Goal: Transaction & Acquisition: Subscribe to service/newsletter

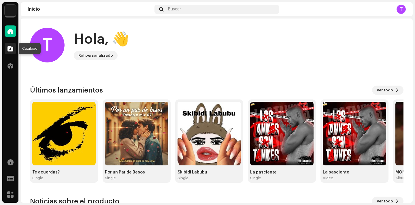
click at [11, 49] on span at bounding box center [10, 48] width 6 height 5
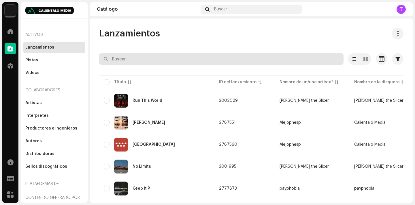
click at [147, 54] on input "text" at bounding box center [221, 59] width 245 height 12
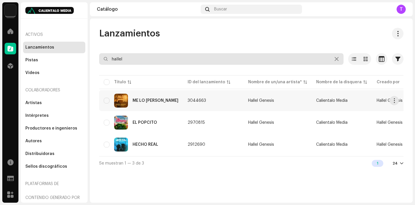
type input "hallel"
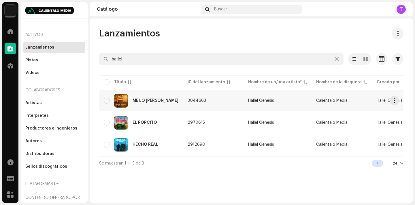
click at [140, 108] on td "ME LO [PERSON_NAME]" at bounding box center [141, 100] width 84 height 21
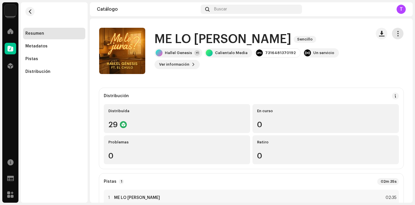
click at [396, 34] on span "button" at bounding box center [397, 33] width 5 height 5
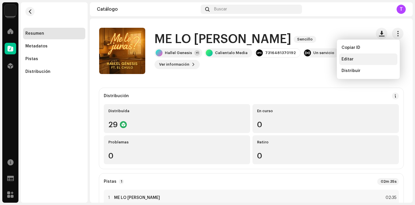
click at [349, 62] on div "Editar" at bounding box center [369, 59] width 58 height 12
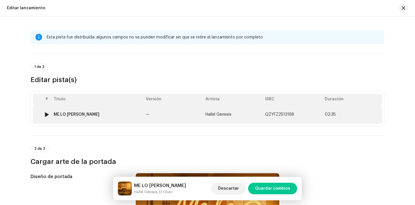
click at [69, 114] on div "ME LO JURAS" at bounding box center [77, 114] width 46 height 5
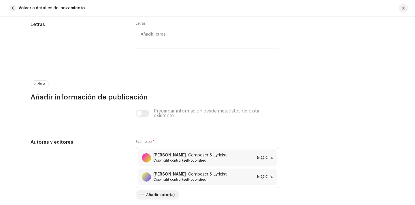
scroll to position [1276, 0]
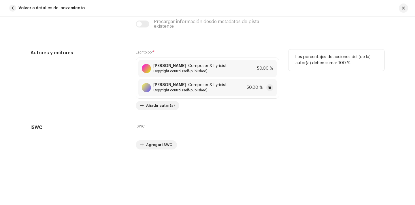
click at [174, 89] on span "Copyright control (self-published)" at bounding box center [190, 90] width 74 height 5
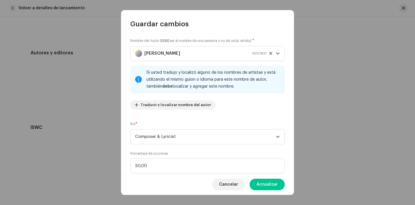
scroll to position [46, 0]
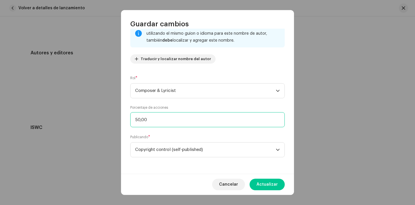
drag, startPoint x: 138, startPoint y: 119, endPoint x: 131, endPoint y: 119, distance: 6.9
click at [131, 119] on input "50,00" at bounding box center [207, 119] width 155 height 15
type input "40,00"
click at [256, 181] on button "Actualizar" at bounding box center [267, 184] width 35 height 12
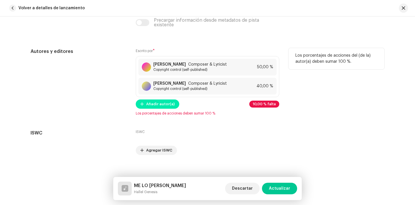
click at [155, 105] on span "Añadir autor(a)" at bounding box center [160, 104] width 29 height 12
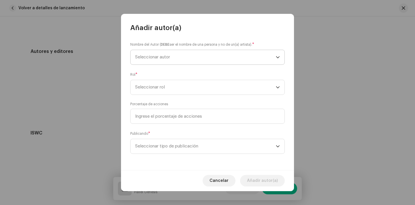
click at [164, 59] on span "Seleccionar autor" at bounding box center [152, 57] width 35 height 4
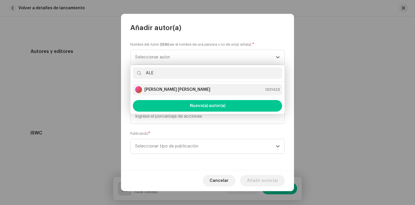
type input "ALE"
click at [196, 87] on strong "Jose Alejandro Diaz Sanchez" at bounding box center [178, 90] width 66 height 6
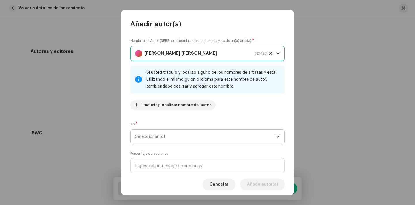
click at [188, 132] on span "Seleccionar rol" at bounding box center [205, 136] width 141 height 14
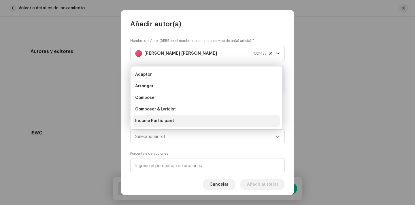
scroll to position [9, 0]
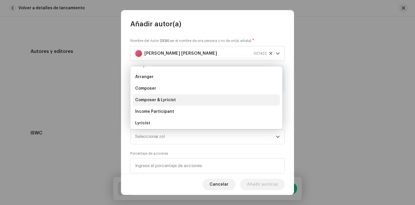
click at [166, 100] on span "Composer & Lyricist" at bounding box center [155, 100] width 41 height 6
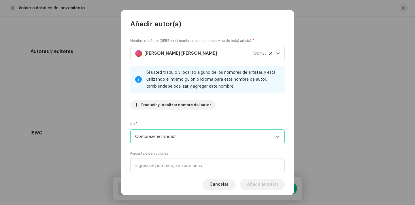
click at [166, 139] on span "Composer & Lyricist" at bounding box center [205, 136] width 141 height 14
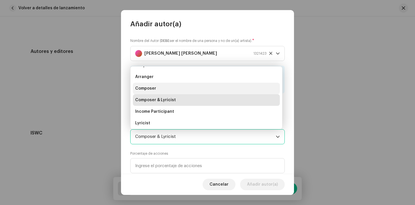
click at [160, 86] on li "Composer" at bounding box center [206, 88] width 147 height 12
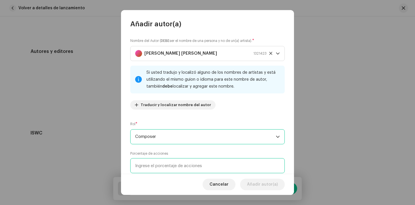
click at [168, 159] on input at bounding box center [207, 165] width 155 height 15
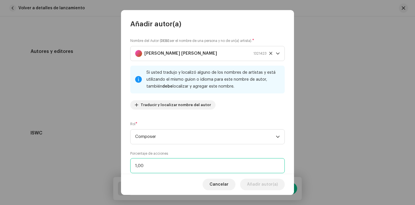
type input "10,00"
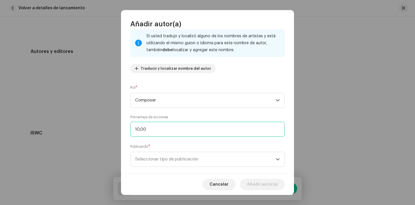
scroll to position [46, 0]
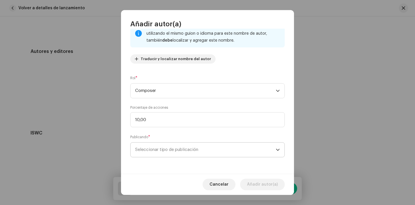
click at [197, 149] on span "Seleccionar tipo de publicación" at bounding box center [205, 149] width 141 height 14
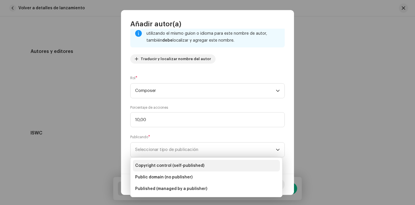
click at [198, 165] on span "Copyright control (self-published)" at bounding box center [169, 165] width 69 height 6
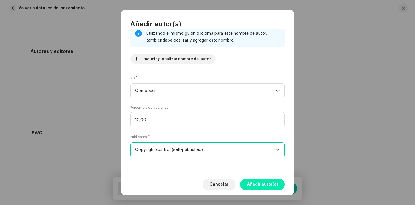
click at [263, 179] on span "Añadir autor(a)" at bounding box center [262, 184] width 31 height 12
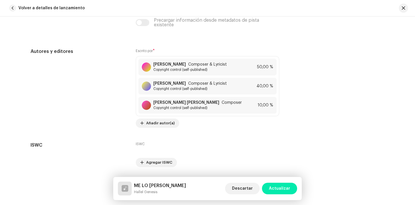
click at [281, 188] on span "Actualizar" at bounding box center [279, 188] width 21 height 12
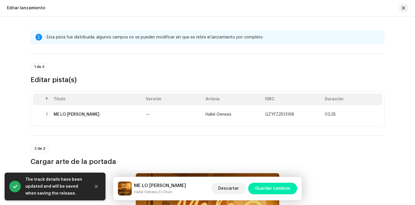
click at [289, 188] on span "Guardar cambios" at bounding box center [272, 188] width 35 height 12
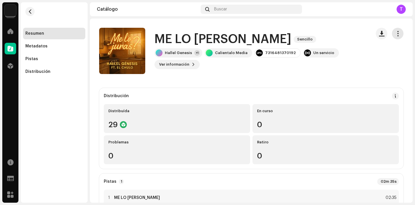
click at [395, 32] on span "button" at bounding box center [397, 33] width 5 height 5
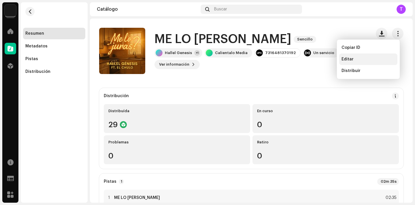
click at [360, 63] on div "Editar" at bounding box center [369, 59] width 58 height 12
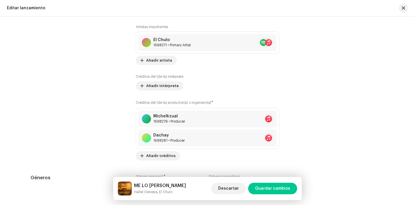
scroll to position [649, 0]
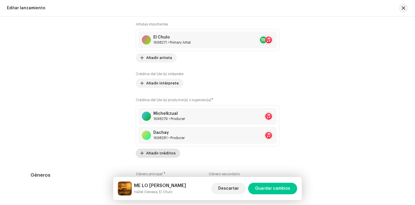
click at [158, 153] on span "Añadir créditos" at bounding box center [160, 153] width 29 height 12
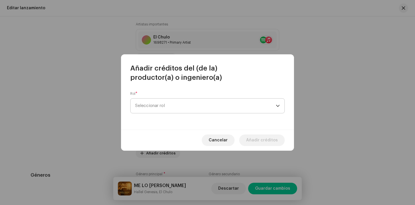
click at [164, 102] on span "Seleccionar rol" at bounding box center [205, 105] width 141 height 14
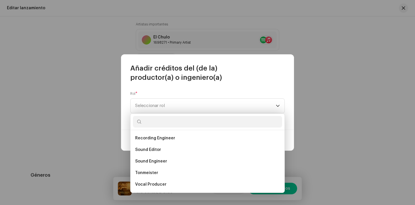
scroll to position [230, 0]
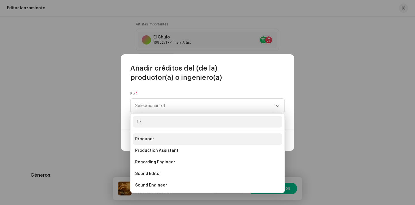
click at [169, 138] on li "Producer" at bounding box center [207, 139] width 149 height 12
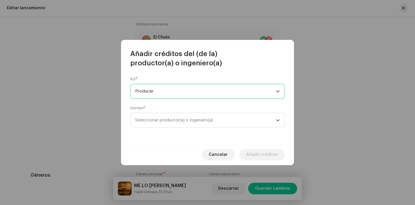
click at [176, 128] on div "Rol * Producer Nombre * Seleccionar productor(a) o ingeniero(a)" at bounding box center [207, 105] width 173 height 76
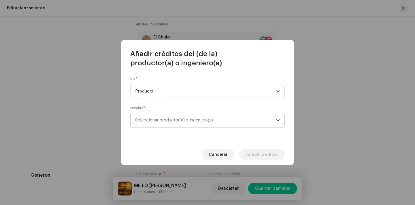
click at [179, 121] on span "Seleccionar productor(a) o ingeniero(a)" at bounding box center [174, 120] width 78 height 4
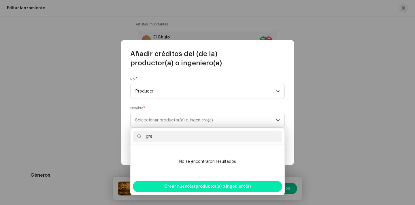
type input "gre"
click at [225, 188] on span "Crear nuevo(a) productor(a) o ingeniero(a)" at bounding box center [207, 186] width 87 height 12
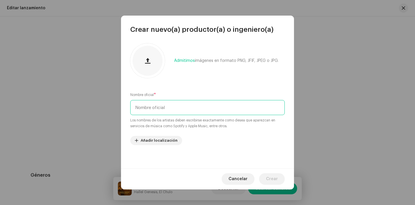
click at [189, 106] on input "text" at bounding box center [207, 107] width 155 height 15
type input "Greenup Studio"
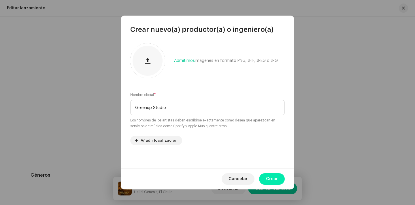
click at [277, 179] on span "Crear" at bounding box center [272, 179] width 12 height 12
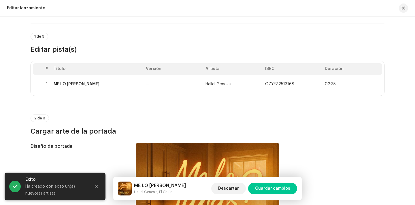
scroll to position [37, 0]
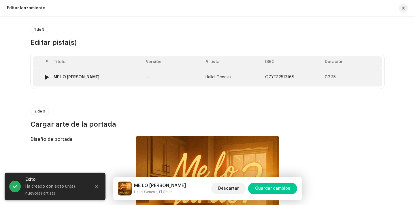
click at [57, 78] on div "ME LO JURAS" at bounding box center [77, 77] width 46 height 5
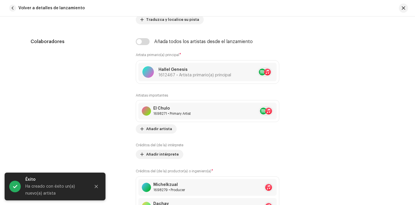
scroll to position [366, 0]
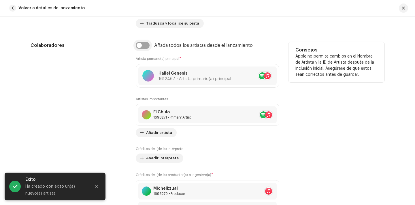
click at [142, 48] on input "checkbox" at bounding box center [143, 45] width 14 height 7
checkbox input "true"
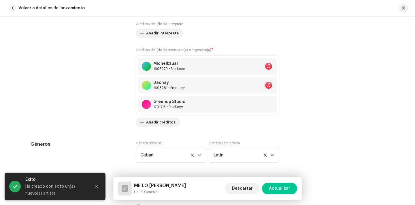
scroll to position [523, 0]
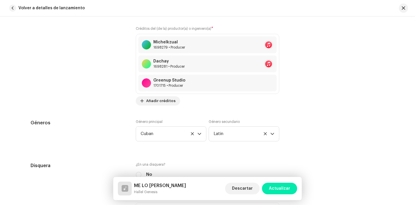
click at [279, 187] on span "Actualizar" at bounding box center [279, 188] width 21 height 12
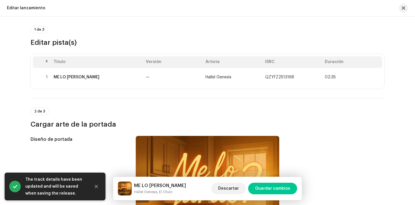
click at [279, 187] on span "Guardar cambios" at bounding box center [272, 188] width 35 height 12
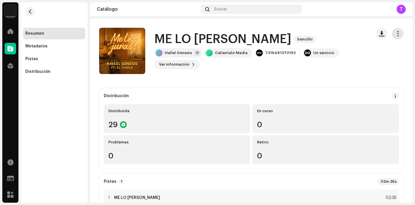
click at [395, 35] on span "button" at bounding box center [397, 33] width 5 height 5
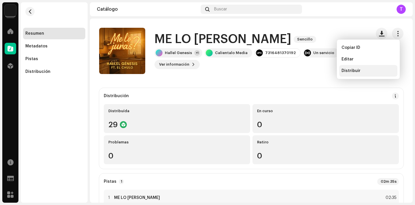
click at [359, 67] on div "Distribuir" at bounding box center [369, 71] width 58 height 12
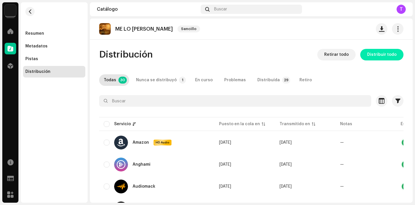
click at [373, 53] on span "Distribuir todo" at bounding box center [381, 55] width 29 height 12
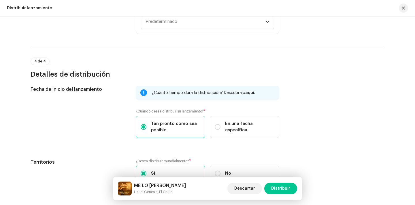
scroll to position [944, 0]
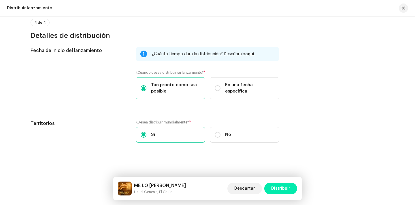
click at [286, 188] on span "Distribuir" at bounding box center [280, 188] width 19 height 12
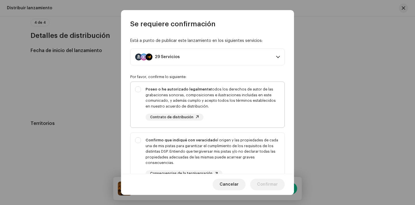
click at [233, 104] on div "Poseo o he autorizado legalmente todos los derechos de autor de las grabaciones…" at bounding box center [213, 97] width 134 height 22
checkbox input "true"
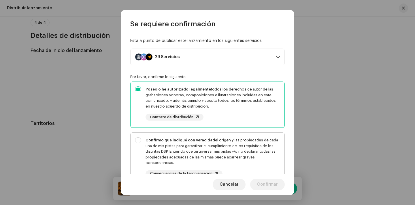
click at [238, 156] on div "Confirmo que indiqué con veracidad el origen y las propiedades de cada una de m…" at bounding box center [213, 151] width 134 height 28
checkbox input "true"
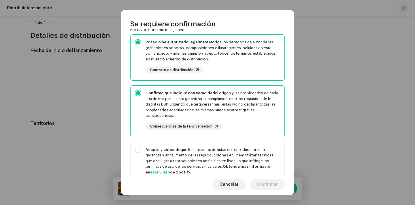
scroll to position [47, 0]
click at [238, 156] on div "Acepto y entiendo que los servicios de listas de reproducción que garantizan un…" at bounding box center [213, 160] width 134 height 28
checkbox input "true"
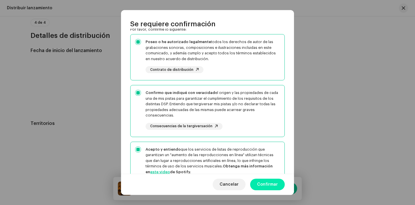
click at [267, 182] on span "Confirmar" at bounding box center [267, 184] width 21 height 12
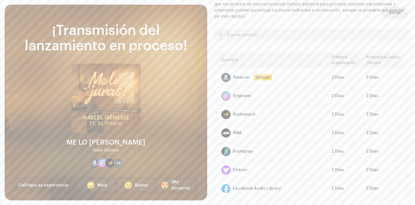
click at [394, 12] on span "Saltar" at bounding box center [395, 13] width 12 height 12
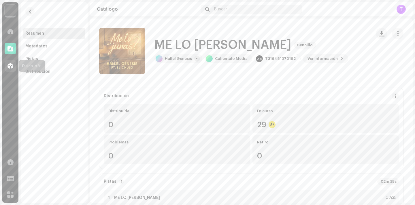
click at [7, 66] on div at bounding box center [11, 66] width 12 height 12
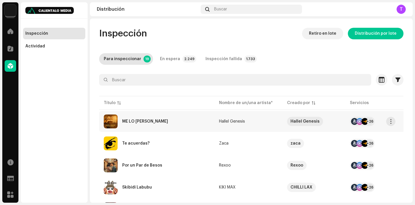
click at [150, 122] on div "ME LO JURAS" at bounding box center [157, 121] width 106 height 14
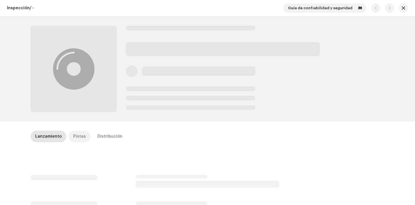
click at [74, 137] on div "Pistas" at bounding box center [79, 136] width 13 height 12
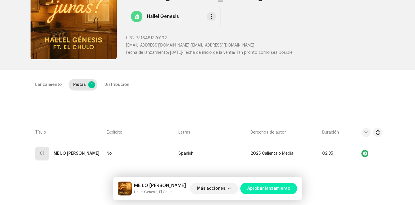
click at [270, 187] on span "Aprobar lanzamiento" at bounding box center [268, 188] width 43 height 12
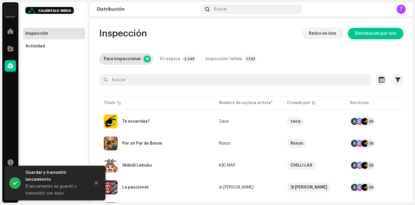
click at [12, 13] on img at bounding box center [11, 11] width 12 height 12
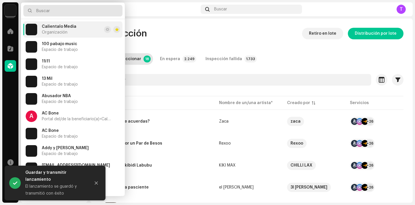
click at [67, 13] on input "text" at bounding box center [72, 11] width 99 height 12
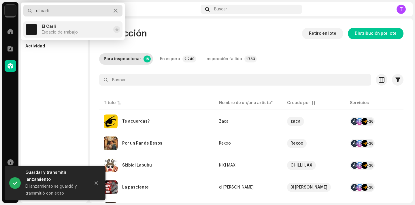
type input "el carli"
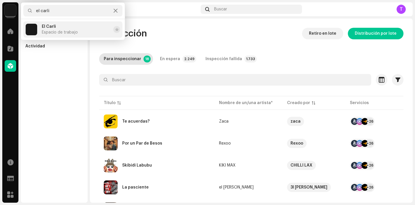
click at [60, 33] on span "Espacio de trabajo" at bounding box center [60, 32] width 36 height 5
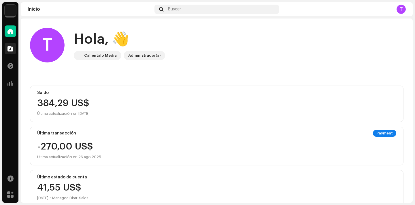
click at [15, 50] on div at bounding box center [11, 49] width 12 height 12
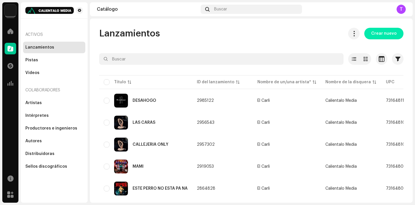
click at [374, 33] on span "Crear nuevo" at bounding box center [384, 34] width 25 height 12
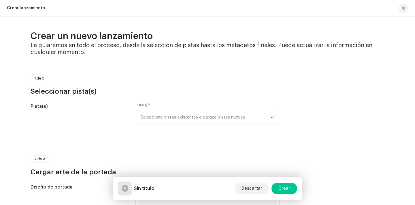
click at [164, 112] on span "Seleccione pistas existentes o cargue pistas nuevas" at bounding box center [206, 117] width 130 height 14
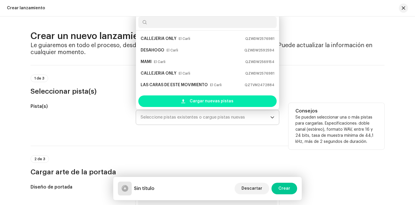
click at [168, 101] on div "Cargar nuevas pistas" at bounding box center [207, 101] width 138 height 12
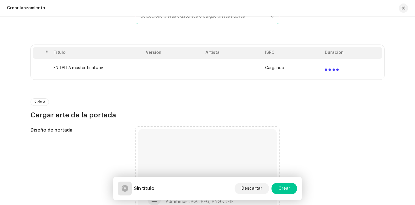
scroll to position [110, 0]
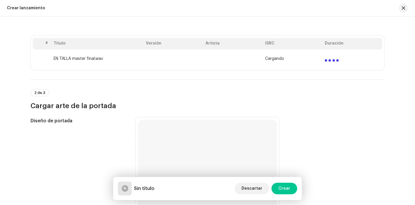
click at [210, 137] on div "Buscar o arrastrar y soltar el archivo de imagen Admitimos JPG, JPEG, PNG y JFIF" at bounding box center [207, 188] width 139 height 139
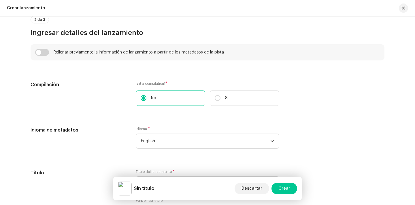
scroll to position [404, 0]
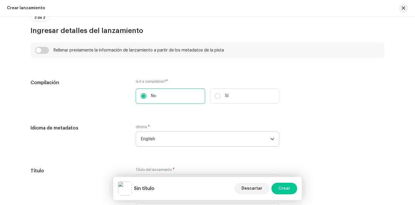
click at [147, 133] on span "English" at bounding box center [206, 139] width 130 height 14
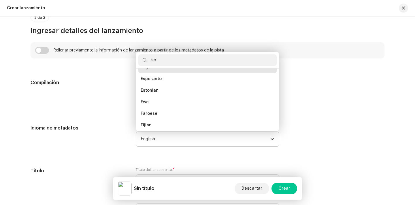
scroll to position [0, 0]
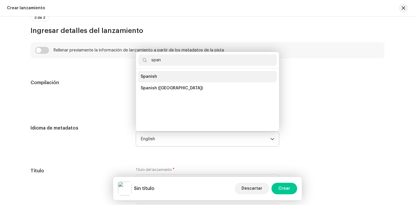
type input "span"
click at [156, 80] on li "Spanish" at bounding box center [207, 77] width 138 height 12
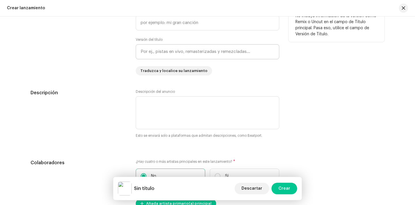
scroll to position [525, 0]
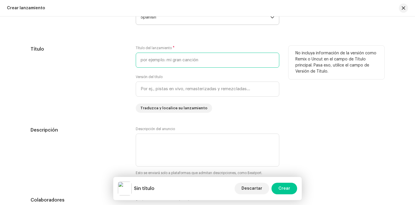
click at [164, 59] on input "text" at bounding box center [208, 59] width 144 height 15
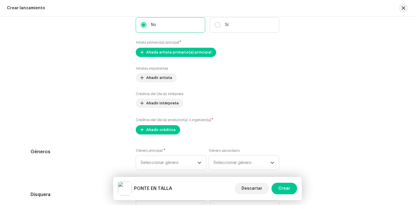
scroll to position [709, 0]
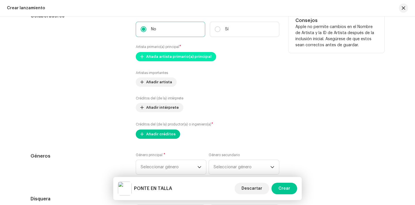
type input "PONTE EN TALLA"
click at [192, 57] on span "Añada artista primario(a) principal" at bounding box center [178, 57] width 65 height 12
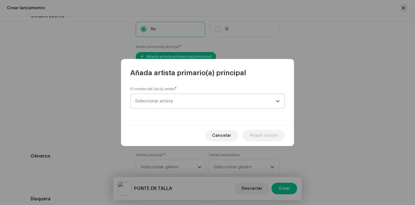
click at [169, 98] on span "Seleccionar artista" at bounding box center [205, 101] width 141 height 14
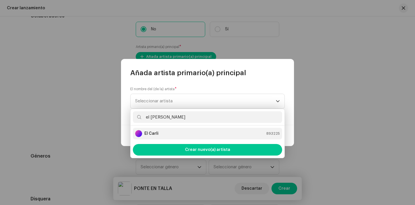
type input "el carl"
click at [171, 132] on div "El Carli 893225" at bounding box center [207, 133] width 145 height 7
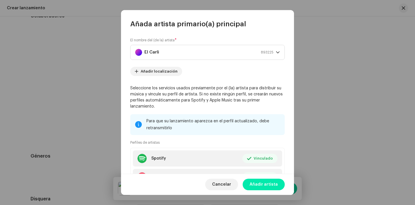
click at [273, 187] on span "Añadir artista" at bounding box center [264, 184] width 28 height 12
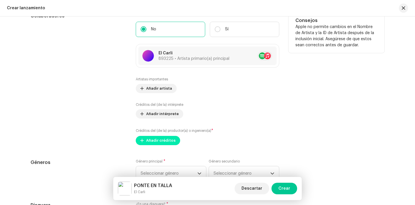
click at [160, 139] on span "Añadir créditos" at bounding box center [160, 140] width 29 height 12
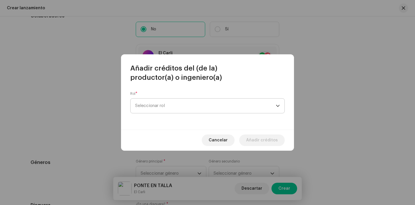
click at [167, 100] on span "Seleccionar rol" at bounding box center [205, 105] width 141 height 14
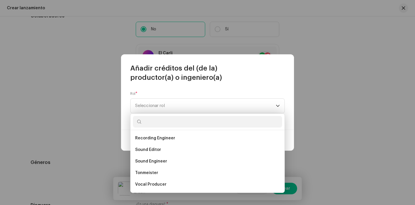
scroll to position [222, 0]
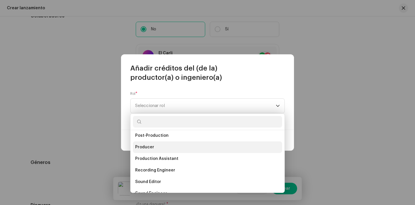
click at [178, 147] on li "Producer" at bounding box center [207, 147] width 149 height 12
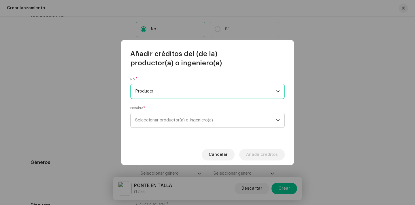
click at [182, 121] on span "Seleccionar productor(a) o ingeniero(a)" at bounding box center [174, 120] width 78 height 4
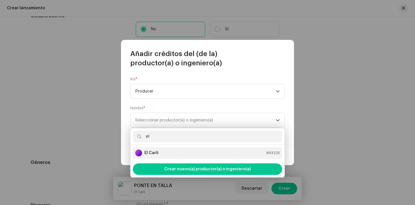
type input "el"
click at [178, 152] on div "El Carli 893225" at bounding box center [207, 152] width 145 height 7
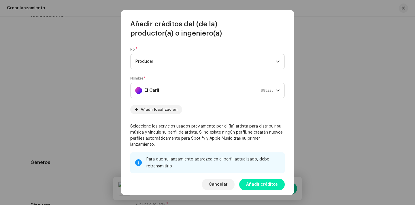
click at [249, 183] on span "Añadir créditos" at bounding box center [262, 184] width 32 height 12
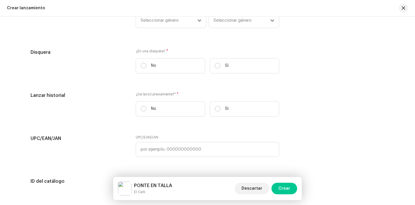
scroll to position [874, 0]
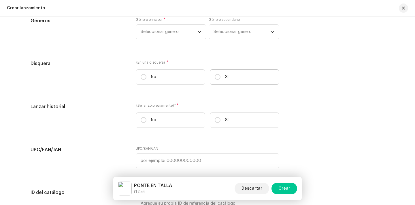
click at [226, 75] on p "Sí" at bounding box center [226, 77] width 3 height 6
click at [221, 75] on input "Sí" at bounding box center [218, 77] width 6 height 6
radio input "true"
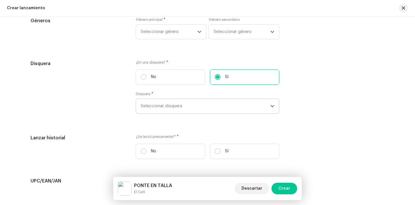
click at [196, 105] on span "Seleccionar disquera" at bounding box center [206, 106] width 130 height 14
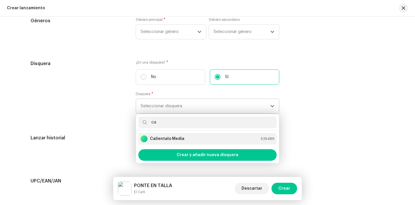
type input "ca"
click at [183, 144] on li "Calientalo Media 525489" at bounding box center [207, 139] width 138 height 12
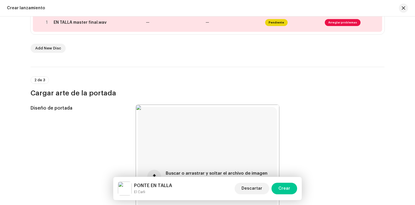
scroll to position [149, 0]
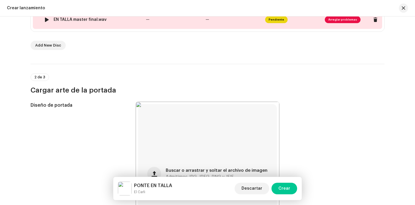
click at [81, 20] on div "EN TALLA master final.wav" at bounding box center [80, 19] width 53 height 5
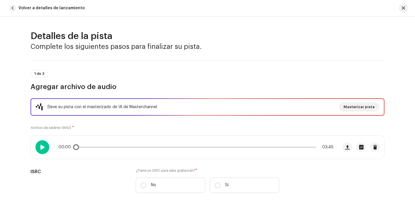
click at [42, 149] on span at bounding box center [42, 147] width 5 height 5
drag, startPoint x: 74, startPoint y: 147, endPoint x: 150, endPoint y: 139, distance: 76.3
click at [147, 139] on div "00:00 03:45" at bounding box center [184, 146] width 307 height 23
click at [403, 10] on button "button" at bounding box center [403, 7] width 9 height 9
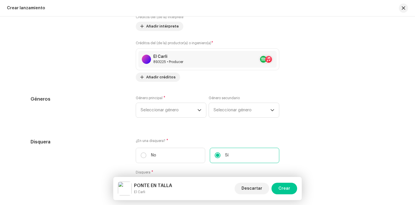
scroll to position [781, 0]
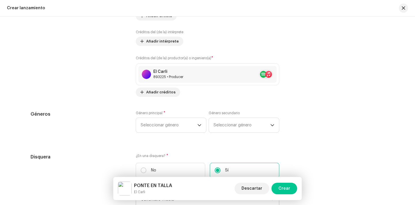
click at [169, 118] on div "Género principal * Seleccionar género" at bounding box center [171, 121] width 71 height 22
click at [170, 123] on span "Seleccionar género" at bounding box center [169, 125] width 57 height 14
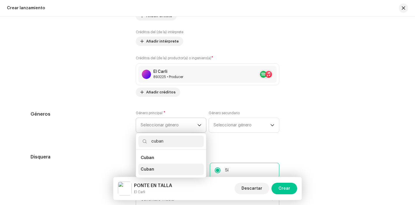
type input "cuban"
click at [160, 167] on li "Cuban" at bounding box center [170, 169] width 65 height 12
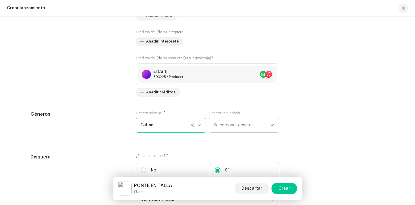
click at [228, 127] on span "Seleccionar género" at bounding box center [242, 125] width 57 height 14
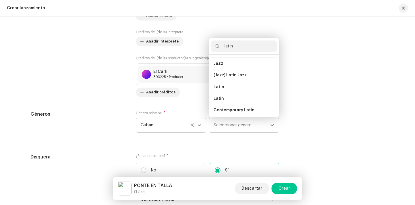
scroll to position [24, 0]
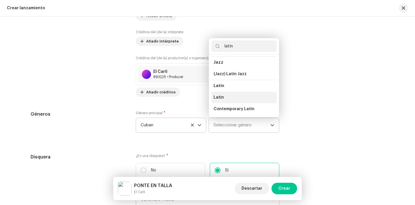
type input "latin"
click at [246, 96] on li "Latin" at bounding box center [243, 97] width 65 height 12
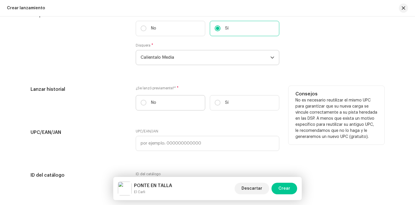
click at [164, 103] on label "No" at bounding box center [171, 102] width 70 height 15
click at [147, 103] on input "No" at bounding box center [144, 103] width 6 height 6
radio input "true"
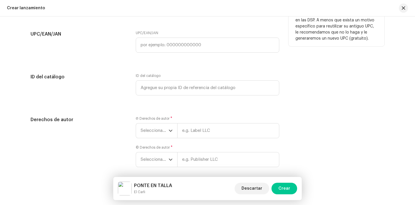
scroll to position [1047, 0]
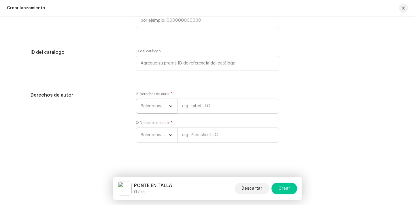
click at [162, 103] on span "Seleccionar año" at bounding box center [155, 106] width 28 height 14
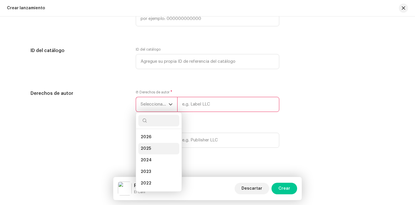
click at [162, 146] on li "2025" at bounding box center [158, 148] width 41 height 12
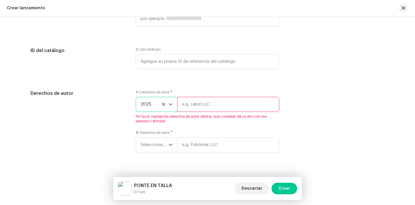
click at [162, 146] on span "Seleccionar año" at bounding box center [155, 144] width 28 height 14
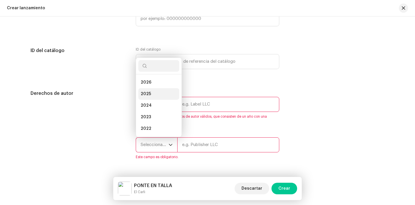
click at [154, 97] on li "2025" at bounding box center [158, 94] width 41 height 12
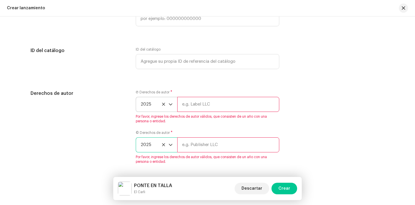
click at [211, 102] on input "text" at bounding box center [228, 104] width 102 height 15
type input "Calientalo Media"
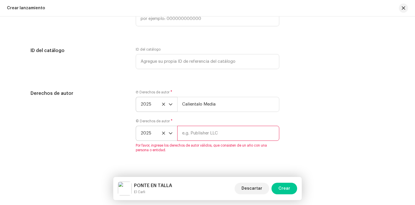
click at [214, 143] on div "© Derechos de autor * 2025 Por favor, ingrese los derechos de autor válidos, qu…" at bounding box center [208, 135] width 144 height 33
click at [214, 138] on input "text" at bounding box center [228, 132] width 102 height 15
type input "Calientalo Media"
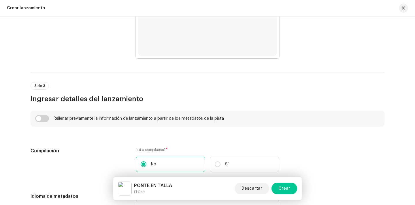
scroll to position [0, 0]
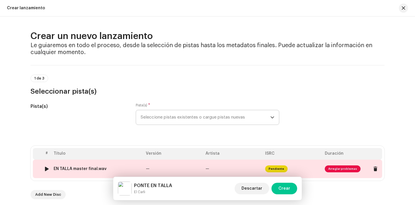
click at [342, 171] on span "Arreglar problemas" at bounding box center [343, 168] width 36 height 7
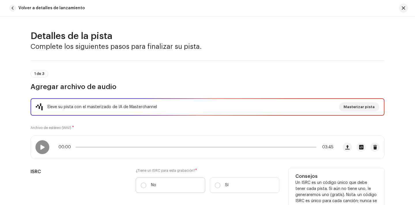
click at [165, 183] on label "No" at bounding box center [171, 184] width 70 height 15
click at [147, 183] on input "No" at bounding box center [144, 185] width 6 height 6
radio input "true"
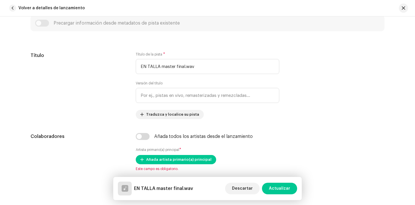
scroll to position [252, 0]
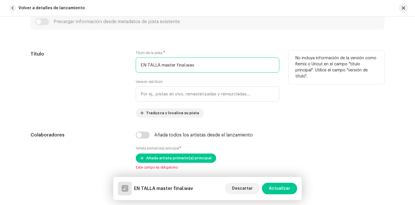
drag, startPoint x: 194, startPoint y: 65, endPoint x: 135, endPoint y: 65, distance: 58.8
click at [134, 65] on div "Título Título de la pista * EN TALLA master final.wav Versión del título Traduz…" at bounding box center [208, 83] width 354 height 67
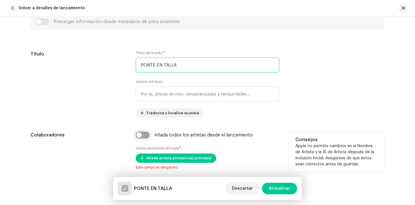
type input "PONTE EN TALLA"
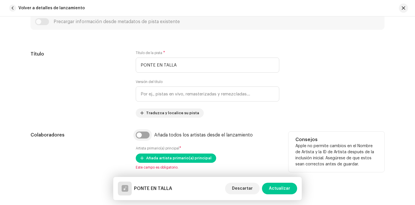
click at [148, 132] on input "checkbox" at bounding box center [143, 134] width 14 height 7
checkbox input "true"
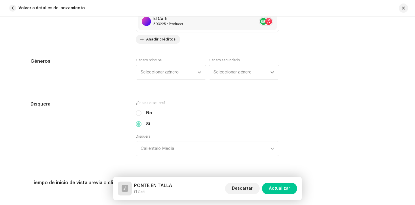
scroll to position [460, 0]
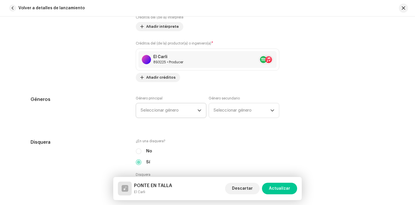
click at [172, 114] on span "Seleccionar género" at bounding box center [169, 110] width 57 height 14
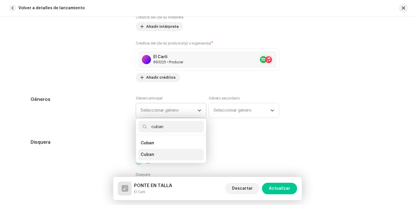
type input "cuban"
click at [172, 158] on li "Cuban" at bounding box center [170, 155] width 65 height 12
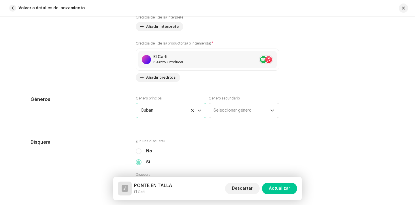
click at [222, 114] on span "Seleccionar género" at bounding box center [242, 110] width 57 height 14
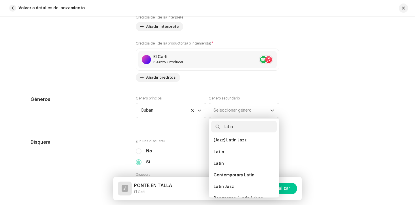
scroll to position [38, 0]
type input "latin"
click at [227, 164] on li "Latin" at bounding box center [243, 163] width 65 height 12
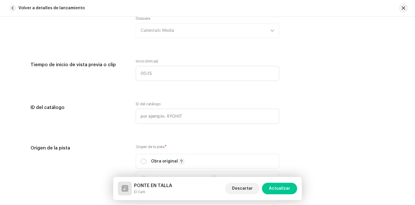
scroll to position [649, 0]
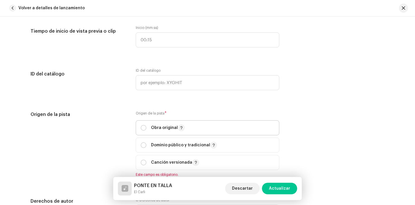
click at [138, 134] on p-togglebutton "Obra original" at bounding box center [208, 127] width 144 height 15
radio input "true"
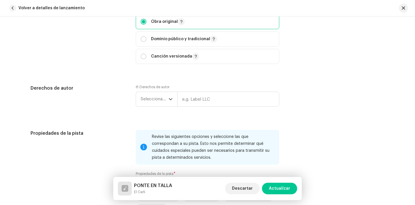
scroll to position [765, 0]
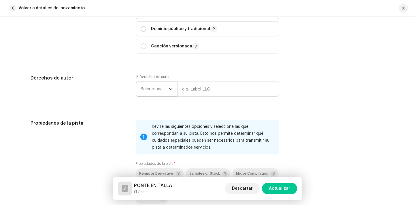
click at [152, 85] on span "Seleccionar año" at bounding box center [155, 89] width 28 height 14
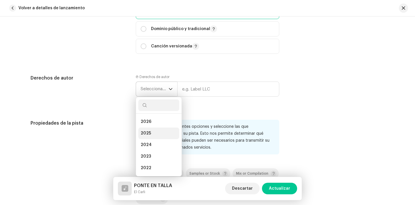
click at [155, 136] on li "2025" at bounding box center [158, 133] width 41 height 12
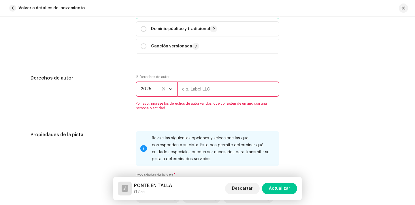
click at [191, 91] on input "text" at bounding box center [228, 88] width 102 height 15
type input "Calientalo Media"
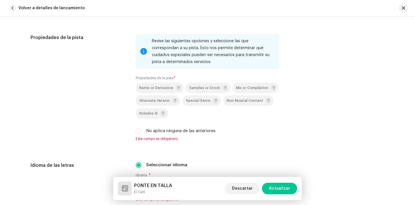
scroll to position [865, 0]
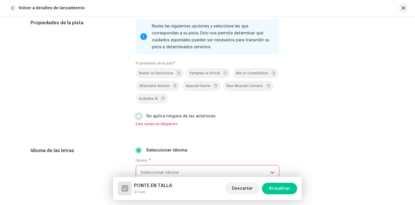
click at [137, 118] on input "No aplica ninguna de las anteriores" at bounding box center [139, 116] width 6 height 6
checkbox input "true"
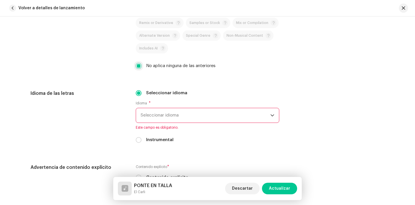
scroll to position [920, 0]
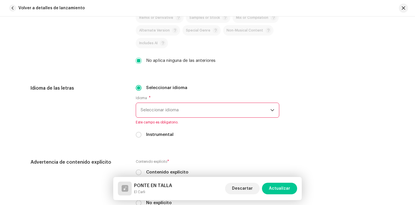
click at [149, 111] on span "Seleccionar idioma" at bounding box center [206, 110] width 130 height 14
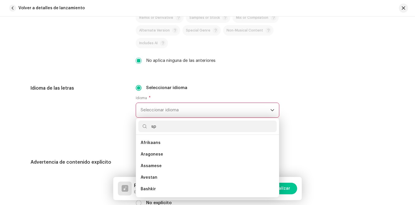
scroll to position [0, 0]
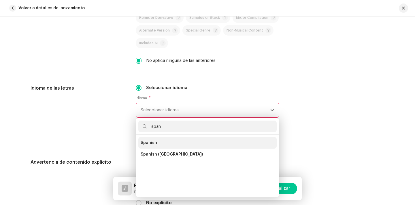
type input "span"
click at [151, 143] on span "Spanish" at bounding box center [149, 143] width 16 height 6
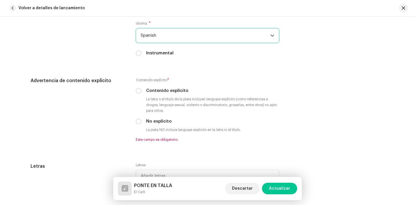
scroll to position [1051, 0]
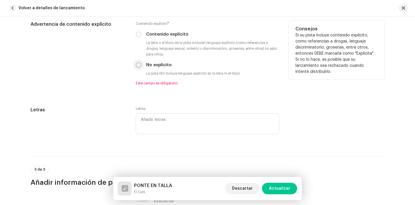
click at [137, 66] on input "No explícito" at bounding box center [139, 65] width 6 height 6
radio input "true"
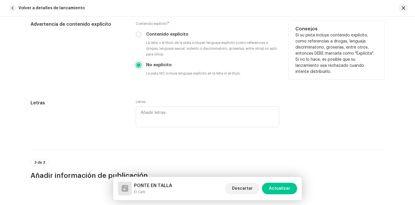
scroll to position [1183, 0]
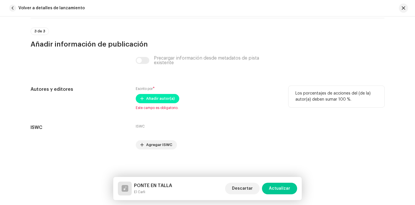
click at [159, 98] on span "Añadir autor(a)" at bounding box center [160, 99] width 29 height 12
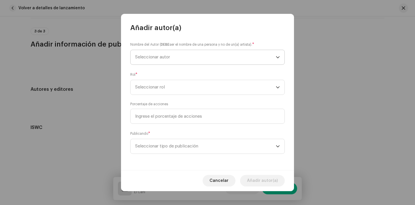
click at [168, 57] on span "Seleccionar autor" at bounding box center [152, 57] width 35 height 4
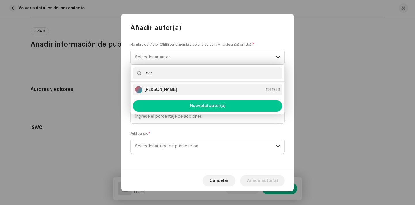
type input "car"
click at [166, 87] on strong "Carlos Quiñones" at bounding box center [161, 90] width 33 height 6
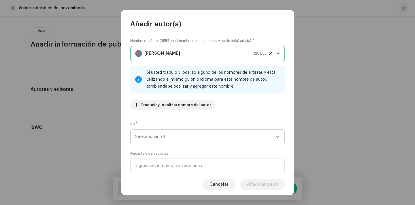
click at [166, 139] on span "Seleccionar rol" at bounding box center [205, 136] width 141 height 14
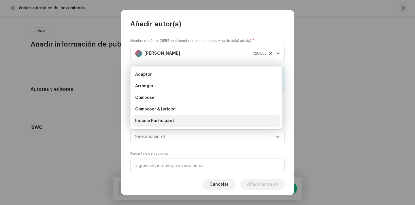
scroll to position [9, 0]
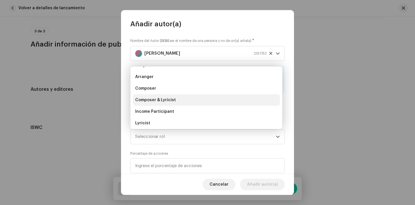
click at [170, 96] on li "Composer & Lyricist" at bounding box center [206, 100] width 147 height 12
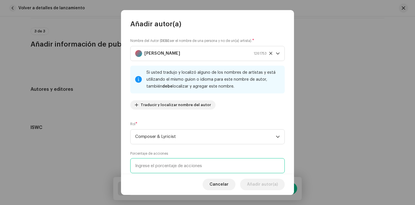
click at [170, 160] on input at bounding box center [207, 165] width 155 height 15
type input "2,00"
type input "100,00"
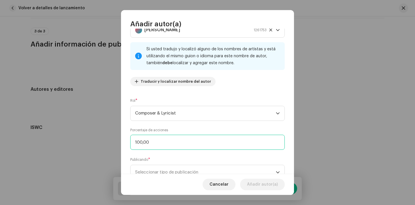
scroll to position [24, 0]
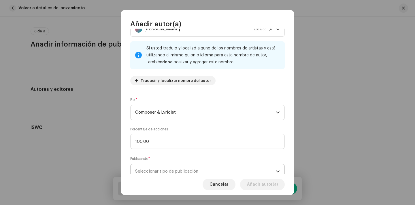
click at [179, 168] on span "Seleccionar tipo de publicación" at bounding box center [205, 171] width 141 height 14
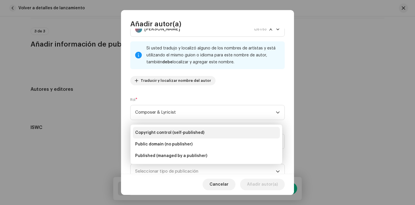
click at [187, 128] on li "Copyright control (self-published)" at bounding box center [206, 133] width 147 height 12
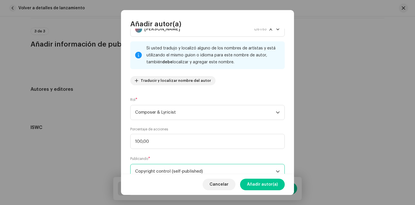
scroll to position [29, 0]
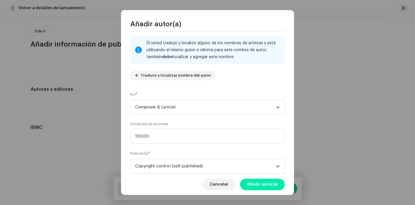
click at [259, 181] on span "Añadir autor(a)" at bounding box center [262, 184] width 31 height 12
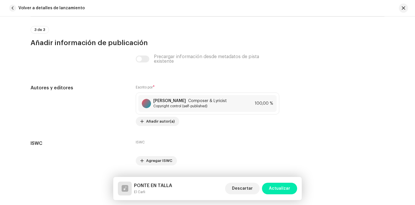
click at [275, 187] on span "Actualizar" at bounding box center [279, 188] width 21 height 12
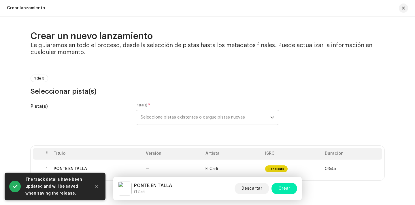
click at [280, 188] on span "Crear" at bounding box center [285, 188] width 12 height 12
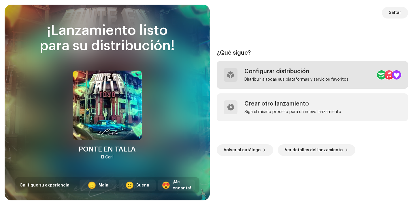
click at [316, 73] on div "Configurar distribución" at bounding box center [297, 71] width 104 height 7
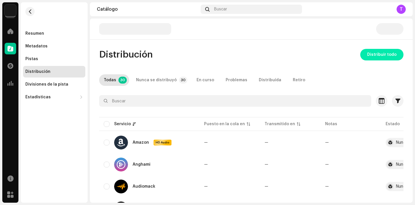
click at [381, 50] on span "Distribuir todo" at bounding box center [381, 55] width 29 height 12
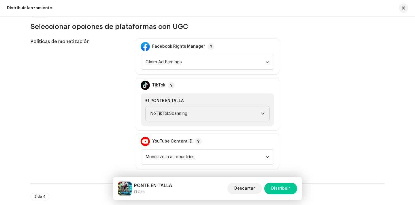
scroll to position [641, 0]
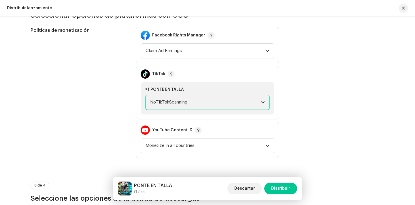
click at [218, 102] on span "NoTikTokScanning" at bounding box center [205, 102] width 111 height 14
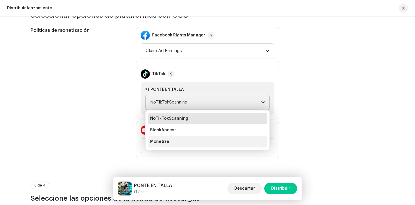
click at [194, 140] on li "Monetize" at bounding box center [207, 142] width 119 height 12
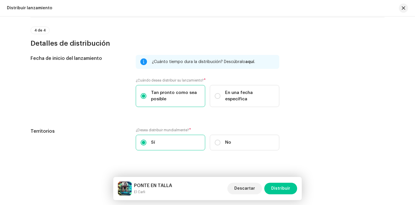
scroll to position [944, 0]
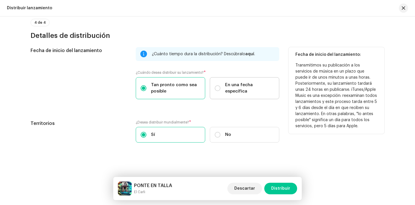
click at [221, 89] on div "En una fecha específica" at bounding box center [245, 88] width 60 height 13
click at [221, 89] on input "En una fecha específica" at bounding box center [218, 88] width 6 height 6
radio input "true"
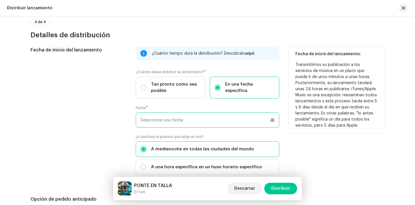
click at [185, 114] on p-datepicker at bounding box center [208, 119] width 144 height 15
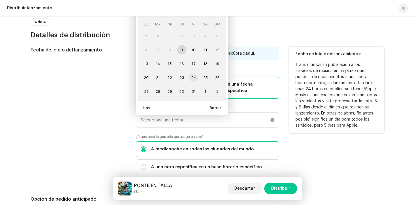
click at [190, 79] on span "24" at bounding box center [193, 77] width 9 height 9
type input "24/10/2025"
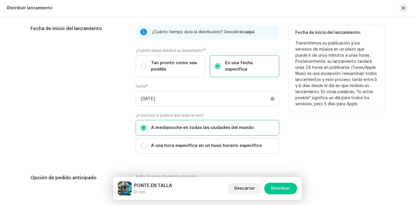
click at [176, 143] on span "A una hora específica en un huso horario específico" at bounding box center [206, 145] width 111 height 6
click at [147, 143] on input "A una hora específica en un huso horario específico" at bounding box center [144, 145] width 6 height 6
radio input "true"
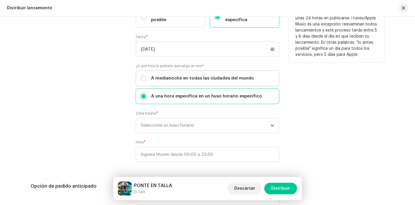
scroll to position [1025, 0]
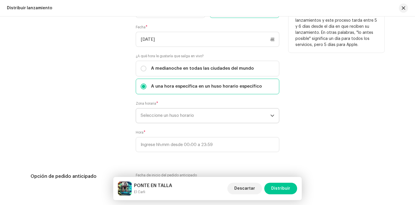
click at [181, 120] on span "Seleccione un huso horario" at bounding box center [206, 115] width 130 height 14
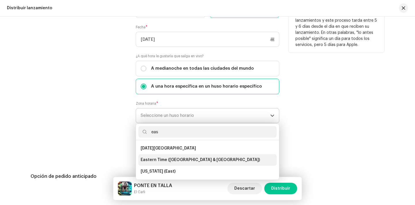
type input "eas"
click at [177, 162] on span "Eastern Time ([GEOGRAPHIC_DATA] & [GEOGRAPHIC_DATA])" at bounding box center [200, 160] width 119 height 6
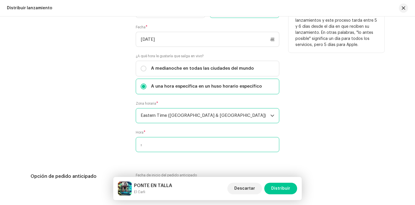
click at [177, 149] on input ":" at bounding box center [208, 144] width 144 height 15
type input "00:00"
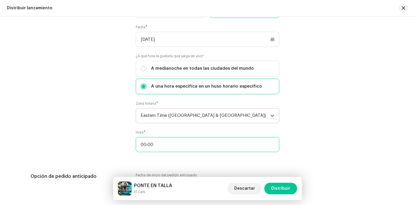
scroll to position [1122, 0]
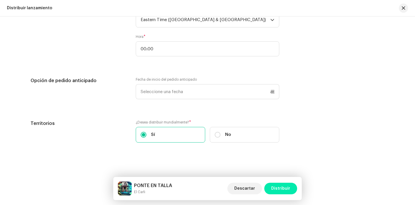
click at [292, 187] on button "Distribuir" at bounding box center [281, 188] width 33 height 12
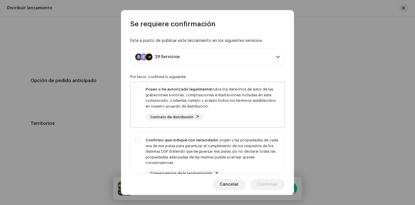
click at [216, 104] on div "Poseo o he autorizado legalmente todos los derechos de autor de las grabaciones…" at bounding box center [213, 97] width 134 height 22
checkbox input "true"
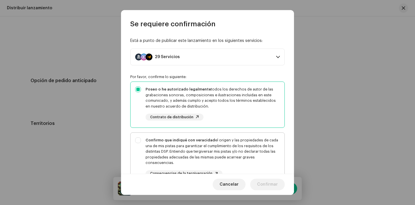
click at [226, 146] on div "Confirmo que indiqué con veracidad el origen y las propiedades de cada una de m…" at bounding box center [213, 151] width 134 height 28
checkbox input "true"
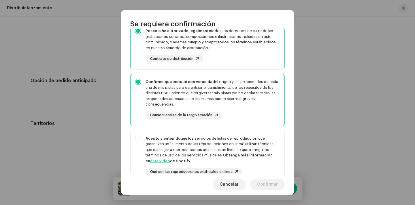
scroll to position [104, 0]
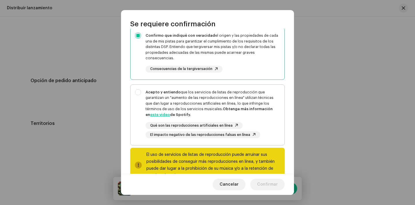
click at [233, 98] on div "Acepto y entiendo que los servicios de listas de reproducción que garantizan un…" at bounding box center [213, 103] width 134 height 28
checkbox input "true"
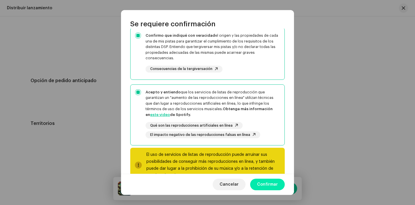
click at [259, 185] on span "Confirmar" at bounding box center [267, 184] width 21 height 12
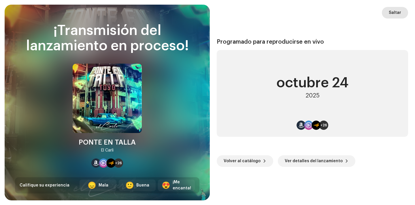
click at [398, 15] on span "Saltar" at bounding box center [395, 13] width 12 height 12
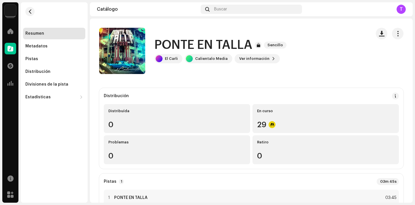
click at [13, 15] on img at bounding box center [11, 11] width 12 height 12
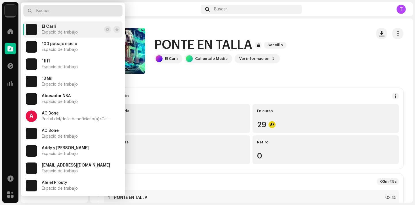
click at [51, 14] on input "text" at bounding box center [72, 11] width 99 height 12
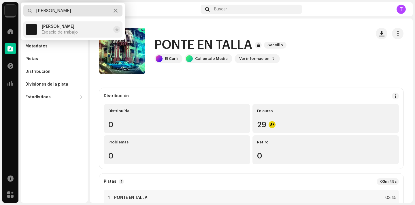
type input "bryan"
click at [59, 30] on span "Espacio de trabajo" at bounding box center [60, 32] width 36 height 5
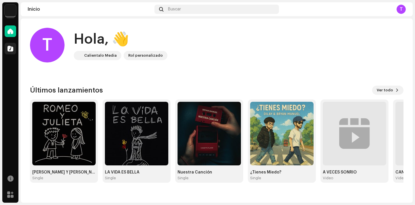
click at [12, 48] on span at bounding box center [10, 48] width 6 height 5
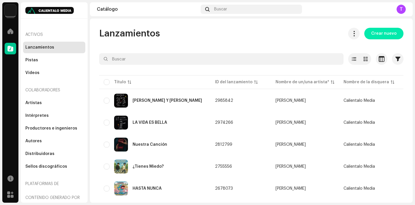
click at [374, 38] on span "Crear nuevo" at bounding box center [384, 34] width 25 height 12
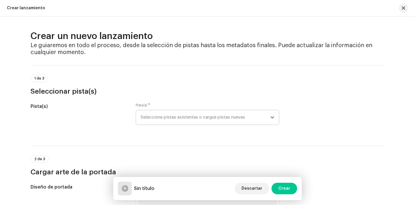
click at [224, 120] on span "Seleccione pistas existentes o cargue pistas nuevas" at bounding box center [206, 117] width 130 height 14
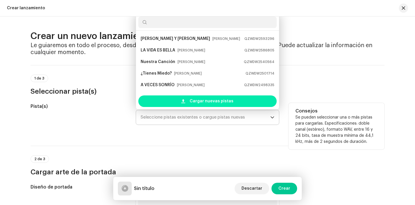
click at [226, 104] on span "Cargar nuevas pistas" at bounding box center [212, 101] width 44 height 12
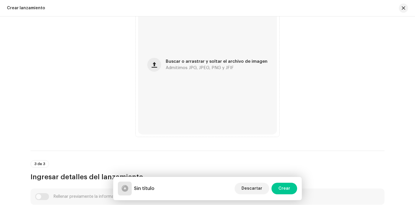
scroll to position [291, 0]
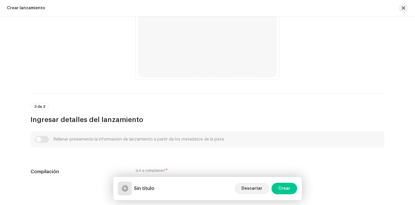
click at [194, 95] on div "3 de 3 Ingresar detalles del lanzamiento" at bounding box center [208, 108] width 354 height 31
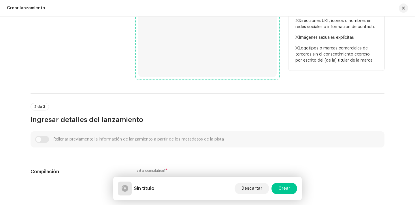
click at [200, 54] on div "Buscar o arrastrar y soltar el archivo de imagen Admitimos JPG, JPEG, PNG y JFIF" at bounding box center [207, 7] width 139 height 139
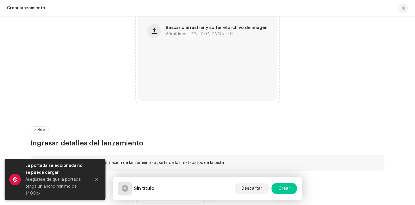
scroll to position [314, 0]
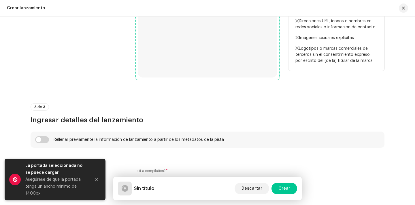
click at [216, 51] on div "Buscar o arrastrar y soltar el archivo de imagen Admitimos JPG, JPEG, PNG y JFIF" at bounding box center [207, 7] width 139 height 139
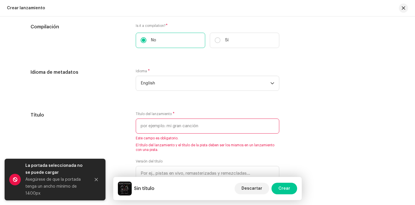
scroll to position [451, 0]
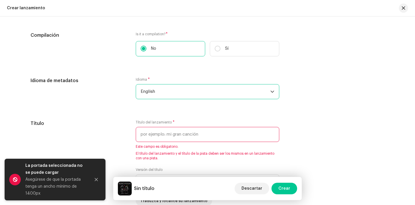
click at [217, 97] on span "English" at bounding box center [206, 91] width 130 height 14
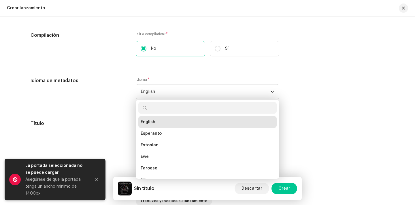
type input "p"
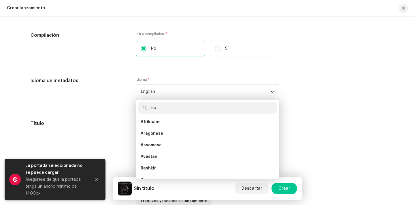
scroll to position [0, 0]
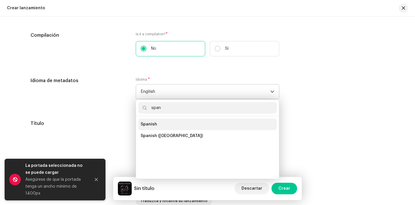
type input "span"
click at [179, 122] on li "Spanish" at bounding box center [207, 124] width 138 height 12
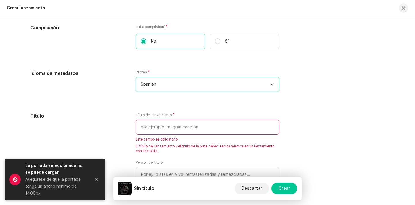
scroll to position [463, 0]
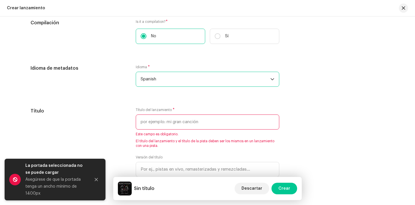
click at [187, 85] on span "Spanish" at bounding box center [206, 79] width 130 height 14
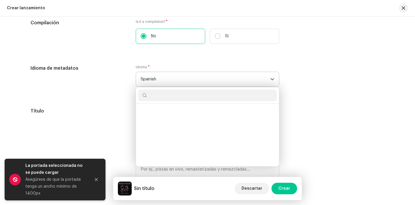
scroll to position [1837, 0]
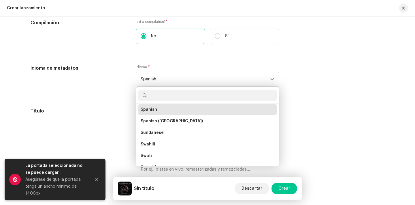
click at [203, 71] on div "Idioma * Spanish Somali South Ndebele Southern Sotho Spanish Spanish (Latin Ame…" at bounding box center [208, 76] width 144 height 22
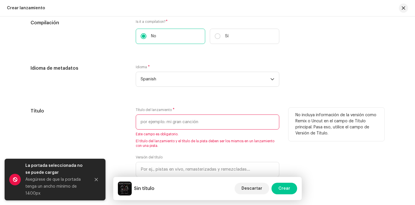
click at [186, 118] on input "text" at bounding box center [208, 121] width 144 height 15
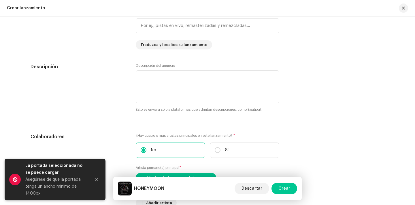
scroll to position [633, 0]
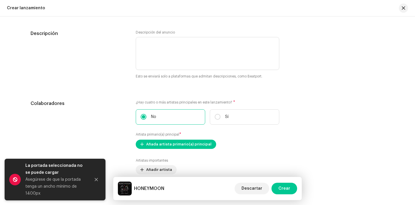
type input "HONEYMOON"
click at [172, 147] on span "Añada artista primario(a) principal" at bounding box center [178, 144] width 65 height 12
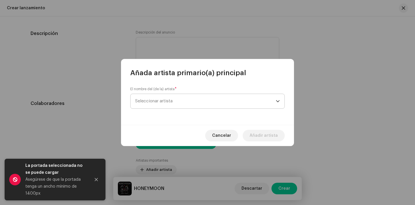
click at [181, 101] on span "Seleccionar artista" at bounding box center [205, 101] width 141 height 14
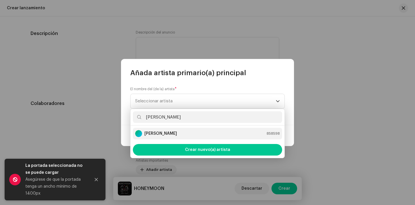
type input "bryan"
click at [182, 137] on li "Bryan Manuel 858598" at bounding box center [207, 133] width 149 height 12
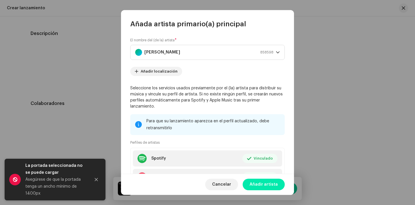
click at [266, 187] on span "Añadir artista" at bounding box center [264, 184] width 28 height 12
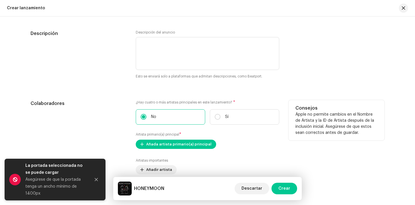
scroll to position [682, 0]
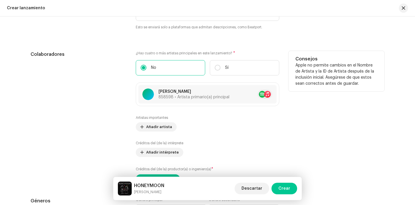
click at [150, 132] on div "Artistas importantes Añadir artista Créditos del (de la) intérprete Añadir inté…" at bounding box center [208, 149] width 144 height 68
click at [153, 124] on span "Añadir artista" at bounding box center [159, 127] width 26 height 12
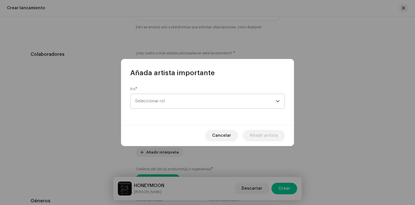
click at [176, 94] on span "Seleccionar rol" at bounding box center [205, 101] width 141 height 14
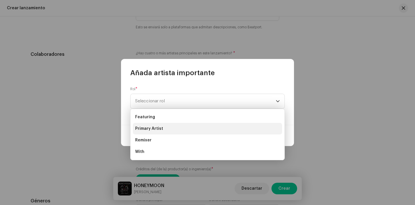
click at [163, 133] on li "Primary Artist" at bounding box center [207, 129] width 149 height 12
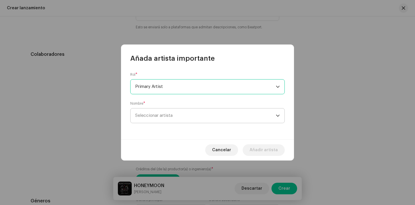
click at [180, 117] on span "Seleccionar artista" at bounding box center [205, 115] width 141 height 14
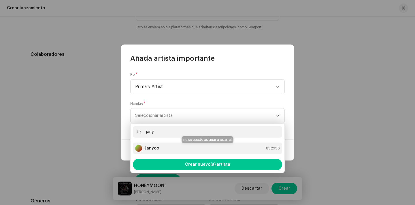
type input "jany"
click at [184, 148] on div "Janyoo 892996" at bounding box center [207, 148] width 145 height 7
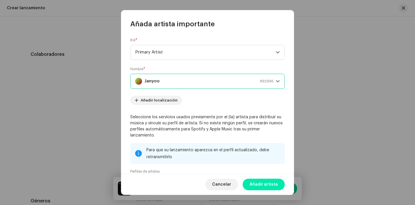
click at [267, 184] on span "Añadir artista" at bounding box center [264, 184] width 28 height 12
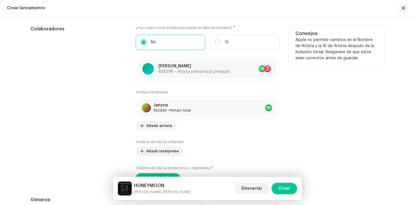
scroll to position [711, 0]
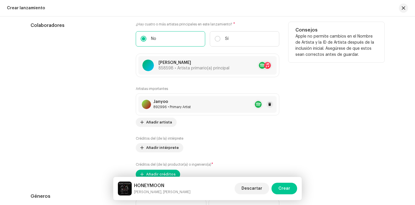
click at [244, 106] on div "Janyoo 892996 • Primary Artist" at bounding box center [207, 104] width 138 height 17
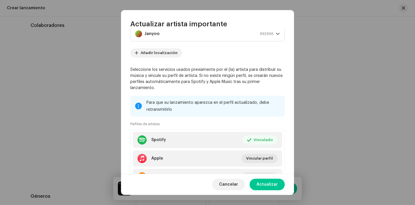
scroll to position [48, 0]
click at [233, 185] on span "Cancelar" at bounding box center [228, 184] width 19 height 12
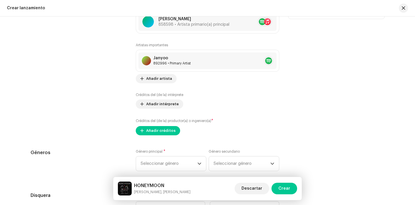
scroll to position [756, 0]
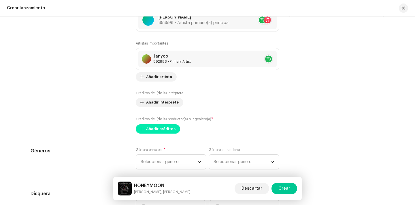
click at [161, 129] on span "Añadir créditos" at bounding box center [160, 129] width 29 height 12
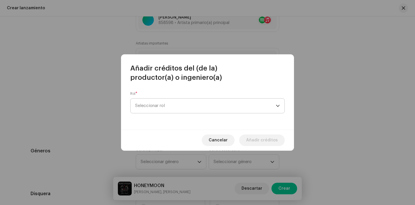
click at [167, 101] on span "Seleccionar rol" at bounding box center [205, 105] width 141 height 14
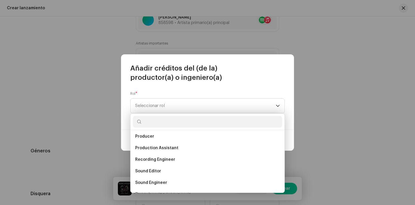
scroll to position [228, 0]
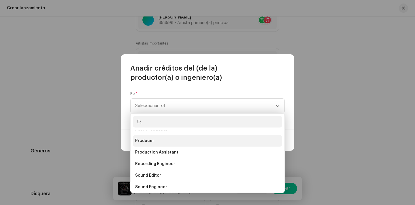
click at [175, 143] on li "Producer" at bounding box center [207, 141] width 149 height 12
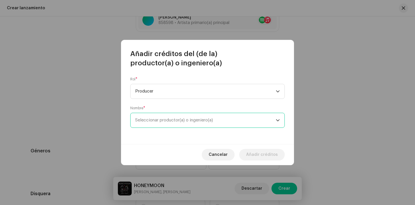
click at [182, 121] on span "Seleccionar productor(a) o ingeniero(a)" at bounding box center [174, 120] width 78 height 4
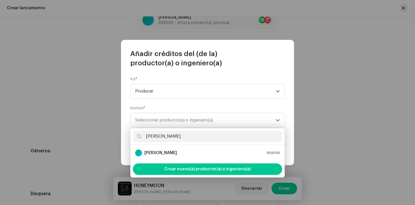
type input "bryan"
click at [182, 158] on ul "Bryan Manuel 858598" at bounding box center [208, 153] width 154 height 16
click at [190, 148] on li "Bryan Manuel 858598" at bounding box center [207, 153] width 149 height 12
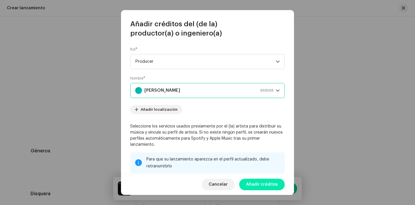
click at [263, 185] on span "Añadir créditos" at bounding box center [262, 184] width 32 height 12
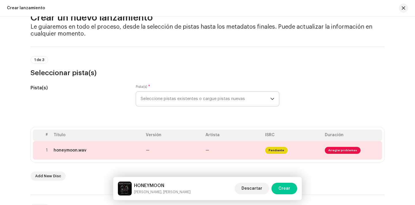
scroll to position [27, 0]
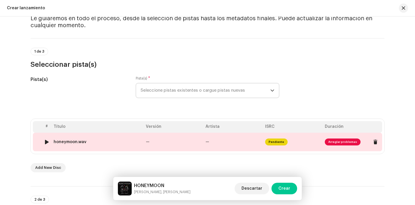
click at [345, 143] on span "Arreglar problemas" at bounding box center [343, 141] width 36 height 7
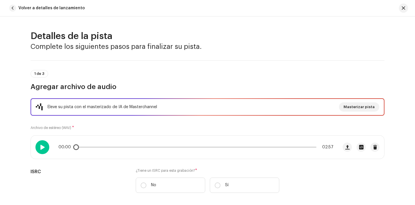
click at [43, 147] on span at bounding box center [42, 147] width 5 height 5
drag, startPoint x: 74, startPoint y: 147, endPoint x: 179, endPoint y: 130, distance: 106.3
click at [179, 130] on div "Eleve su pista con el masterizado de IA de Masterchannel Masterizar pista Archi…" at bounding box center [208, 148] width 354 height 101
click at [40, 146] on span at bounding box center [42, 147] width 5 height 5
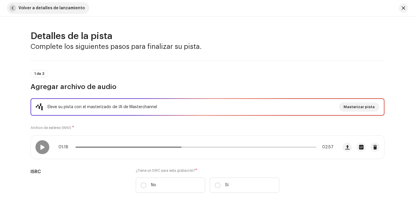
click at [11, 8] on span "button" at bounding box center [12, 8] width 7 height 7
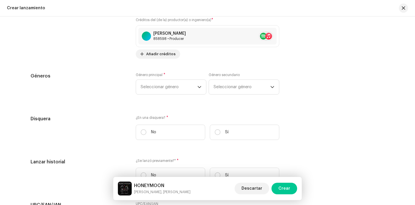
scroll to position [869, 0]
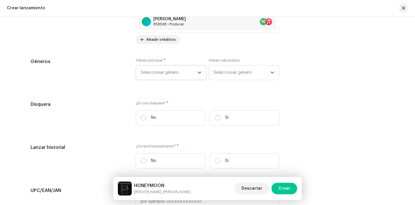
click at [173, 71] on span "Seleccionar género" at bounding box center [169, 72] width 57 height 14
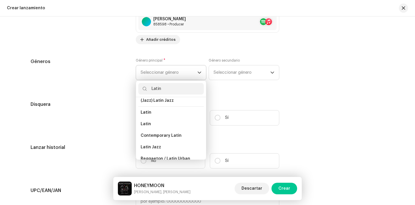
scroll to position [42, 0]
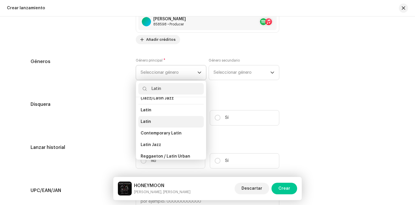
type input "Latin"
click at [166, 125] on li "Latin" at bounding box center [170, 122] width 65 height 12
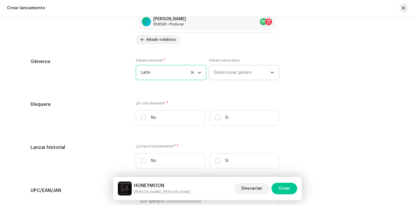
click at [229, 74] on span "Seleccionar género" at bounding box center [242, 72] width 57 height 14
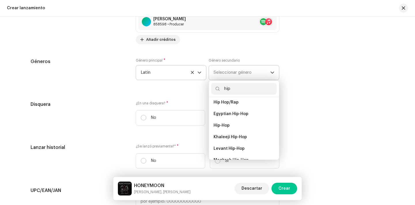
scroll to position [65, 0]
type input "hip"
click at [232, 123] on li "Hip-Hop" at bounding box center [243, 126] width 65 height 12
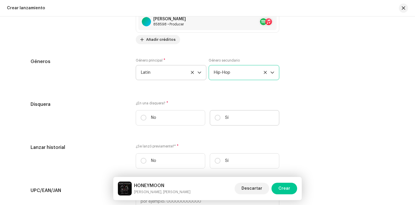
click at [213, 112] on label "Sí" at bounding box center [245, 117] width 70 height 15
click at [215, 115] on input "Sí" at bounding box center [218, 118] width 6 height 6
radio input "true"
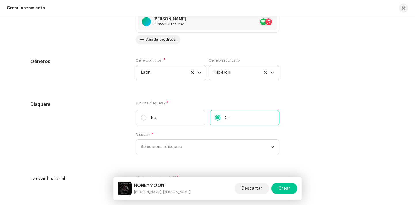
click at [176, 139] on div "Disquera * Seleccionar disquera" at bounding box center [208, 143] width 144 height 22
click at [175, 147] on span "Seleccionar disquera" at bounding box center [206, 146] width 130 height 14
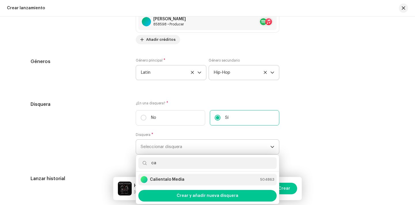
type input "ca"
click at [166, 176] on li "Calientalo Media 504863" at bounding box center [207, 179] width 138 height 12
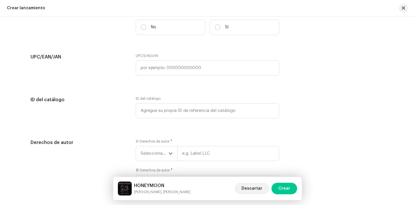
scroll to position [1030, 0]
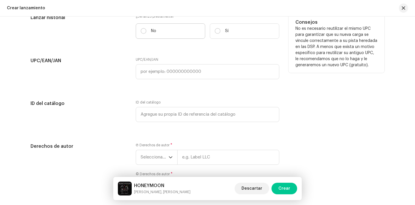
click at [153, 29] on p "No" at bounding box center [153, 31] width 5 height 6
click at [147, 29] on input "No" at bounding box center [144, 31] width 6 height 6
radio input "true"
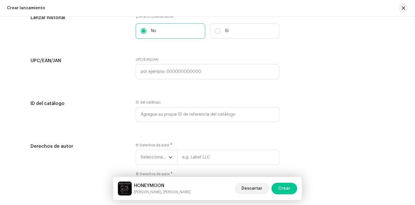
scroll to position [1083, 0]
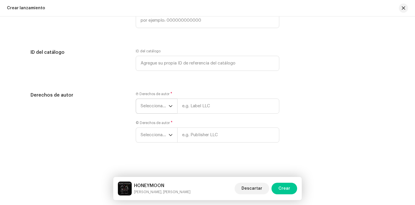
click at [151, 106] on span "Seleccionar año" at bounding box center [155, 106] width 28 height 14
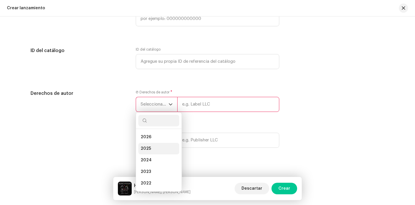
click at [147, 149] on span "2025" at bounding box center [146, 148] width 10 height 6
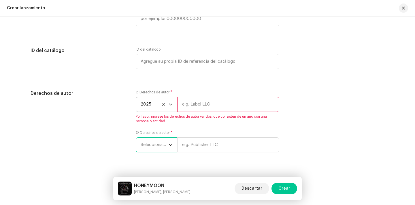
click at [147, 149] on span "Seleccionar año" at bounding box center [155, 144] width 28 height 14
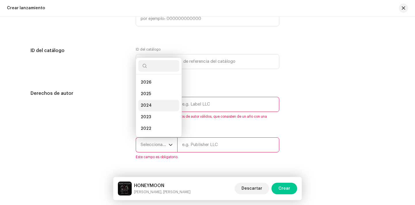
scroll to position [9, 0]
click at [159, 88] on li "2025" at bounding box center [158, 85] width 41 height 12
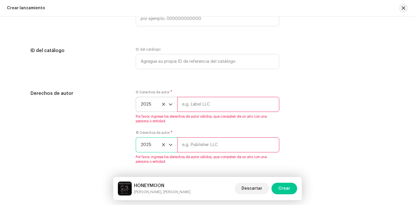
click at [211, 107] on input "text" at bounding box center [228, 104] width 102 height 15
type input "Calientalo Media"
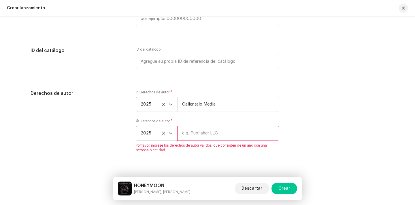
click at [200, 138] on input "text" at bounding box center [228, 132] width 102 height 15
type input "Calientalo Media"
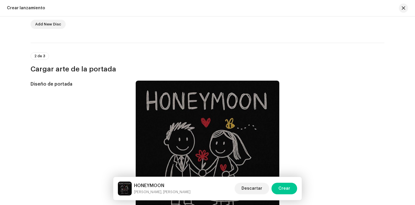
scroll to position [37, 0]
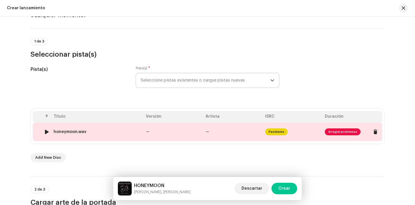
click at [340, 133] on span "Arreglar problemas" at bounding box center [343, 131] width 36 height 7
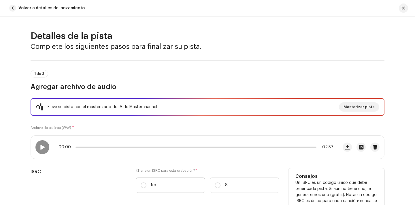
click at [174, 182] on label "No" at bounding box center [171, 184] width 70 height 15
click at [147, 182] on input "No" at bounding box center [144, 185] width 6 height 6
radio input "true"
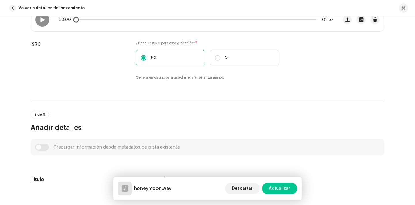
scroll to position [228, 0]
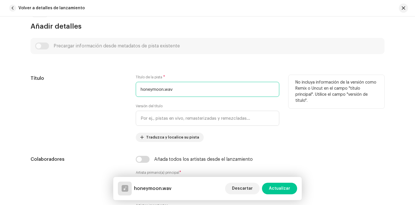
drag, startPoint x: 177, startPoint y: 94, endPoint x: 130, endPoint y: 89, distance: 47.6
click at [130, 89] on div "Título Título de la pista * honeymoon.wav Versión del título Traduzca y localic…" at bounding box center [208, 108] width 354 height 67
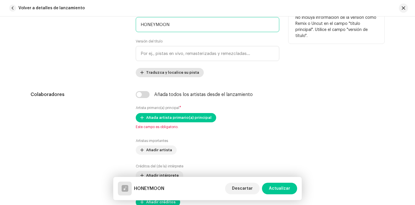
scroll to position [296, 0]
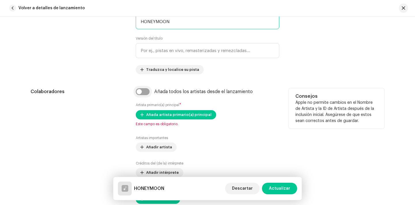
type input "HONEYMOON"
click at [143, 89] on input "checkbox" at bounding box center [143, 91] width 14 height 7
checkbox input "true"
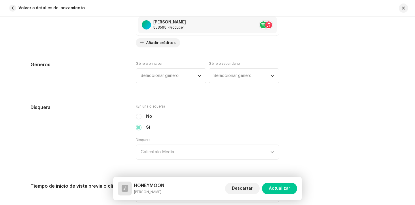
scroll to position [523, 0]
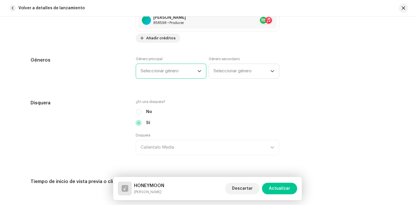
click at [183, 77] on span "Seleccionar género" at bounding box center [169, 71] width 57 height 14
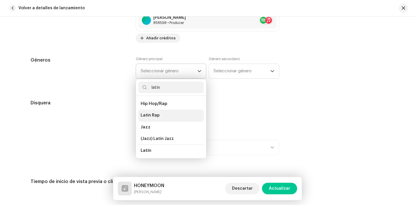
scroll to position [43, 0]
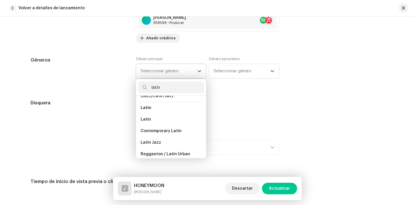
type input "latin"
click at [181, 120] on li "Latin" at bounding box center [170, 119] width 65 height 12
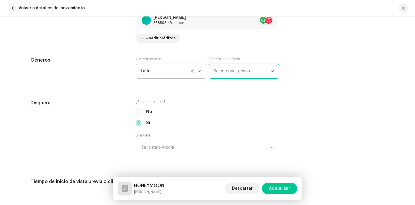
click at [249, 68] on span "Seleccionar género" at bounding box center [242, 71] width 57 height 14
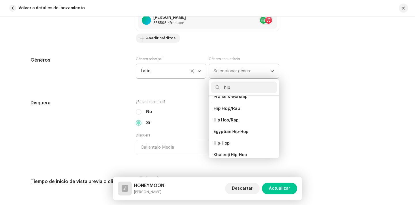
scroll to position [47, 0]
type input "hip"
click at [237, 137] on li "Hip-Hop" at bounding box center [243, 143] width 65 height 12
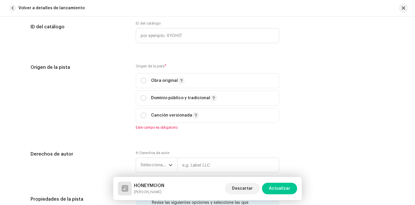
scroll to position [720, 0]
click at [142, 81] on input "radio" at bounding box center [144, 80] width 6 height 6
radio input "true"
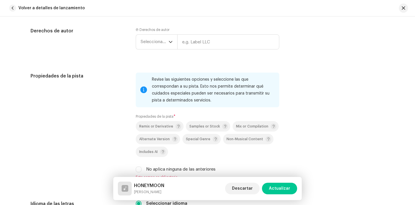
scroll to position [846, 0]
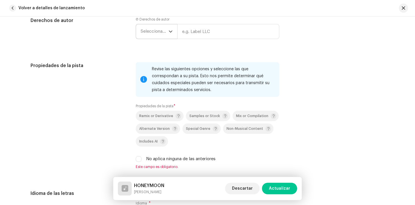
click at [152, 36] on span "Seleccionar año" at bounding box center [155, 31] width 28 height 14
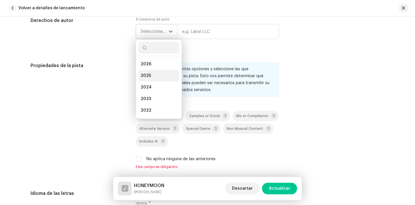
click at [154, 76] on li "2025" at bounding box center [158, 76] width 41 height 12
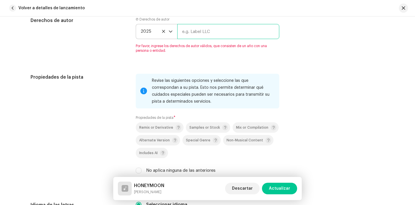
click at [216, 30] on input "text" at bounding box center [228, 31] width 102 height 15
type input "Calientalo Media"
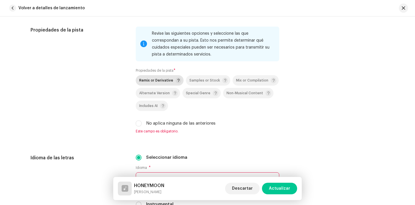
scroll to position [882, 0]
click at [137, 125] on input "No aplica ninguna de las anteriores" at bounding box center [139, 123] width 6 height 6
checkbox input "true"
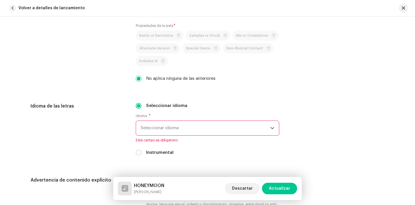
scroll to position [931, 0]
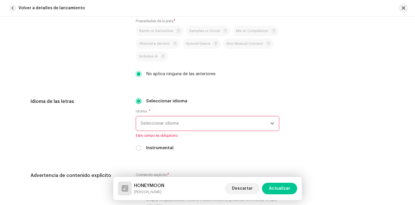
click at [167, 124] on span "Seleccionar idioma" at bounding box center [206, 123] width 130 height 14
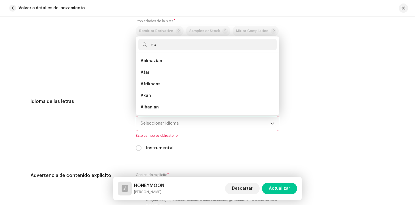
scroll to position [0, 0]
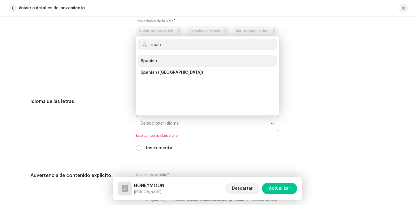
type input "span"
click at [162, 58] on li "Spanish" at bounding box center [207, 61] width 138 height 12
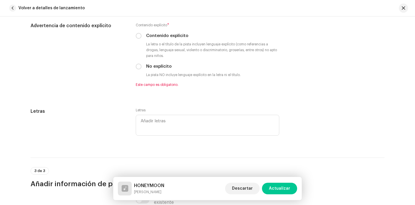
scroll to position [1085, 0]
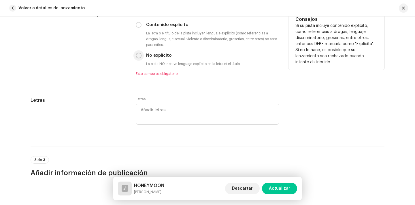
click at [136, 54] on p-radiobutton at bounding box center [139, 55] width 6 height 6
click at [136, 56] on input "No explícito" at bounding box center [139, 55] width 6 height 6
radio input "true"
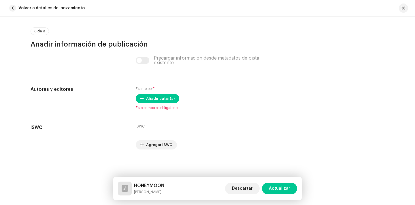
scroll to position [1207, 0]
click at [155, 92] on div "Escrito por * Añadir autor(a) Este campo es obligatorio." at bounding box center [208, 98] width 144 height 24
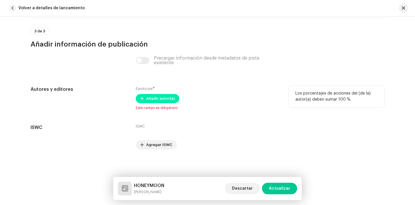
click at [155, 96] on span "Añadir autor(a)" at bounding box center [160, 99] width 29 height 12
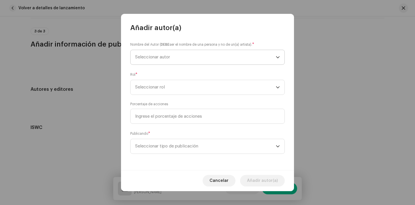
click at [175, 55] on span "Seleccionar autor" at bounding box center [205, 57] width 141 height 14
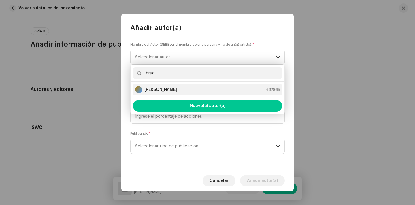
type input "brya"
click at [165, 89] on strong "Bryan Manuel O' Reilly" at bounding box center [161, 90] width 33 height 6
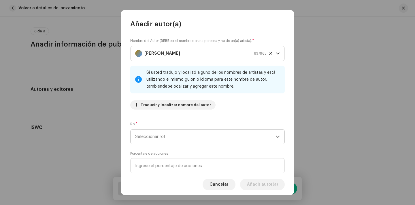
click at [164, 141] on span "Seleccionar rol" at bounding box center [205, 136] width 141 height 14
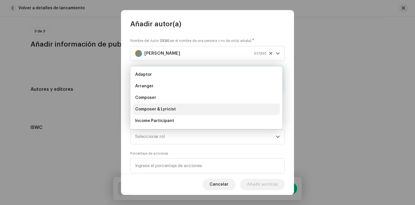
click at [164, 110] on span "Composer & Lyricist" at bounding box center [155, 109] width 41 height 6
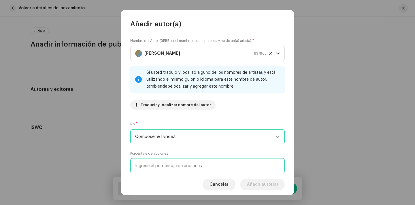
click at [163, 168] on input at bounding box center [207, 165] width 155 height 15
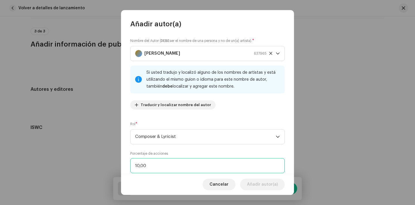
type input "100,00"
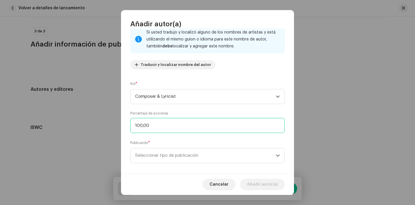
scroll to position [46, 0]
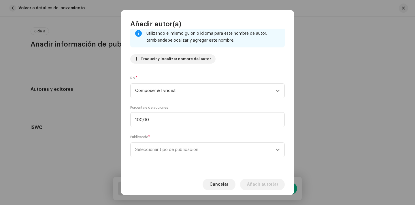
click at [196, 149] on span "Seleccionar tipo de publicación" at bounding box center [205, 149] width 141 height 14
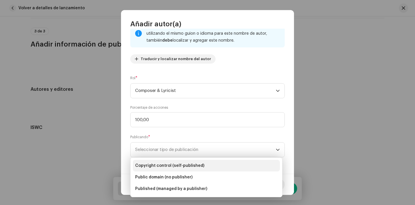
click at [198, 161] on li "Copyright control (self-published)" at bounding box center [206, 166] width 147 height 12
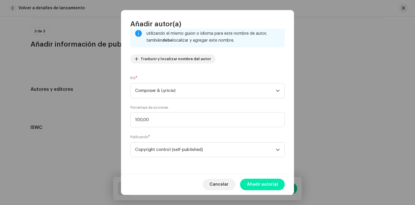
click at [268, 187] on span "Añadir autor(a)" at bounding box center [262, 184] width 31 height 12
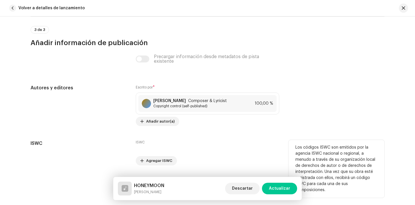
scroll to position [1225, 0]
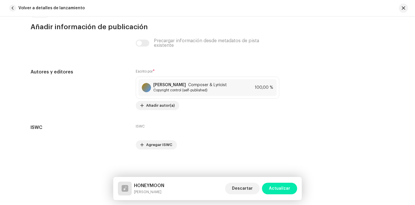
click at [277, 187] on span "Actualizar" at bounding box center [279, 188] width 21 height 12
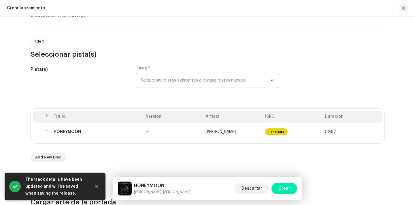
click at [279, 188] on button "Crear" at bounding box center [285, 188] width 26 height 12
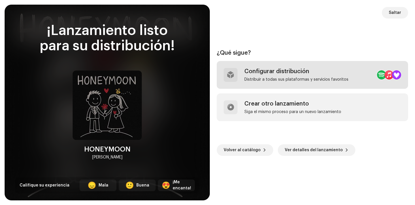
click at [288, 79] on div "Distribuir a todas sus plataformas y servicios favoritos" at bounding box center [297, 79] width 104 height 5
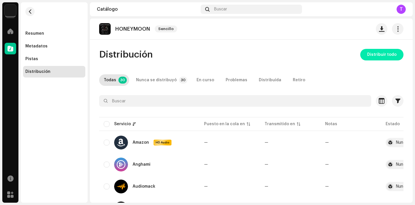
click at [374, 54] on span "Distribuir todo" at bounding box center [381, 55] width 29 height 12
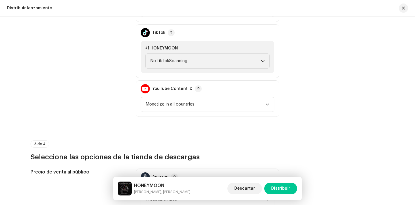
scroll to position [678, 0]
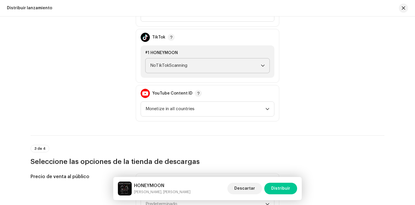
click at [186, 63] on span "NoTikTokScanning" at bounding box center [205, 65] width 111 height 14
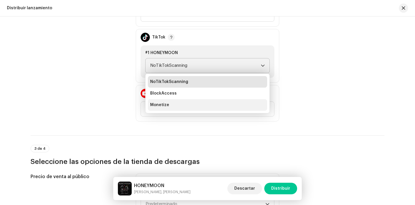
click at [170, 102] on li "Monetize" at bounding box center [207, 105] width 119 height 12
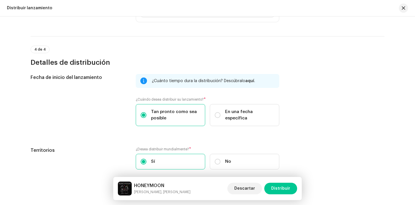
scroll to position [944, 0]
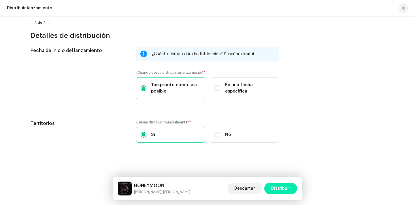
click at [284, 189] on span "Distribuir" at bounding box center [280, 188] width 19 height 12
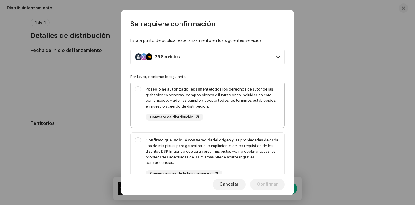
click at [238, 97] on div "Poseo o he autorizado legalmente todos los derechos de autor de las grabaciones…" at bounding box center [213, 97] width 134 height 22
checkbox input "true"
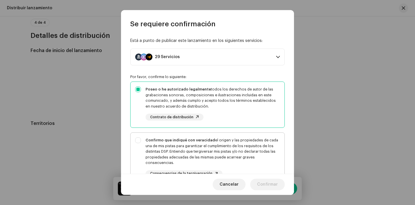
click at [231, 157] on div "Confirmo que indiqué con veracidad el origen y las propiedades de cada una de m…" at bounding box center [213, 151] width 134 height 28
checkbox input "true"
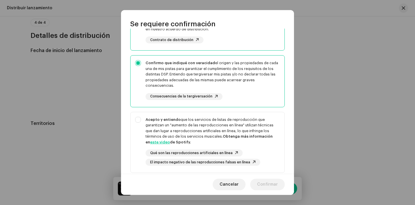
scroll to position [77, 0]
click at [241, 125] on div "Acepto y entiendo que los servicios de listas de reproducción que garantizan un…" at bounding box center [213, 130] width 134 height 28
checkbox input "true"
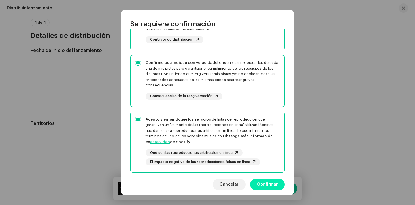
click at [272, 183] on span "Confirmar" at bounding box center [267, 184] width 21 height 12
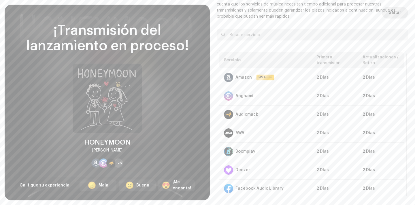
click at [395, 14] on span "Saltar" at bounding box center [395, 13] width 12 height 12
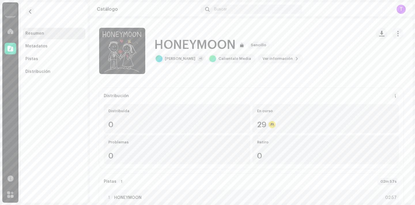
click at [14, 13] on img at bounding box center [11, 11] width 12 height 12
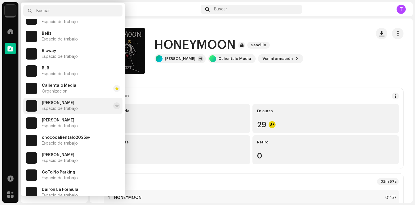
scroll to position [396, 0]
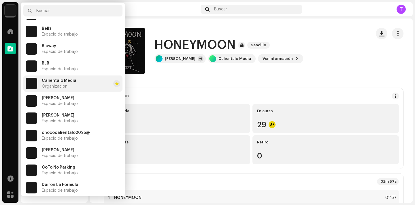
click at [75, 81] on li "Calientalo Media Organización" at bounding box center [72, 83] width 99 height 16
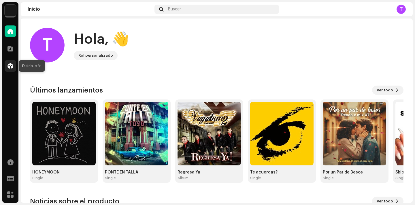
click at [11, 67] on span at bounding box center [10, 65] width 6 height 5
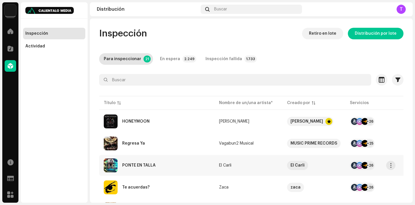
scroll to position [10, 0]
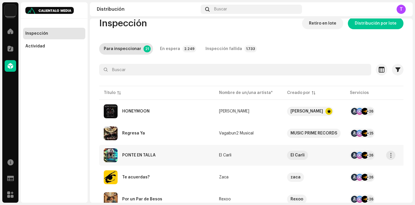
click at [149, 156] on div "PONTE EN TALLA" at bounding box center [138, 155] width 33 height 4
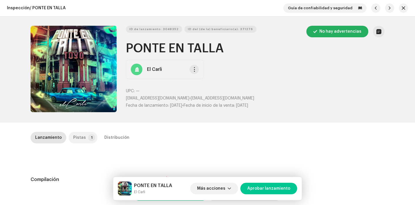
click at [89, 138] on p-badge "1" at bounding box center [91, 137] width 7 height 7
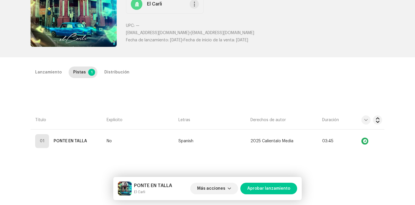
scroll to position [66, 0]
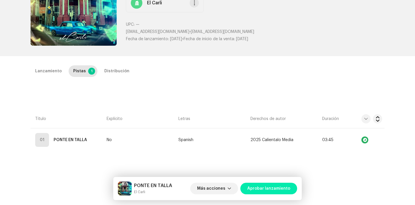
click at [273, 188] on span "Aprobar lanzamiento" at bounding box center [268, 188] width 43 height 12
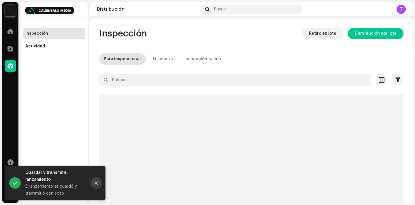
click at [95, 181] on icon "Close" at bounding box center [96, 183] width 4 height 4
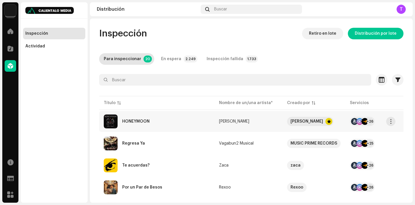
click at [132, 126] on div "HONEYMOON" at bounding box center [157, 121] width 106 height 14
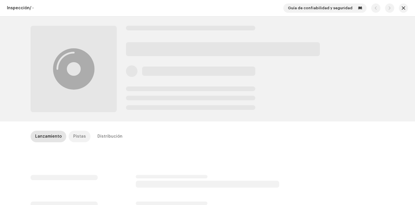
click at [79, 134] on div "Pistas" at bounding box center [79, 136] width 13 height 12
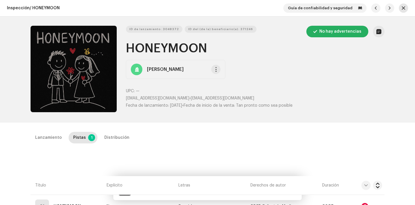
click at [402, 9] on span "button" at bounding box center [403, 8] width 3 height 5
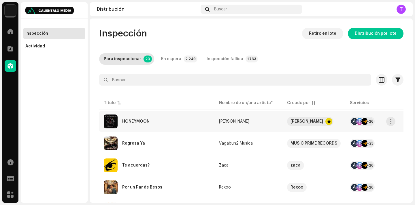
click at [143, 119] on div "HONEYMOON" at bounding box center [135, 121] width 27 height 4
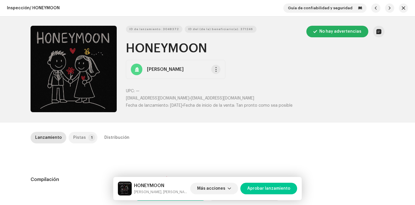
click at [75, 136] on div "Pistas" at bounding box center [79, 138] width 13 height 12
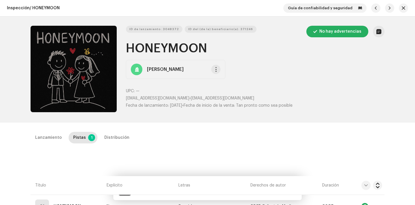
scroll to position [78, 0]
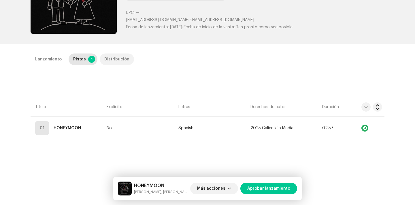
click at [113, 56] on div "Distribución" at bounding box center [116, 59] width 25 height 12
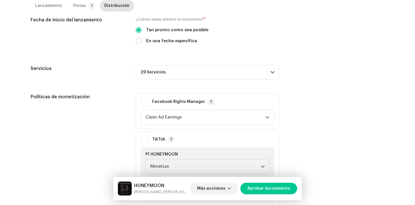
scroll to position [200, 0]
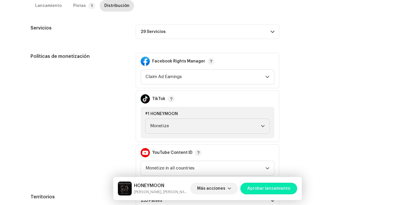
click at [277, 184] on span "Aprobar lanzamiento" at bounding box center [268, 188] width 43 height 12
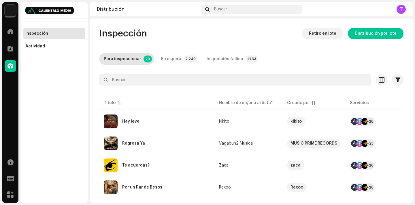
click at [13, 12] on img at bounding box center [11, 11] width 12 height 12
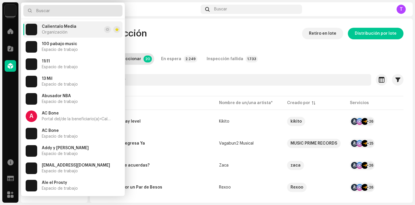
click at [78, 12] on input "text" at bounding box center [72, 11] width 99 height 12
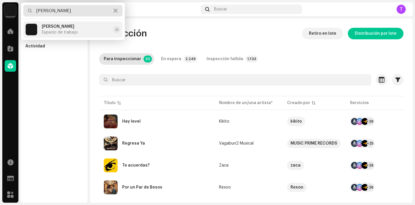
type input "barry jam"
click at [72, 31] on span "Espacio de trabajo" at bounding box center [60, 32] width 36 height 5
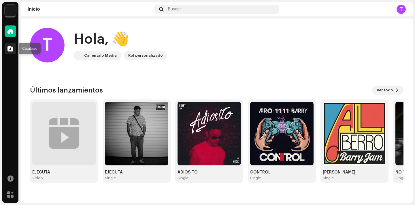
click at [8, 52] on div at bounding box center [11, 49] width 12 height 12
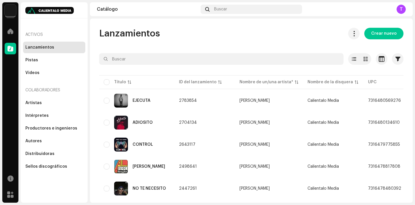
click at [379, 31] on span "Crear nuevo" at bounding box center [384, 34] width 25 height 12
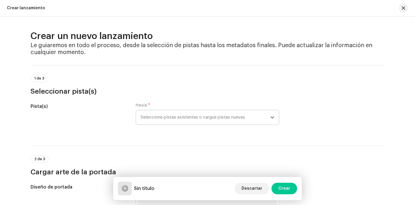
click at [213, 116] on span "Seleccione pistas existentes o cargue pistas nuevas" at bounding box center [206, 117] width 130 height 14
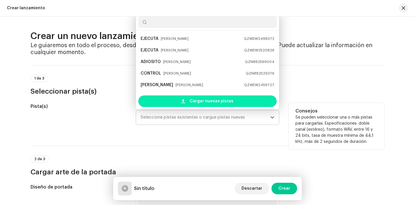
click at [218, 98] on span "Cargar nuevas pistas" at bounding box center [212, 101] width 44 height 12
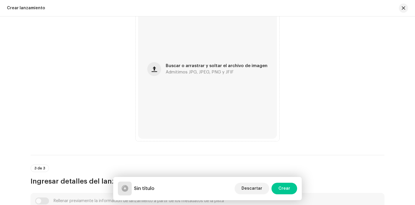
scroll to position [219, 0]
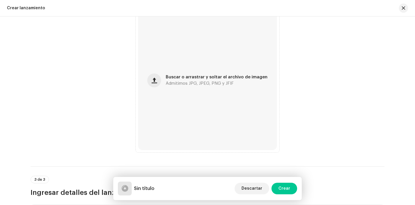
click at [194, 99] on div "Buscar o arrastrar y soltar el archivo de imagen Admitimos JPG, JPEG, PNG y JFIF" at bounding box center [207, 80] width 139 height 139
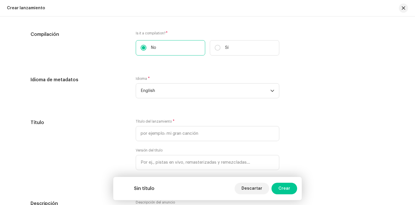
scroll to position [453, 0]
click at [177, 89] on span "English" at bounding box center [206, 89] width 130 height 14
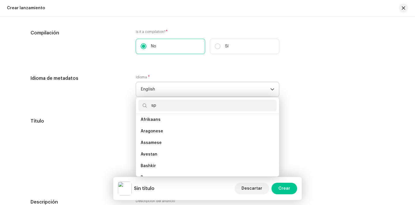
scroll to position [0, 0]
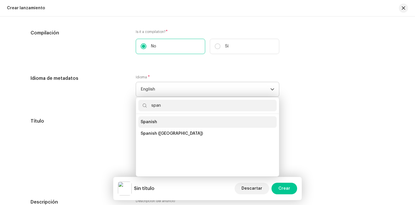
type input "span"
click at [168, 120] on li "Spanish" at bounding box center [207, 122] width 138 height 12
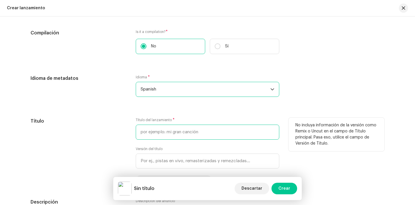
click at [168, 132] on input "text" at bounding box center [208, 131] width 144 height 15
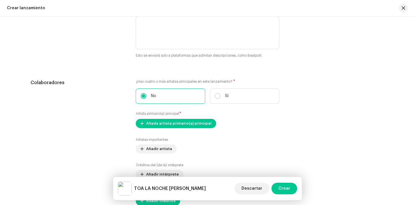
scroll to position [643, 0]
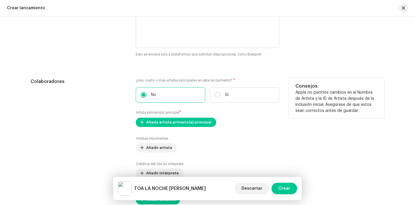
type input "TOA LA NOCHE [PERSON_NAME]"
click at [198, 117] on div "¿Hay cuatro o más artistas principales en este lanzamiento? * No Sí Artista pri…" at bounding box center [208, 141] width 144 height 126
click at [196, 123] on span "Añada artista primario(a) principal" at bounding box center [178, 122] width 65 height 12
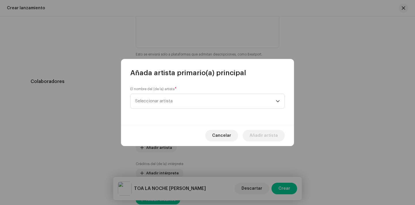
click at [182, 110] on div "El nombre del (de la) artista * Seleccionar artista" at bounding box center [207, 100] width 173 height 47
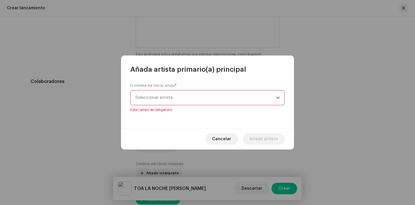
click at [185, 94] on span "Seleccionar artista" at bounding box center [205, 97] width 141 height 14
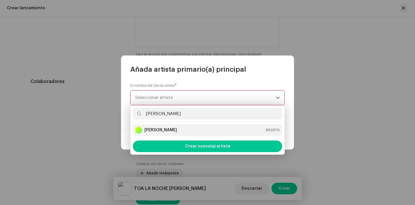
type input "[PERSON_NAME]"
click at [177, 134] on li "[PERSON_NAME] Jam 892970" at bounding box center [207, 130] width 149 height 12
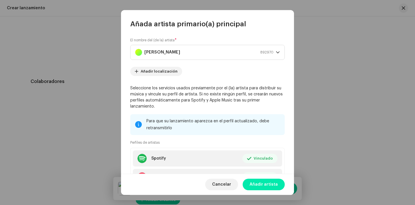
click at [262, 185] on span "Añadir artista" at bounding box center [264, 184] width 28 height 12
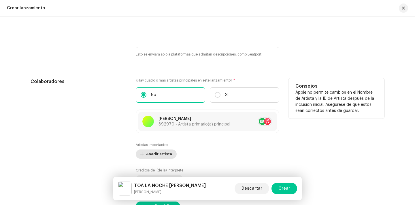
click at [157, 151] on span "Añadir artista" at bounding box center [159, 154] width 26 height 12
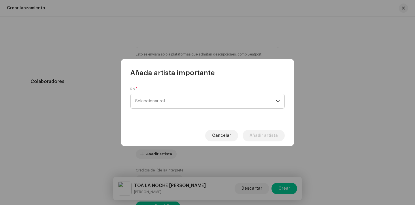
click at [172, 96] on span "Seleccionar rol" at bounding box center [205, 101] width 141 height 14
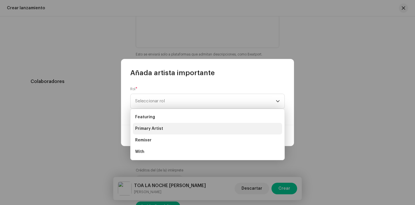
click at [159, 129] on span "Primary Artist" at bounding box center [149, 128] width 28 height 6
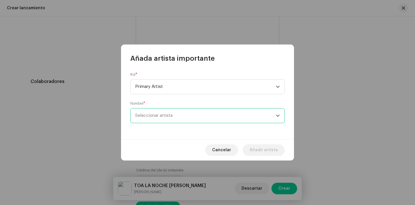
click at [173, 108] on span "Seleccionar artista" at bounding box center [205, 115] width 141 height 14
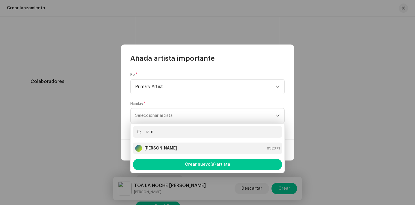
type input "ram"
click at [168, 145] on strong "[PERSON_NAME]" at bounding box center [161, 148] width 33 height 6
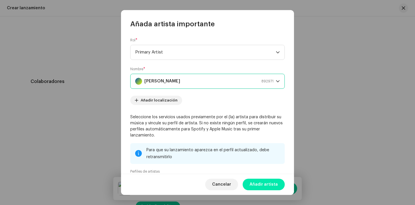
click at [265, 189] on span "Añadir artista" at bounding box center [264, 184] width 28 height 12
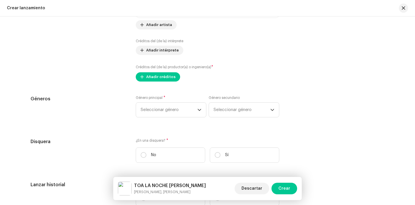
scroll to position [806, 0]
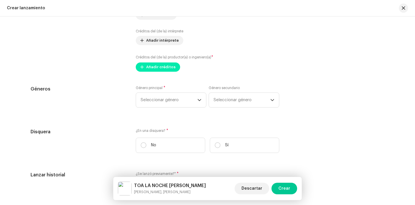
click at [160, 65] on span "Añadir créditos" at bounding box center [160, 67] width 29 height 12
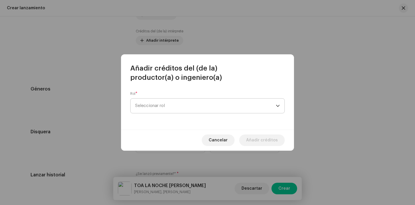
click at [160, 99] on span "Seleccionar rol" at bounding box center [205, 105] width 141 height 14
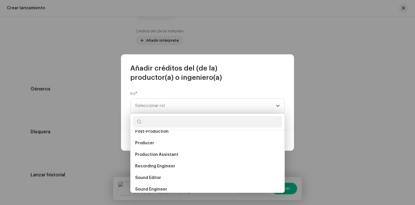
scroll to position [226, 0]
click at [171, 142] on li "Producer" at bounding box center [207, 143] width 149 height 12
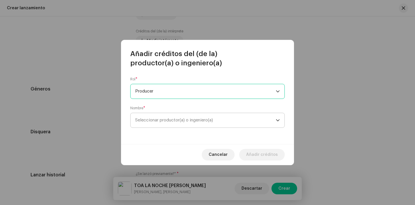
click at [176, 121] on span "Seleccionar productor(a) o ingeniero(a)" at bounding box center [174, 120] width 78 height 4
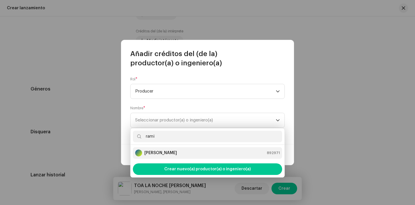
type input "rami"
click at [182, 150] on div "[PERSON_NAME] 892971" at bounding box center [207, 152] width 145 height 7
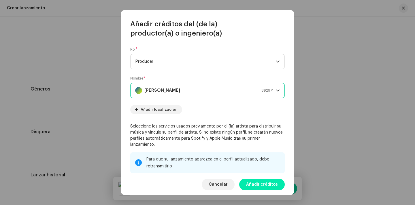
click at [258, 185] on span "Añadir créditos" at bounding box center [262, 184] width 32 height 12
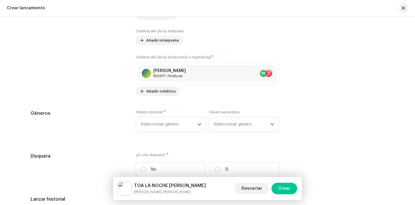
click at [155, 97] on div "Rellenar previamente la información de lanzamiento a partir de los metadatos de…" at bounding box center [208, 10] width 354 height 742
click at [156, 94] on span "Añadir créditos" at bounding box center [160, 91] width 29 height 12
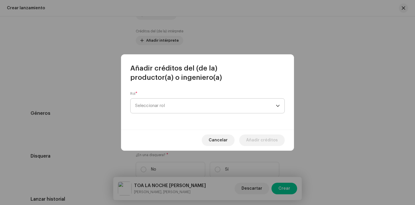
click at [158, 111] on span "Seleccionar rol" at bounding box center [205, 105] width 141 height 14
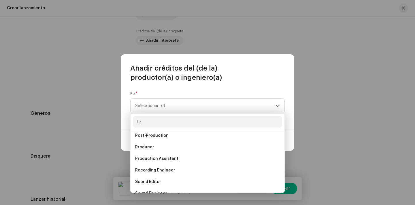
scroll to position [221, 0]
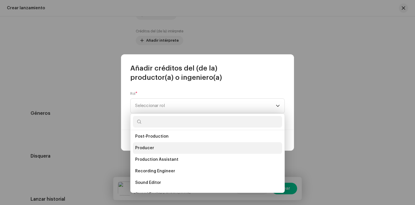
click at [168, 146] on li "Producer" at bounding box center [207, 148] width 149 height 12
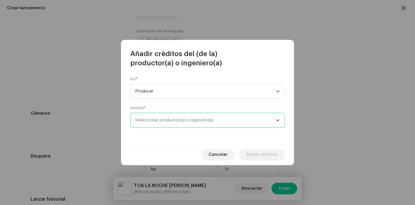
click at [178, 124] on span "Seleccionar productor(a) o ingeniero(a)" at bounding box center [205, 120] width 141 height 14
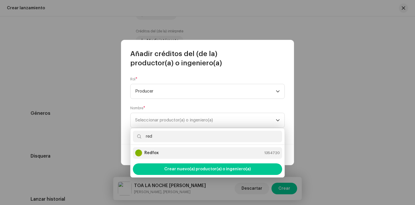
type input "red"
click at [172, 155] on div "Redfox 1354720" at bounding box center [207, 152] width 145 height 7
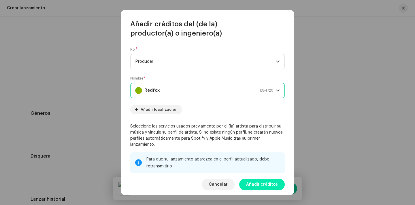
click at [257, 183] on span "Añadir créditos" at bounding box center [262, 184] width 32 height 12
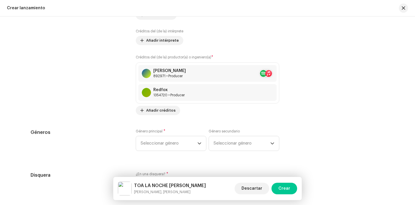
scroll to position [854, 0]
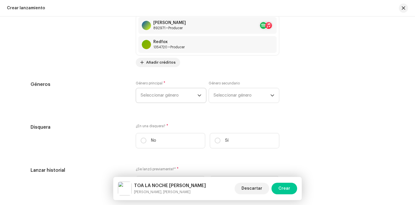
click at [177, 97] on span "Seleccionar género" at bounding box center [169, 95] width 57 height 14
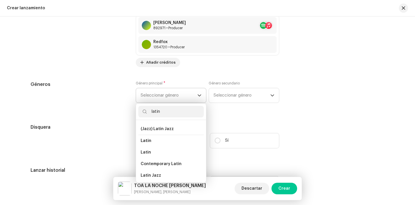
scroll to position [34, 0]
type input "latin"
click at [164, 152] on li "Latin" at bounding box center [170, 152] width 65 height 12
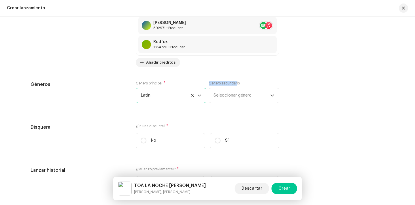
click at [236, 81] on label "Género secundario" at bounding box center [224, 83] width 31 height 5
click at [235, 89] on span "Seleccionar género" at bounding box center [242, 95] width 57 height 14
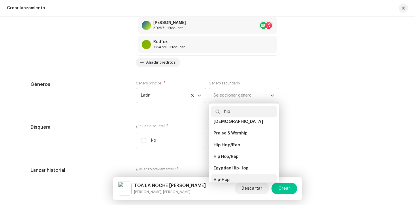
type input "hip"
click at [226, 177] on span "Hip-Hop" at bounding box center [222, 180] width 16 height 6
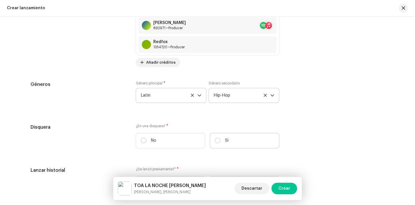
click at [236, 138] on label "Sí" at bounding box center [245, 140] width 70 height 15
click at [221, 138] on input "Sí" at bounding box center [218, 140] width 6 height 6
radio input "true"
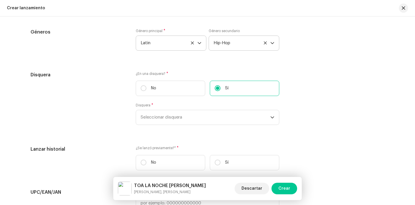
scroll to position [907, 0]
click at [226, 119] on span "Seleccionar disquera" at bounding box center [206, 117] width 130 height 14
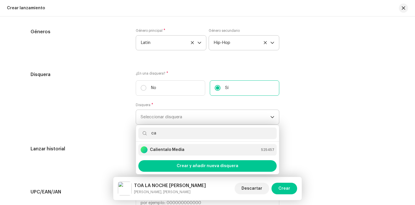
type input "ca"
click at [195, 153] on div "Calientalo Media 525457" at bounding box center [208, 149] width 134 height 7
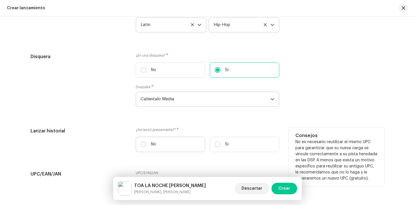
click at [183, 145] on label "No" at bounding box center [171, 143] width 70 height 15
click at [147, 145] on input "No" at bounding box center [144, 144] width 6 height 6
radio input "true"
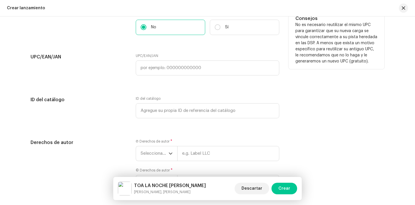
scroll to position [1090, 0]
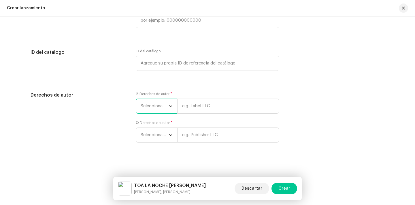
click at [151, 100] on span "Seleccionar año" at bounding box center [155, 106] width 28 height 14
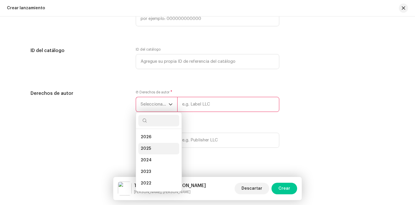
click at [151, 148] on li "2025" at bounding box center [158, 148] width 41 height 12
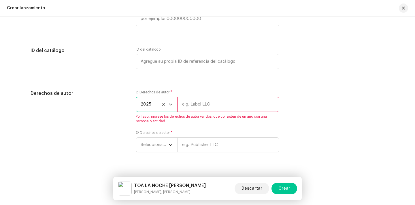
click at [151, 148] on span "Seleccionar año" at bounding box center [155, 144] width 28 height 14
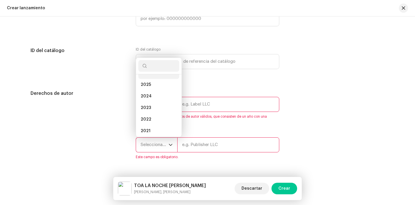
scroll to position [2, 0]
click at [151, 93] on li "2025" at bounding box center [158, 92] width 41 height 12
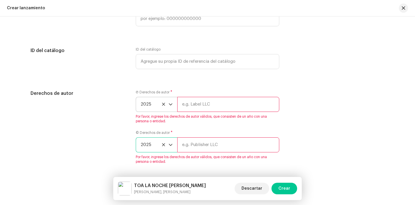
click at [207, 103] on input "text" at bounding box center [228, 104] width 102 height 15
type input "Calientalo Media"
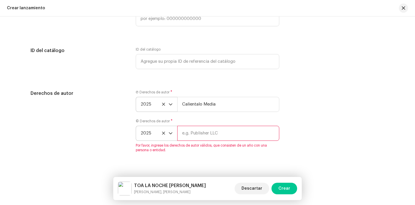
click at [207, 140] on input "text" at bounding box center [228, 132] width 102 height 15
type input "Calientalo Media"
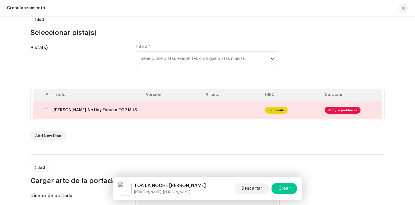
scroll to position [0, 0]
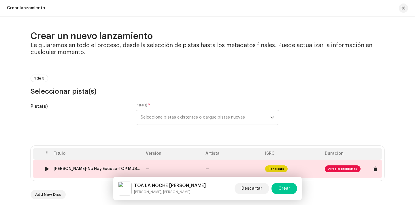
click at [335, 169] on span "Arreglar problemas" at bounding box center [343, 168] width 36 height 7
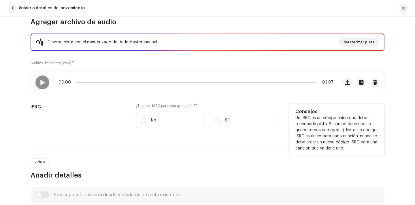
click at [152, 120] on p "No" at bounding box center [153, 120] width 5 height 6
click at [147, 120] on input "No" at bounding box center [144, 120] width 6 height 6
radio input "true"
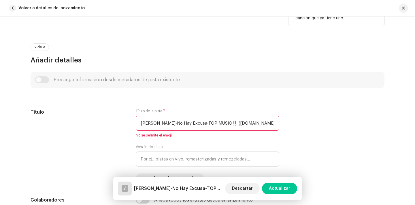
scroll to position [294, 0]
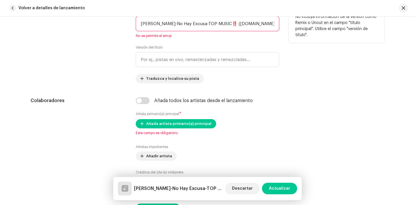
drag, startPoint x: 275, startPoint y: 25, endPoint x: 108, endPoint y: 25, distance: 167.3
click at [108, 25] on div "Título Título de la pista * [PERSON_NAME]-No Hay Excusa-TOP MUSIC‼️ ([DOMAIN_NA…" at bounding box center [208, 46] width 354 height 74
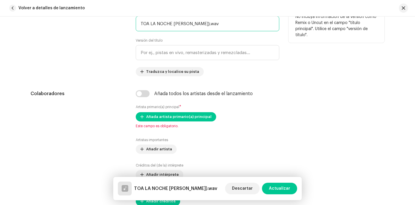
click at [209, 26] on input "TOA LA NOCHE [PERSON_NAME]).wav" at bounding box center [208, 23] width 144 height 15
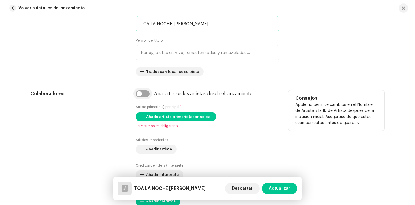
type input "TOA LA NOCHE [PERSON_NAME]"
click at [140, 92] on input "checkbox" at bounding box center [143, 93] width 14 height 7
checkbox input "true"
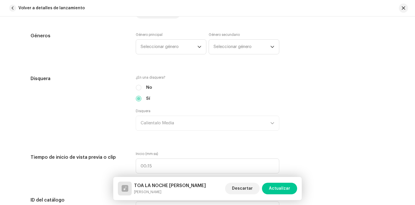
scroll to position [578, 0]
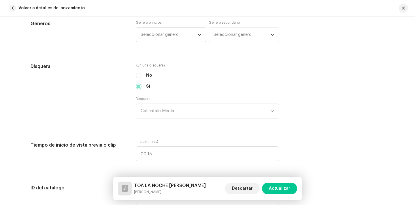
click at [177, 33] on span "Seleccionar género" at bounding box center [169, 34] width 57 height 14
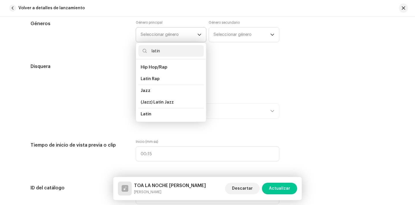
scroll to position [24, 0]
type input "latin"
click at [160, 102] on li "Latin" at bounding box center [170, 102] width 65 height 12
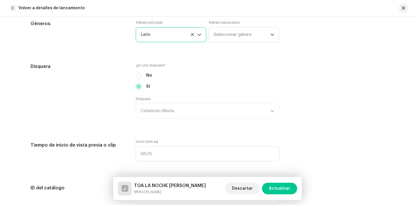
click at [246, 43] on div "Género principal Latin Género secundario Seleccionar género" at bounding box center [208, 34] width 144 height 29
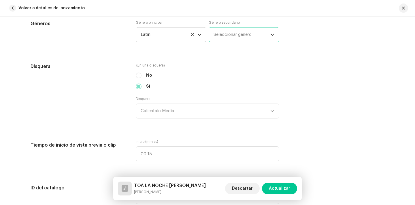
click at [248, 36] on span "Seleccionar género" at bounding box center [242, 34] width 57 height 14
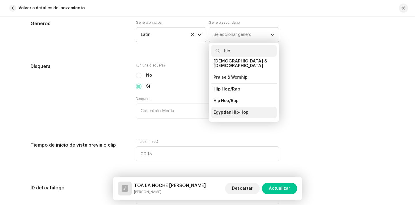
scroll to position [47, 0]
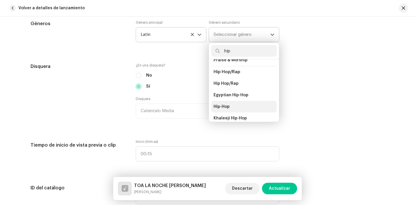
type input "hip"
click at [229, 105] on li "Hip-Hop" at bounding box center [243, 107] width 65 height 12
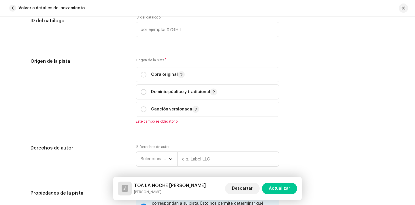
scroll to position [750, 0]
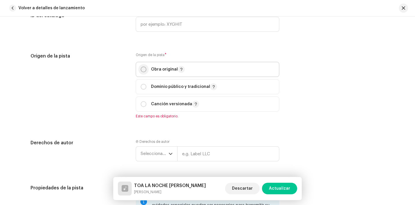
click at [142, 72] on input "radio" at bounding box center [144, 69] width 6 height 6
radio input "true"
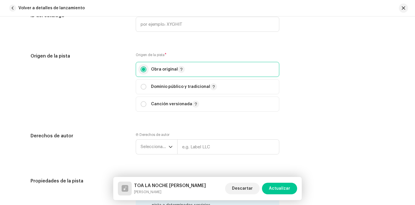
scroll to position [799, 0]
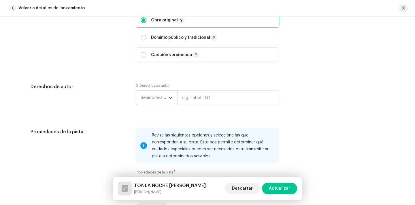
click at [151, 100] on span "Seleccionar año" at bounding box center [155, 97] width 28 height 14
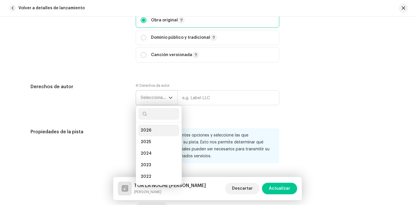
click at [157, 136] on li "2026" at bounding box center [158, 130] width 41 height 12
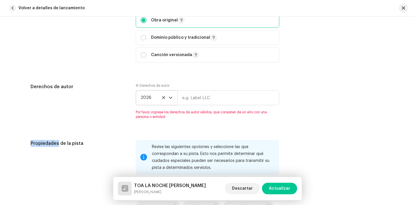
click at [150, 103] on span "2026" at bounding box center [155, 97] width 28 height 14
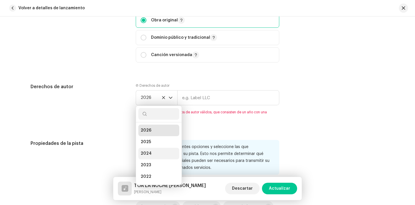
scroll to position [2, 0]
click at [163, 135] on li "2025" at bounding box center [158, 140] width 41 height 12
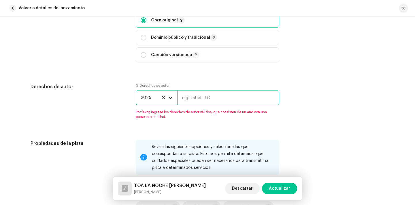
click at [214, 98] on input "text" at bounding box center [228, 97] width 102 height 15
type input "Calientalo Media"
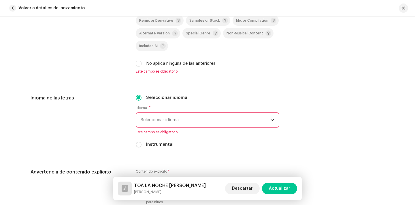
scroll to position [961, 0]
click at [138, 64] on input "No aplica ninguna de las anteriores" at bounding box center [139, 63] width 6 height 6
checkbox input "true"
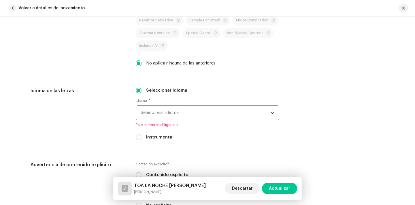
click at [175, 118] on span "Seleccionar idioma" at bounding box center [206, 112] width 130 height 14
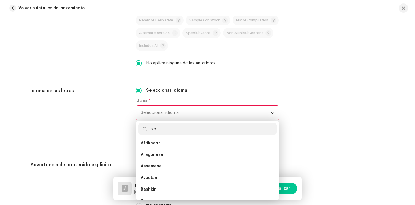
scroll to position [0, 0]
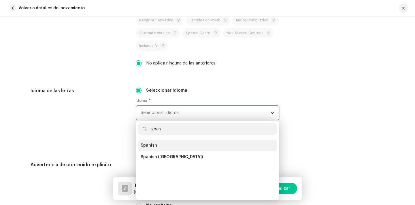
type input "span"
click at [170, 143] on li "Spanish" at bounding box center [207, 145] width 138 height 12
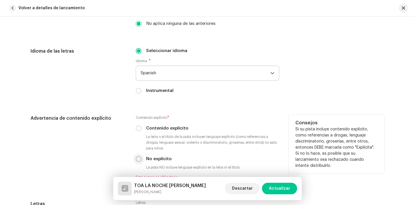
click at [137, 160] on input "No explícito" at bounding box center [139, 159] width 6 height 6
radio input "true"
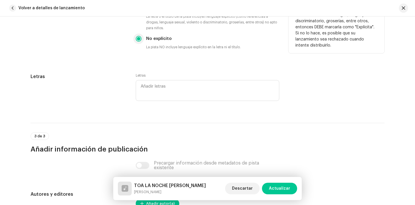
scroll to position [1227, 0]
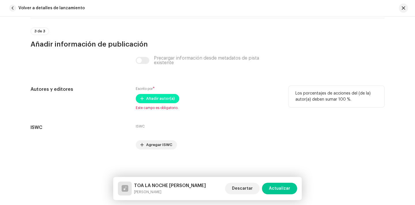
click at [161, 99] on span "Añadir autor(a)" at bounding box center [160, 99] width 29 height 12
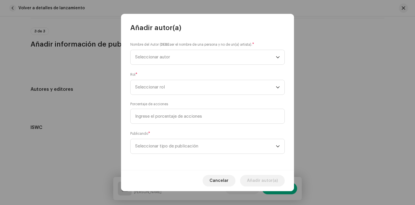
click at [184, 46] on small "Nombre del Autor ( DEBE ser el nombre de una persona y no de un(a) artista)." at bounding box center [191, 45] width 122 height 6
click at [183, 59] on span "Seleccionar autor" at bounding box center [205, 57] width 141 height 14
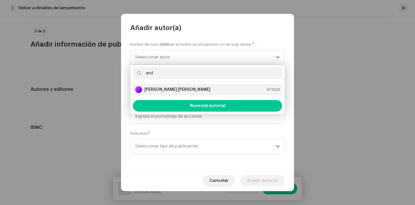
type input "and"
click at [168, 89] on strong "[PERSON_NAME] [PERSON_NAME]" at bounding box center [178, 90] width 66 height 6
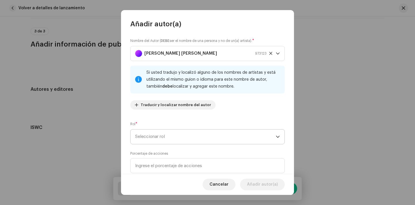
click at [164, 134] on span "Seleccionar rol" at bounding box center [205, 136] width 141 height 14
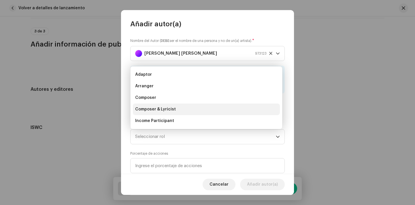
scroll to position [9, 0]
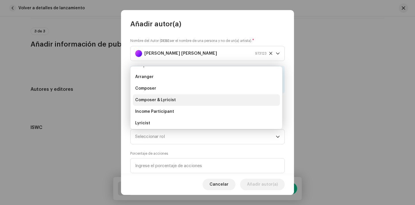
click at [167, 97] on span "Composer & Lyricist" at bounding box center [155, 100] width 41 height 6
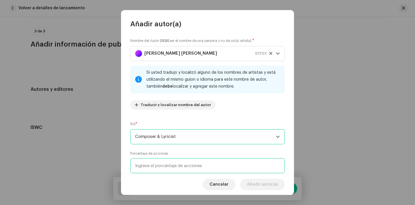
click at [171, 165] on input at bounding box center [207, 165] width 155 height 15
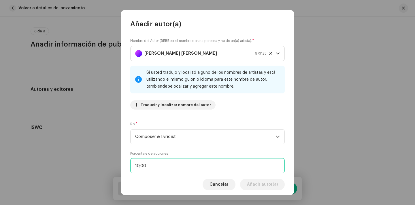
type input "100,00"
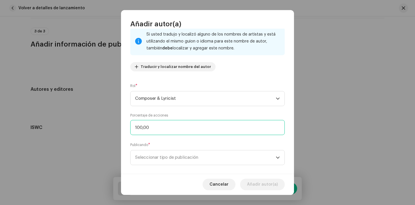
scroll to position [40, 0]
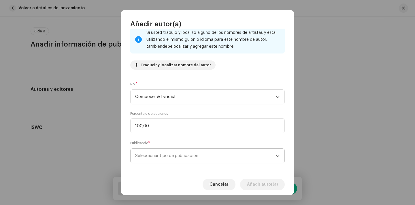
click at [219, 155] on span "Seleccionar tipo de publicación" at bounding box center [205, 155] width 141 height 14
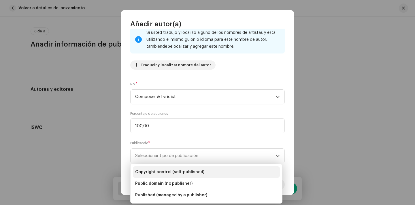
click at [219, 167] on li "Copyright control (self-published)" at bounding box center [206, 172] width 147 height 12
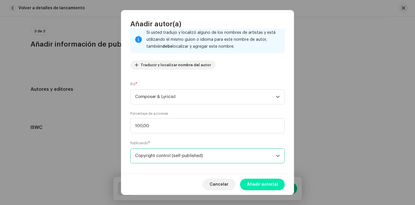
click at [268, 184] on span "Añadir autor(a)" at bounding box center [262, 184] width 31 height 12
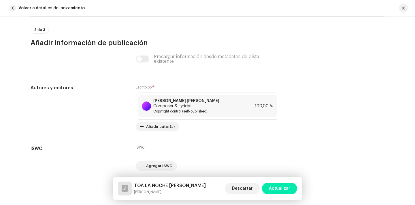
click at [271, 185] on button "Actualizar" at bounding box center [279, 188] width 35 height 12
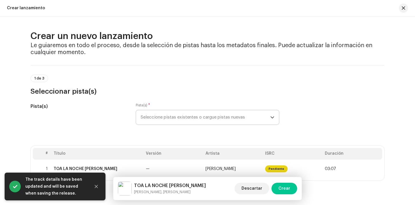
click at [271, 185] on div "Descartar Crear" at bounding box center [266, 188] width 63 height 14
click at [282, 187] on span "Crear" at bounding box center [285, 188] width 12 height 12
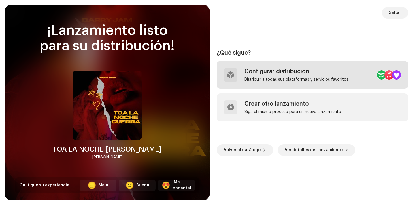
click at [293, 78] on div "Distribuir a todas sus plataformas y servicios favoritos" at bounding box center [297, 79] width 104 height 5
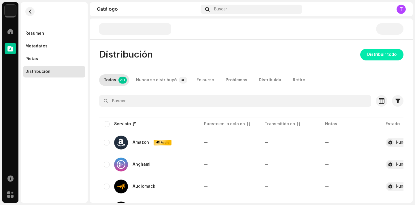
click at [381, 53] on span "Distribuir todo" at bounding box center [381, 55] width 29 height 12
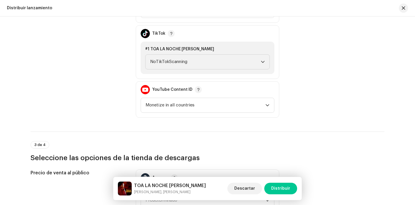
scroll to position [590, 0]
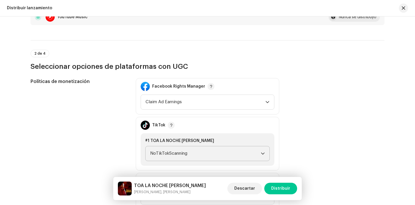
click at [172, 155] on span "NoTikTokScanning" at bounding box center [205, 153] width 111 height 14
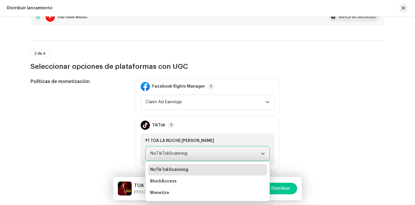
scroll to position [622, 0]
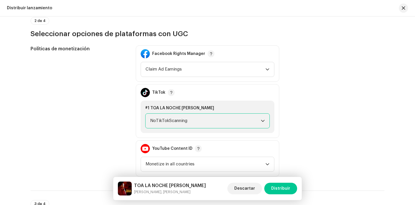
click at [184, 111] on div "#1 TOA LA NOCHE [PERSON_NAME] NoTikTokScanning" at bounding box center [208, 116] width 134 height 32
click at [183, 126] on span "NoTikTokScanning" at bounding box center [205, 120] width 111 height 14
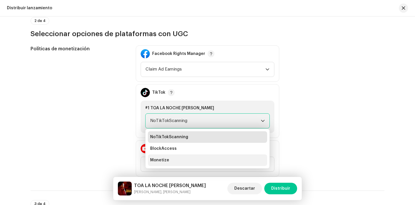
click at [176, 160] on li "Monetize" at bounding box center [207, 160] width 119 height 12
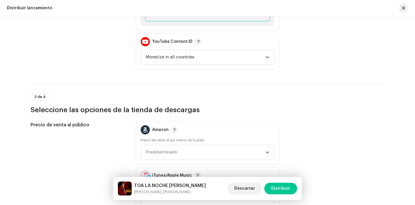
scroll to position [944, 0]
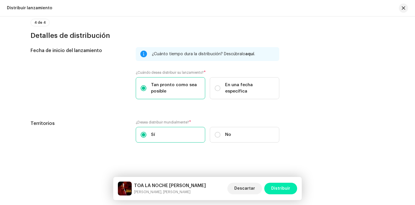
click at [284, 186] on span "Distribuir" at bounding box center [280, 188] width 19 height 12
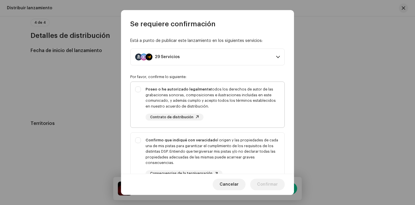
click at [243, 115] on div "Poseo o he autorizado legalmente todos los derechos de autor de las grabaciones…" at bounding box center [213, 103] width 134 height 34
checkbox input "true"
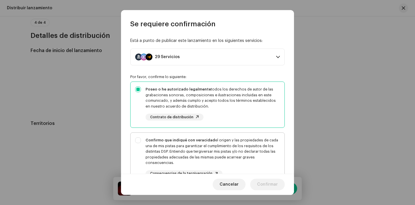
click at [244, 149] on div "Confirmo que indiqué con veracidad el origen y las propiedades de cada una de m…" at bounding box center [213, 151] width 134 height 28
checkbox input "true"
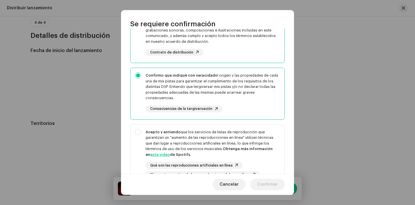
scroll to position [65, 0]
click at [244, 149] on strong "Obtenga más información en este video de Spotify." at bounding box center [209, 151] width 127 height 10
checkbox input "true"
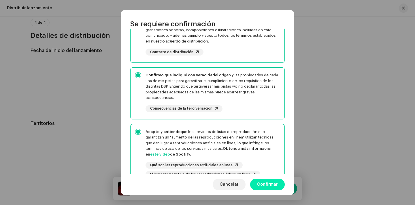
click at [269, 181] on span "Confirmar" at bounding box center [267, 184] width 21 height 12
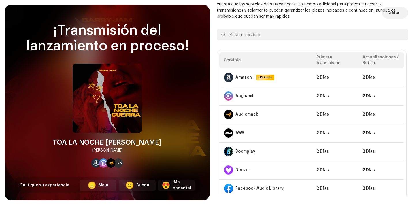
click at [386, 19] on p "¡Su lanzamiento está en proceso y debería transmitirse en unas horas! Sin embar…" at bounding box center [313, 7] width 192 height 24
click at [390, 13] on span "Saltar" at bounding box center [395, 13] width 12 height 12
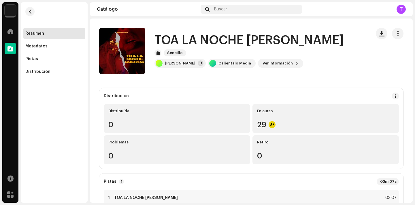
click at [8, 11] on img at bounding box center [11, 11] width 12 height 12
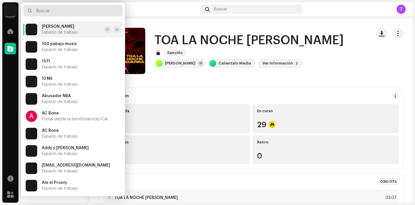
click at [47, 12] on input "text" at bounding box center [72, 11] width 99 height 12
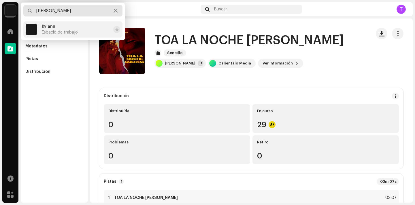
type input "[PERSON_NAME]"
click at [52, 29] on span "Kylann" at bounding box center [49, 26] width 14 height 5
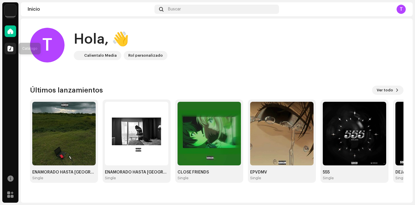
click at [11, 46] on span at bounding box center [10, 48] width 6 height 5
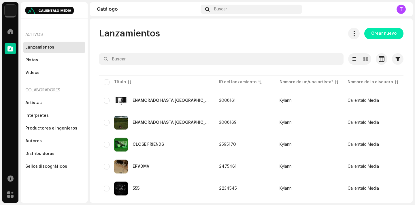
click at [383, 36] on span "Crear nuevo" at bounding box center [384, 34] width 25 height 12
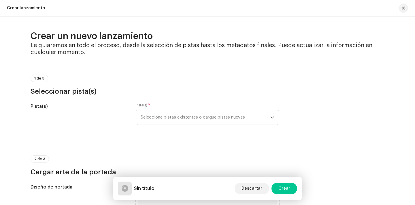
click at [226, 117] on span "Seleccione pistas existentes o cargue pistas nuevas" at bounding box center [206, 117] width 130 height 14
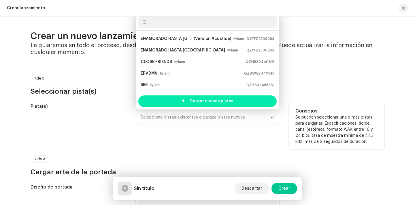
click at [226, 102] on span "Cargar nuevas pistas" at bounding box center [212, 101] width 44 height 12
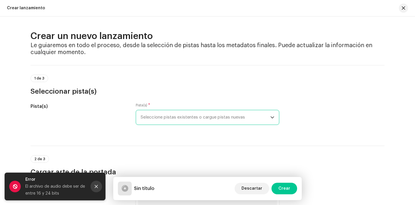
click at [98, 184] on icon "Close" at bounding box center [96, 186] width 4 height 4
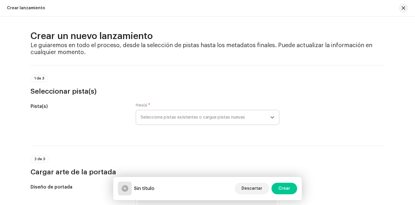
click at [155, 120] on span "Seleccione pistas existentes o cargue pistas nuevas" at bounding box center [206, 117] width 130 height 14
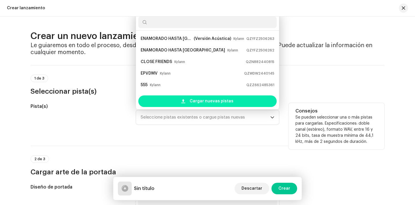
click at [165, 104] on div "Cargar nuevas pistas" at bounding box center [207, 101] width 138 height 12
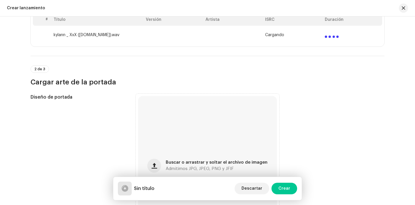
scroll to position [265, 0]
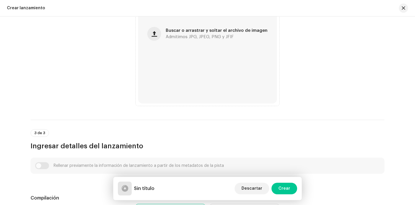
click at [185, 104] on div "Buscar o arrastrar y soltar el archivo de imagen Admitimos JPG, JPEG, PNG y JFIF" at bounding box center [208, 34] width 144 height 144
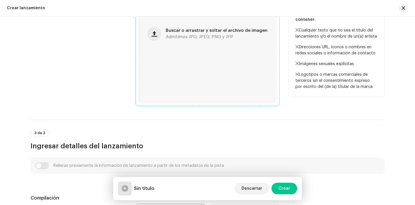
click at [188, 84] on div "Buscar o arrastrar y soltar el archivo de imagen Admitimos JPG, JPEG, PNG y JFIF" at bounding box center [207, 33] width 139 height 139
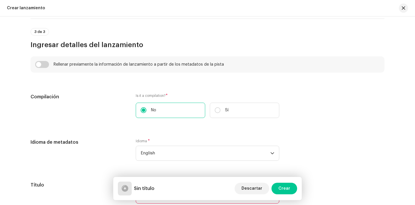
scroll to position [474, 0]
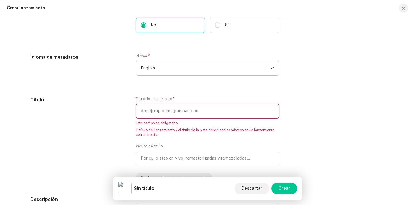
click at [218, 65] on span "English" at bounding box center [206, 68] width 130 height 14
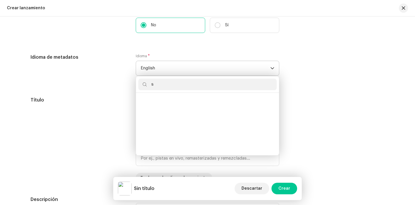
scroll to position [0, 0]
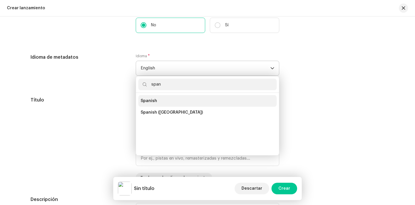
type input "span"
click at [194, 97] on li "Spanish" at bounding box center [207, 101] width 138 height 12
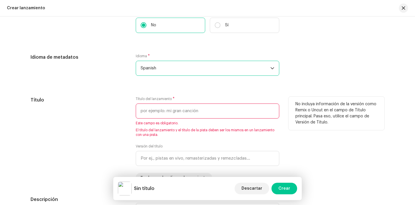
click at [173, 119] on div "Título del lanzamiento * Este campo es obligatorio. El título del lanzamiento y…" at bounding box center [208, 116] width 144 height 40
click at [174, 112] on input "text" at bounding box center [208, 110] width 144 height 15
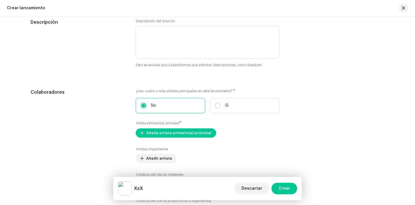
scroll to position [647, 0]
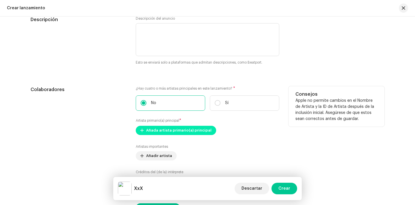
type input "XxX"
click at [153, 134] on span "Añada artista primario(a) principal" at bounding box center [178, 130] width 65 height 12
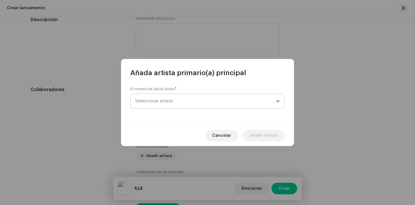
click at [165, 98] on span "Seleccionar artista" at bounding box center [205, 101] width 141 height 14
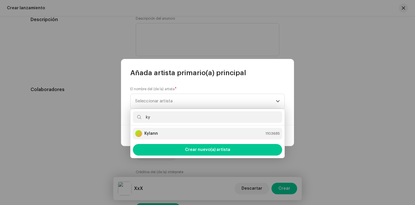
type input "ky"
click at [176, 135] on div "Kylann 1103685" at bounding box center [207, 133] width 145 height 7
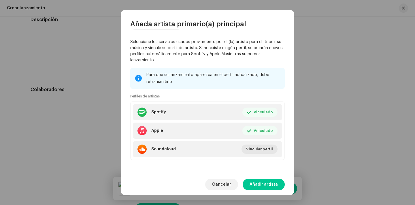
scroll to position [49, 0]
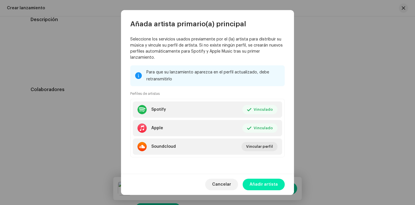
click at [265, 183] on span "Añadir artista" at bounding box center [264, 184] width 28 height 12
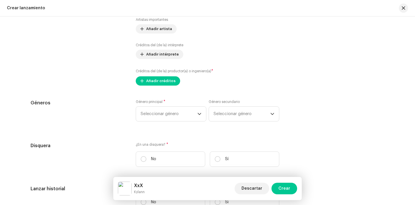
scroll to position [765, 0]
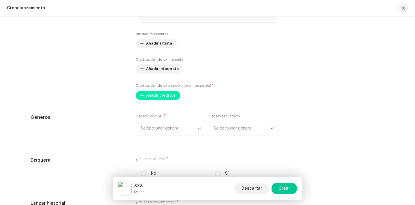
click at [159, 91] on span "Añadir créditos" at bounding box center [160, 95] width 29 height 12
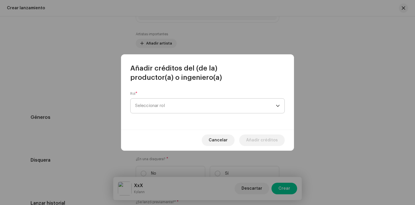
click at [165, 100] on span "Seleccionar rol" at bounding box center [205, 105] width 141 height 14
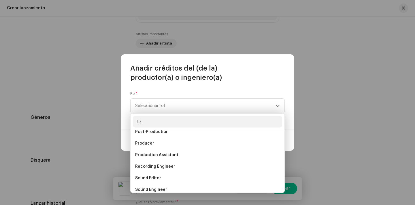
scroll to position [221, 0]
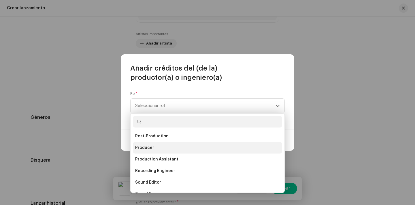
click at [162, 147] on li "Producer" at bounding box center [207, 148] width 149 height 12
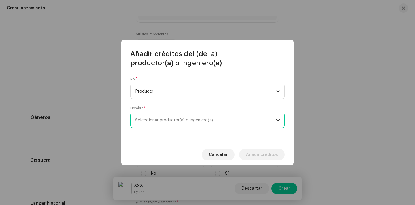
click at [164, 124] on span "Seleccionar productor(a) o ingeniero(a)" at bounding box center [205, 120] width 141 height 14
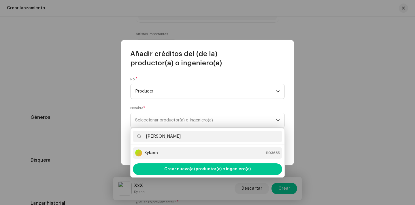
type input "kyl"
click at [167, 152] on div "Kylann 1103685" at bounding box center [207, 152] width 145 height 7
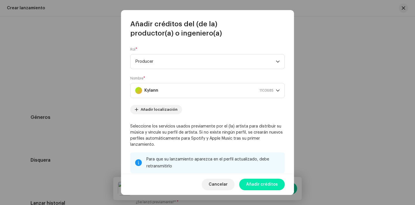
click at [269, 180] on span "Añadir créditos" at bounding box center [262, 184] width 32 height 12
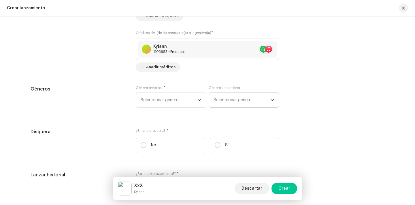
scroll to position [818, 0]
click at [156, 101] on span "Seleccionar género" at bounding box center [169, 99] width 57 height 14
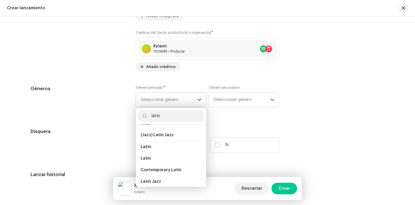
scroll to position [33, 0]
type input "latin"
click at [151, 156] on li "Latin" at bounding box center [170, 158] width 65 height 12
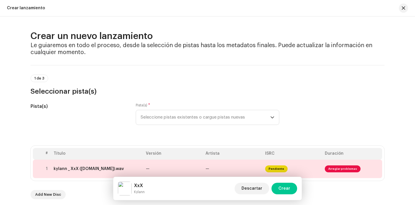
scroll to position [44, 0]
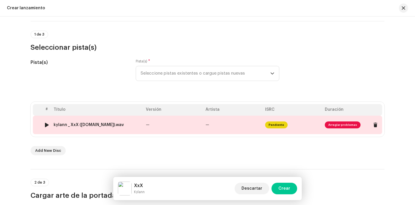
click at [344, 120] on span "Arreglar problemas" at bounding box center [352, 124] width 55 height 9
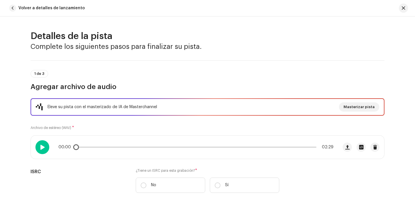
click at [42, 146] on span at bounding box center [42, 147] width 5 height 5
drag, startPoint x: 79, startPoint y: 148, endPoint x: 201, endPoint y: 131, distance: 123.8
click at [200, 131] on div "Eleve su pista con el masterizado de IA de Masterchannel Masterizar pista Archi…" at bounding box center [208, 148] width 354 height 101
click at [42, 146] on span at bounding box center [42, 147] width 5 height 5
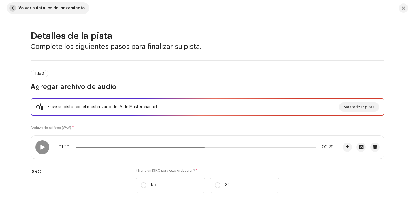
click at [12, 6] on span "button" at bounding box center [12, 8] width 7 height 7
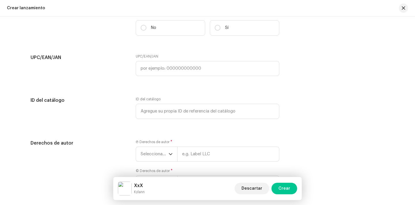
scroll to position [846, 0]
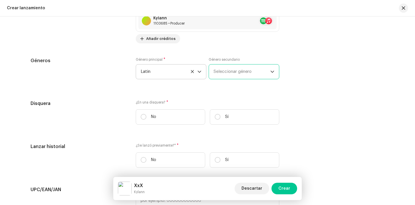
click at [242, 73] on span "Seleccionar género" at bounding box center [242, 71] width 57 height 14
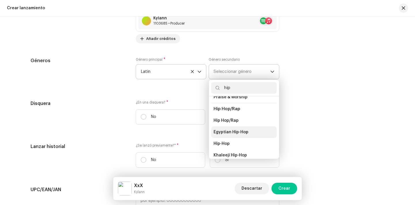
scroll to position [50, 0]
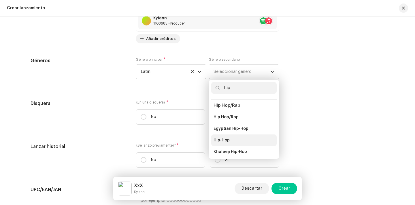
type input "hip"
click at [237, 138] on li "Hip-Hop" at bounding box center [243, 140] width 65 height 12
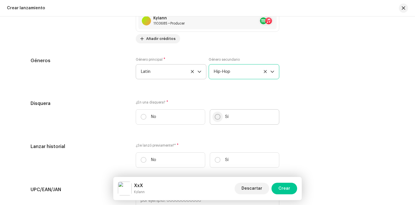
click at [216, 119] on input "Sí" at bounding box center [218, 117] width 6 height 6
radio input "true"
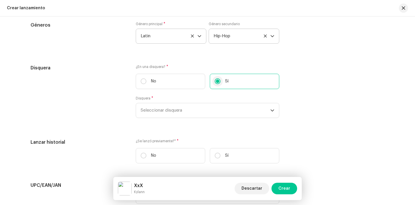
scroll to position [882, 0]
click at [216, 113] on span "Seleccionar disquera" at bounding box center [206, 110] width 130 height 14
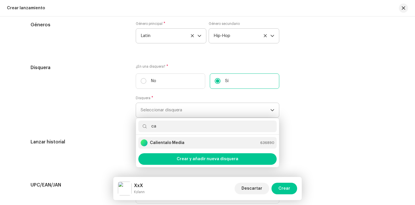
type input "ca"
click at [180, 144] on strong "Calientalo Media" at bounding box center [167, 143] width 35 height 6
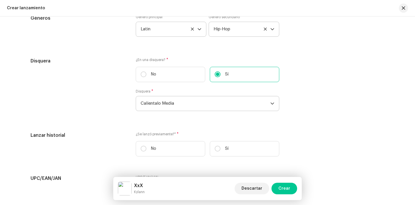
click at [180, 144] on label "No" at bounding box center [171, 148] width 70 height 15
click at [147, 145] on input "No" at bounding box center [144, 148] width 6 height 6
radio input "true"
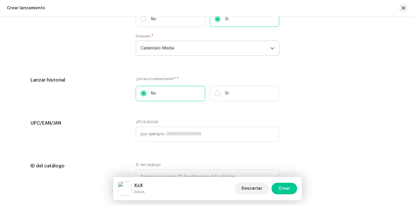
scroll to position [1059, 0]
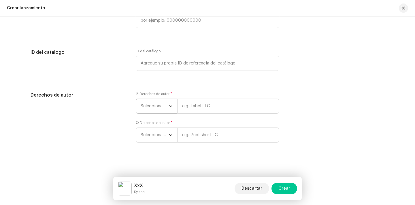
click at [154, 105] on span "Seleccionar año" at bounding box center [155, 106] width 28 height 14
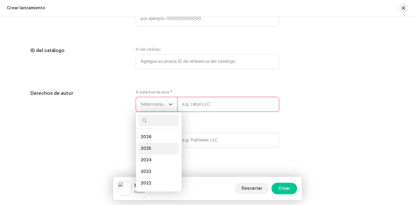
click at [154, 149] on li "2025" at bounding box center [158, 148] width 41 height 12
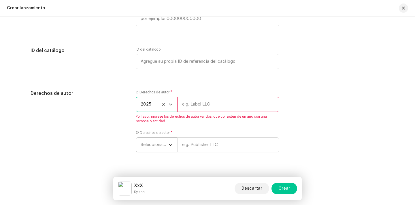
click at [154, 143] on span "Seleccionar año" at bounding box center [155, 144] width 28 height 14
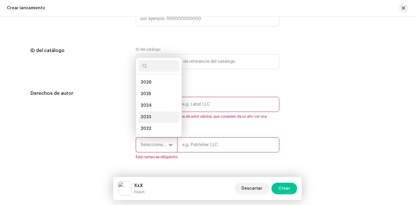
scroll to position [9, 0]
click at [148, 85] on span "2025" at bounding box center [146, 85] width 10 height 6
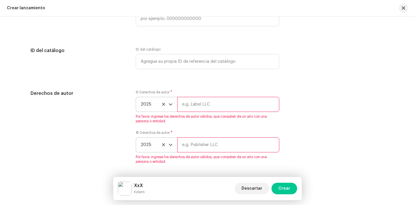
click at [203, 101] on input "text" at bounding box center [228, 104] width 102 height 15
type input "Calientalo Media"
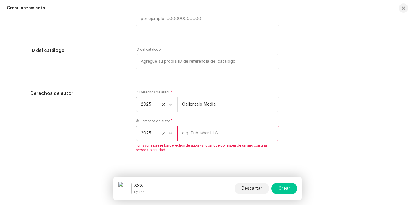
click at [223, 132] on input "text" at bounding box center [228, 132] width 102 height 15
type input "Calientalo Media"
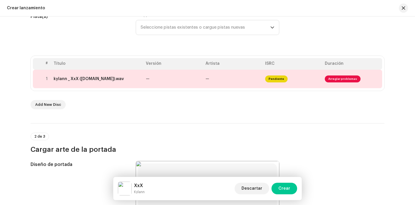
scroll to position [90, 0]
click at [349, 78] on span "Arreglar problemas" at bounding box center [343, 78] width 36 height 7
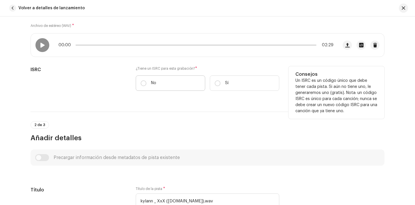
click at [158, 79] on label "No" at bounding box center [171, 82] width 70 height 15
click at [147, 80] on input "No" at bounding box center [144, 83] width 6 height 6
radio input "true"
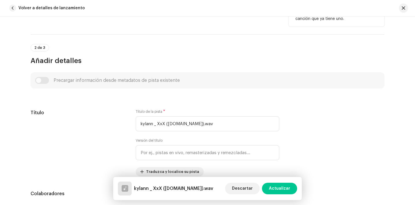
scroll to position [246, 0]
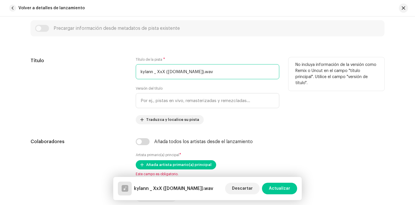
drag, startPoint x: 242, startPoint y: 72, endPoint x: 106, endPoint y: 60, distance: 136.4
click at [106, 60] on div "Título Título de la pista * kylann _ XxX (online-audio-converter.com).wav Versi…" at bounding box center [208, 90] width 354 height 67
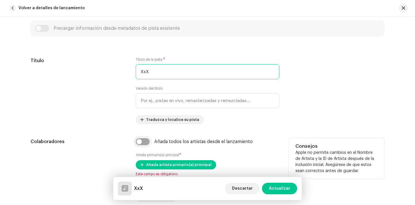
type input "XxX"
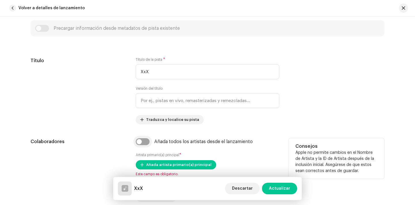
click at [146, 141] on input "checkbox" at bounding box center [143, 141] width 14 height 7
checkbox input "true"
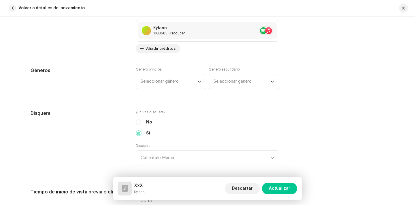
scroll to position [489, 0]
click at [181, 74] on span "Seleccionar género" at bounding box center [169, 81] width 57 height 14
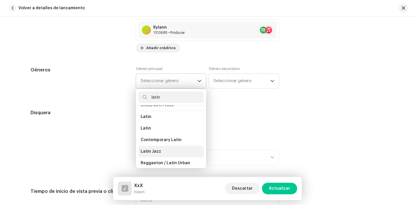
scroll to position [46, 0]
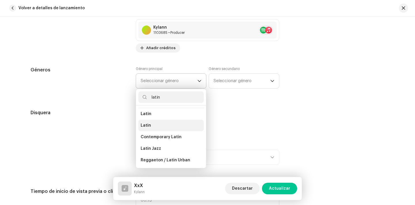
type input "latin"
click at [170, 126] on li "Latin" at bounding box center [170, 125] width 65 height 12
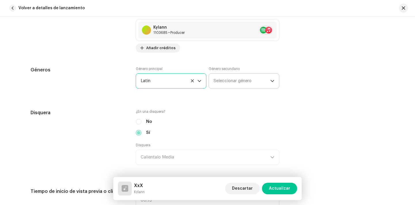
click at [224, 80] on span "Seleccionar género" at bounding box center [242, 81] width 57 height 14
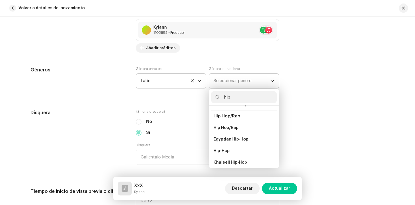
scroll to position [59, 0]
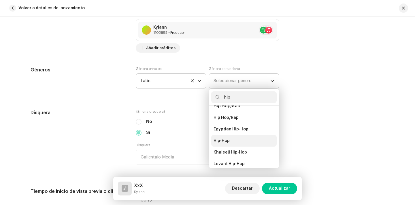
type input "hip"
click at [232, 136] on li "Hip-Hop" at bounding box center [243, 141] width 65 height 12
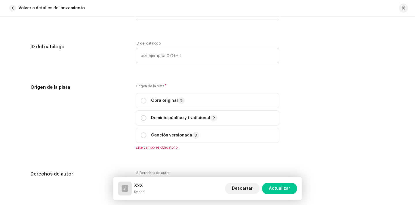
scroll to position [679, 0]
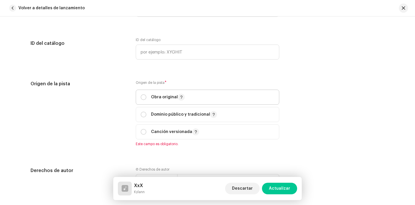
click at [157, 98] on p "Obra original" at bounding box center [168, 96] width 34 height 7
radio input "true"
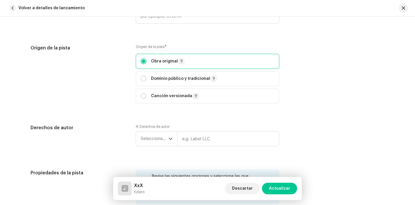
scroll to position [721, 0]
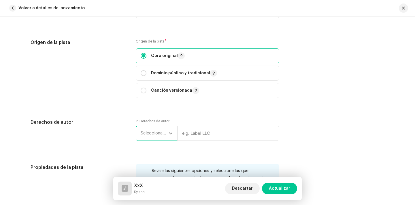
click at [157, 133] on span "Seleccionar año" at bounding box center [155, 133] width 28 height 14
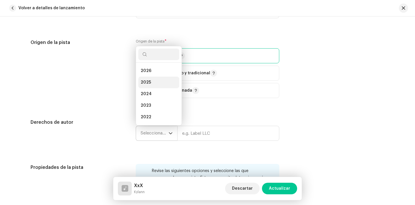
scroll to position [9, 0]
click at [146, 73] on span "2025" at bounding box center [146, 73] width 10 height 6
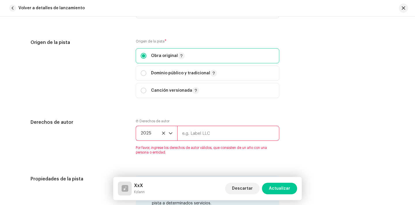
click at [205, 140] on input "text" at bounding box center [228, 132] width 102 height 15
type input "Calientalo Media"
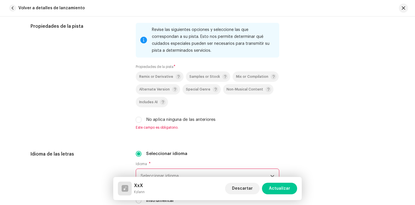
scroll to position [883, 0]
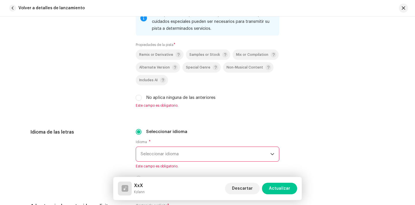
click at [137, 93] on div "Remix or Derivative Samples or Stock Mix or Compilation Alternate Version Speci…" at bounding box center [208, 74] width 144 height 51
click at [137, 95] on div "Remix or Derivative Samples or Stock Mix or Compilation Alternate Version Speci…" at bounding box center [208, 74] width 144 height 51
click at [138, 99] on input "No aplica ninguna de las anteriores" at bounding box center [139, 98] width 6 height 6
checkbox input "true"
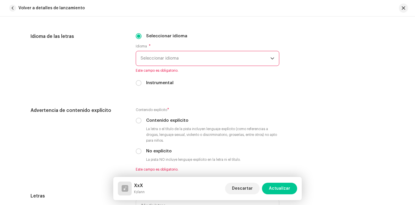
scroll to position [973, 0]
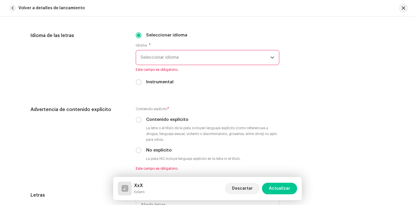
click at [169, 50] on div "Idioma * Seleccionar idioma Este campo es obligatorio." at bounding box center [208, 57] width 144 height 29
click at [171, 55] on span "Seleccionar idioma" at bounding box center [206, 57] width 130 height 14
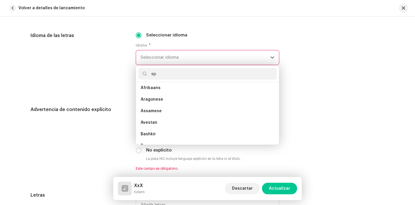
scroll to position [0, 0]
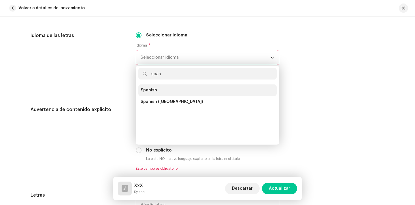
type input "span"
click at [168, 90] on li "Spanish" at bounding box center [207, 90] width 138 height 12
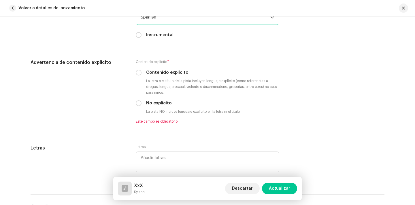
scroll to position [1013, 0]
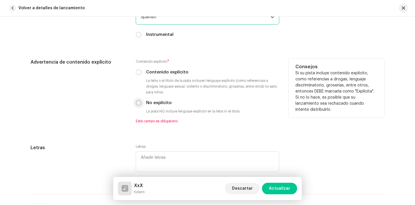
click at [136, 106] on input "No explícito" at bounding box center [139, 103] width 6 height 6
radio input "true"
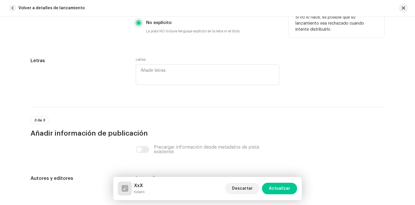
scroll to position [1183, 0]
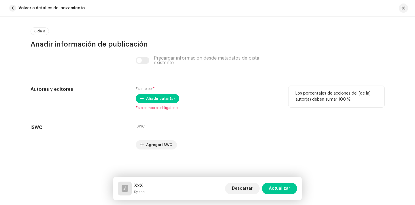
click at [155, 93] on div "Escrito por * Añadir autor(a) Este campo es obligatorio." at bounding box center [208, 98] width 144 height 24
click at [156, 97] on span "Añadir autor(a)" at bounding box center [160, 99] width 29 height 12
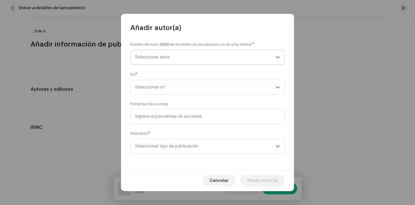
click at [162, 63] on span "Seleccionar autor" at bounding box center [205, 57] width 141 height 14
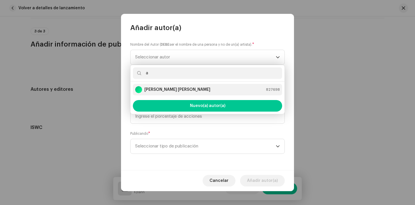
type input "a"
click at [162, 89] on strong "Alex Aandy Lugo" at bounding box center [178, 90] width 66 height 6
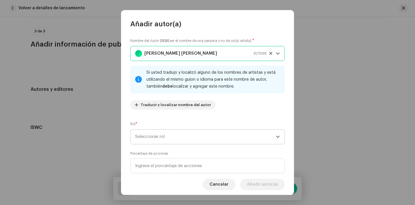
click at [157, 136] on span "Seleccionar rol" at bounding box center [205, 136] width 141 height 14
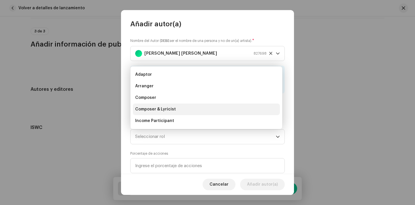
scroll to position [9, 0]
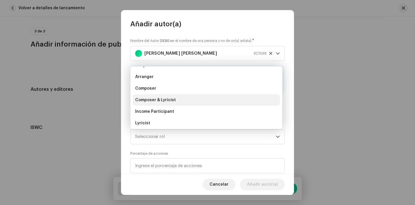
click at [159, 101] on span "Composer & Lyricist" at bounding box center [155, 100] width 41 height 6
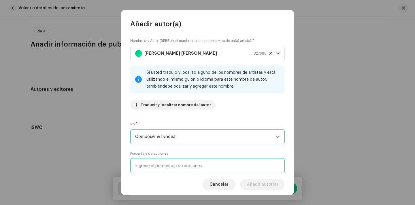
click at [168, 163] on input at bounding box center [207, 165] width 155 height 15
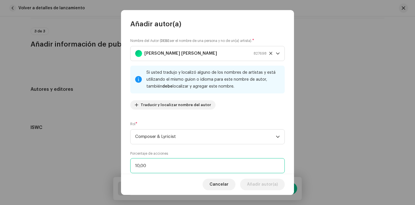
type input "100,00"
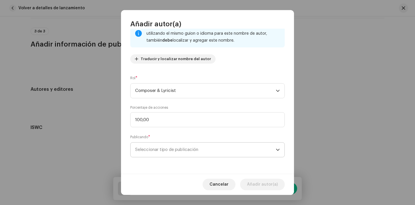
click at [179, 144] on span "Seleccionar tipo de publicación" at bounding box center [205, 149] width 141 height 14
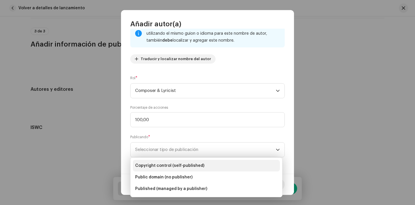
click at [185, 163] on span "Copyright control (self-published)" at bounding box center [169, 165] width 69 height 6
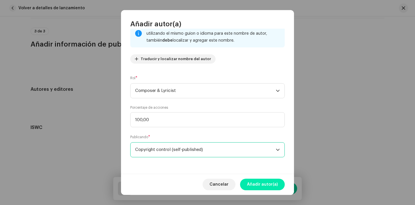
click at [269, 183] on span "Añadir autor(a)" at bounding box center [262, 184] width 31 height 12
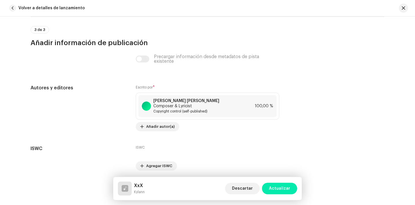
click at [273, 184] on span "Actualizar" at bounding box center [279, 188] width 21 height 12
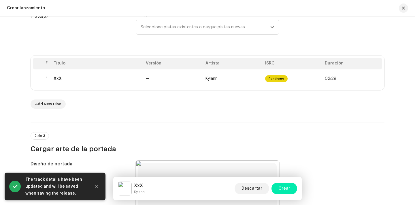
click at [284, 187] on span "Crear" at bounding box center [285, 188] width 12 height 12
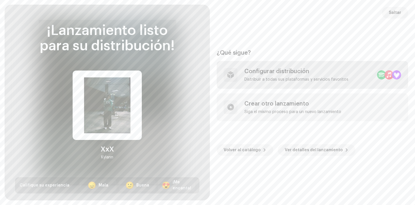
click at [293, 73] on div "Configurar distribución" at bounding box center [297, 71] width 104 height 7
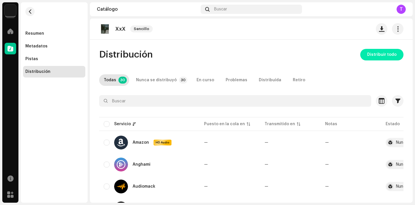
click at [377, 54] on span "Distribuir todo" at bounding box center [381, 55] width 29 height 12
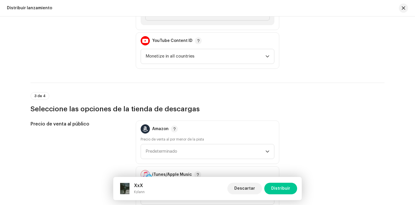
scroll to position [704, 0]
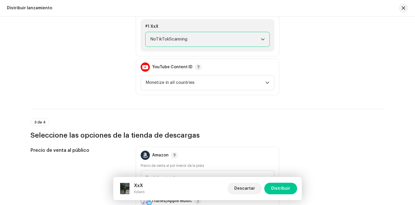
click at [196, 42] on span "NoTikTokScanning" at bounding box center [205, 39] width 111 height 14
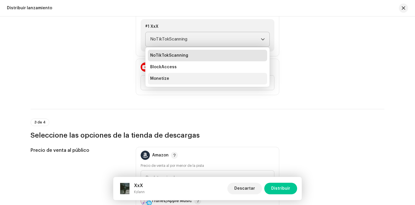
click at [188, 79] on li "Monetize" at bounding box center [207, 79] width 119 height 12
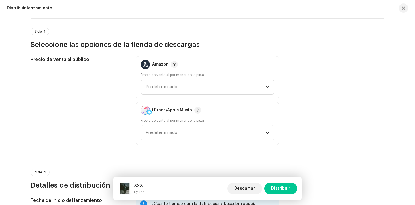
scroll to position [944, 0]
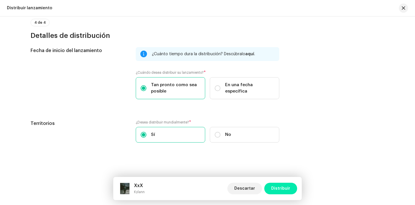
click at [278, 186] on span "Distribuir" at bounding box center [280, 188] width 19 height 12
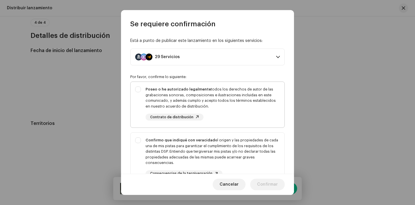
click at [234, 108] on div "Poseo o he autorizado legalmente todos los derechos de autor de las grabaciones…" at bounding box center [213, 97] width 134 height 22
checkbox input "true"
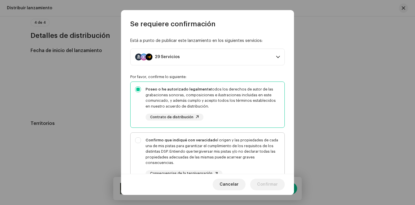
click at [235, 144] on div "Confirmo que indiqué con veracidad el origen y las propiedades de cada una de m…" at bounding box center [213, 151] width 134 height 28
checkbox input "true"
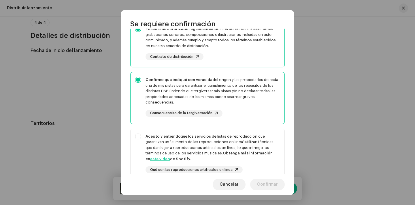
scroll to position [61, 0]
click at [235, 143] on div "Acepto y entiendo que los servicios de listas de reproducción que garantizan un…" at bounding box center [213, 147] width 134 height 28
checkbox input "true"
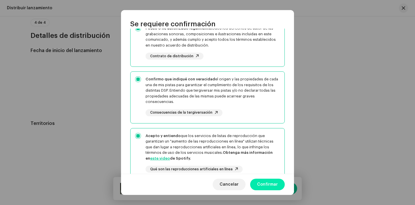
click at [271, 185] on span "Confirmar" at bounding box center [267, 184] width 21 height 12
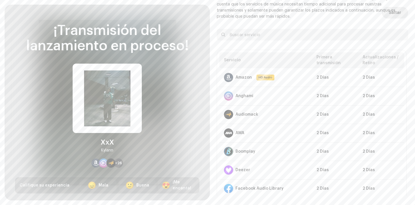
click at [393, 18] on span "Saltar" at bounding box center [395, 13] width 12 height 12
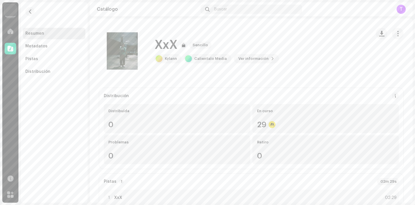
click at [13, 12] on img at bounding box center [11, 11] width 12 height 12
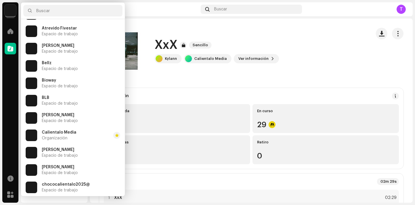
scroll to position [360, 0]
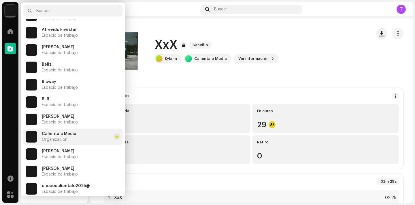
click at [68, 138] on div "Calientalo Media Organización" at bounding box center [59, 136] width 35 height 10
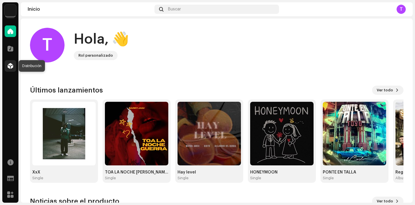
click at [12, 67] on span at bounding box center [10, 65] width 6 height 5
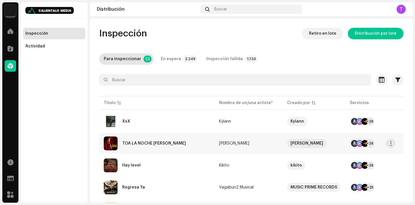
click at [145, 146] on div "TOA LA NOCHE [PERSON_NAME]" at bounding box center [157, 143] width 106 height 14
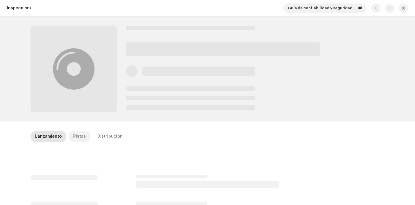
click at [74, 142] on div "Pistas" at bounding box center [79, 136] width 13 height 12
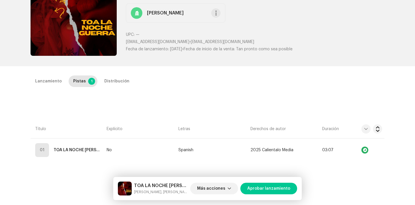
scroll to position [62, 0]
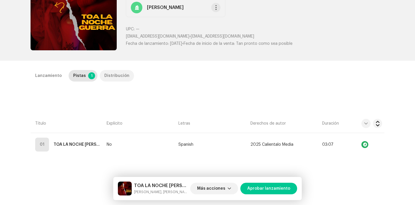
click at [114, 76] on div "Distribución" at bounding box center [116, 76] width 25 height 12
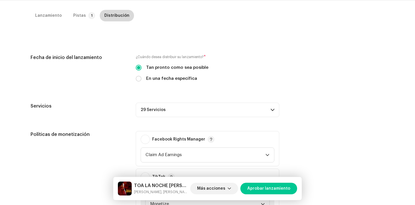
scroll to position [120, 0]
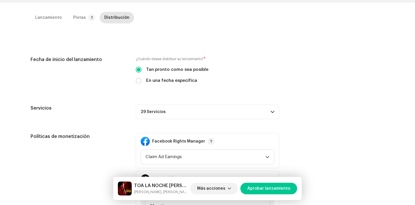
click at [142, 80] on div "En una fecha específica" at bounding box center [208, 80] width 144 height 6
click at [138, 80] on input "En una fecha específica" at bounding box center [139, 81] width 6 height 6
radio input "true"
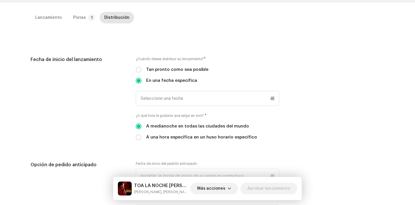
click at [157, 107] on div "¿Cuándo desea distribuir su lanzamiento? * Tan pronto como sea posible En una f…" at bounding box center [208, 101] width 144 height 91
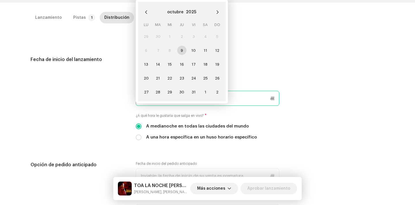
click at [157, 101] on p-datepicker "octubre 2025 LU MA [PERSON_NAME] VI SA DO 29 30 1 2 3 4 5 6 7 8 9 10 11 12 13 1…" at bounding box center [208, 98] width 144 height 15
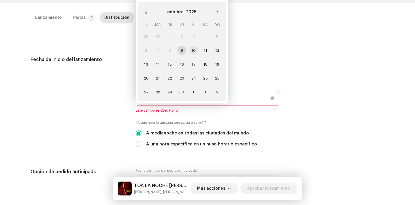
click at [191, 49] on span "10" at bounding box center [193, 50] width 9 height 9
type input "[DATE]"
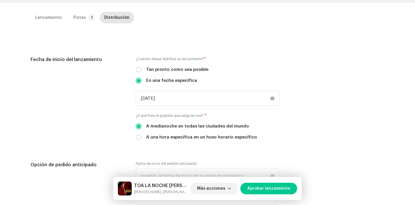
click at [159, 138] on label "A una hora específica en un huso horario específico" at bounding box center [201, 137] width 111 height 6
click at [142, 138] on input "A una hora específica en un huso horario específico" at bounding box center [139, 137] width 6 height 6
radio input "true"
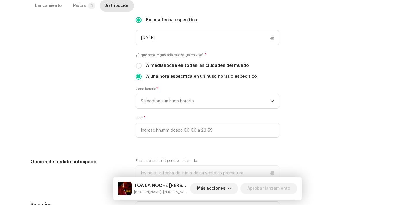
scroll to position [182, 0]
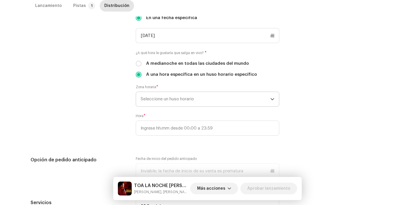
click at [166, 102] on span "Seleccione un huso horario" at bounding box center [206, 99] width 130 height 14
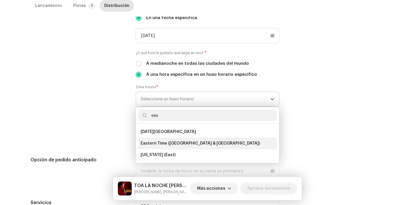
type input "eas"
click at [171, 148] on li "Eastern Time ([GEOGRAPHIC_DATA] & [GEOGRAPHIC_DATA])" at bounding box center [207, 143] width 138 height 12
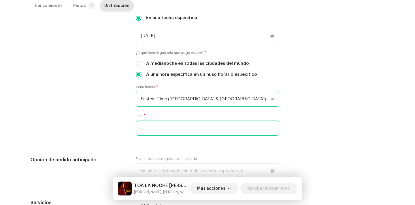
click at [138, 131] on input ":" at bounding box center [208, 127] width 144 height 15
type input "10:00"
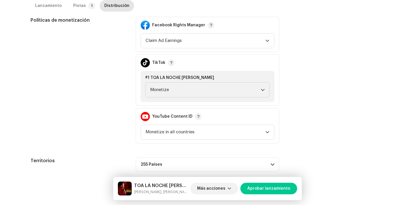
scroll to position [401, 0]
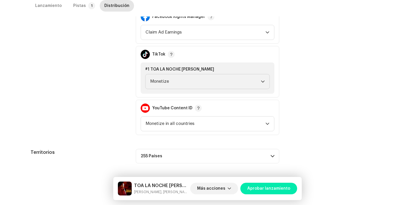
click at [274, 189] on span "Aprobar lanzamiento" at bounding box center [268, 188] width 43 height 12
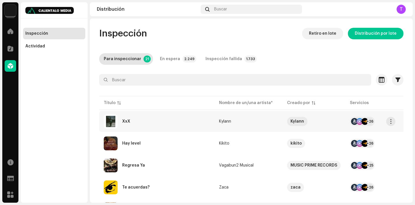
click at [128, 121] on div "XxX" at bounding box center [126, 121] width 8 height 4
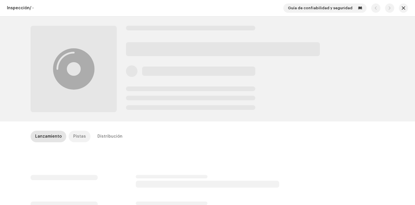
click at [78, 132] on div "Pistas" at bounding box center [79, 136] width 13 height 12
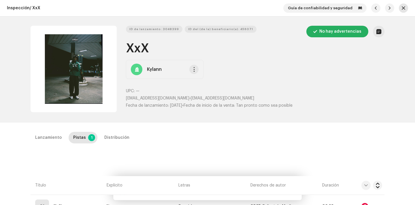
click at [403, 6] on button "button" at bounding box center [403, 7] width 9 height 9
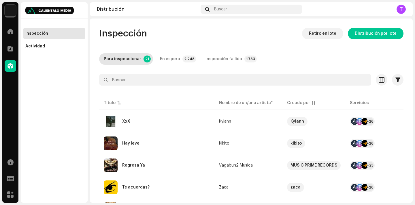
click at [12, 7] on img at bounding box center [11, 11] width 12 height 12
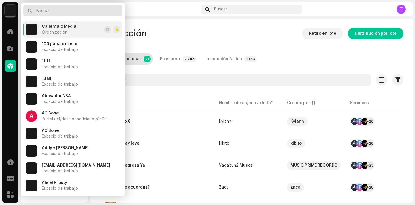
click at [39, 13] on input "text" at bounding box center [72, 11] width 99 height 12
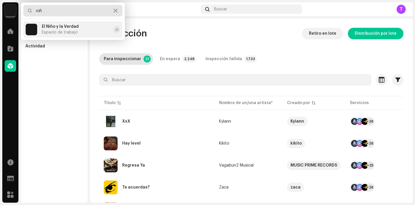
type input "niñ"
click at [49, 30] on div "El Niño y la Verdad Espacio de trabajo" at bounding box center [60, 29] width 37 height 10
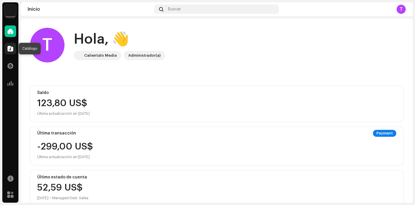
click at [6, 47] on div at bounding box center [11, 49] width 12 height 12
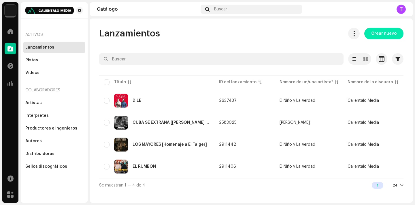
click at [407, 33] on div "Lanzamientos Crear nuevo Seleccionado 0 Opciones Filtros Estado de distribución…" at bounding box center [251, 110] width 323 height 164
click at [378, 34] on span "Crear nuevo" at bounding box center [384, 34] width 25 height 12
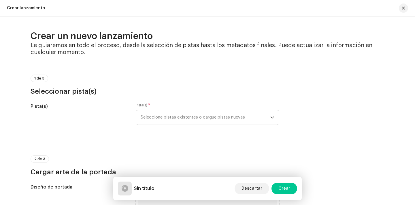
click at [182, 112] on span "Seleccione pistas existentes o cargue pistas nuevas" at bounding box center [206, 117] width 130 height 14
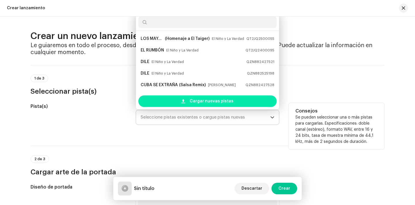
click at [188, 100] on div "Cargar nuevas pistas" at bounding box center [207, 101] width 138 height 12
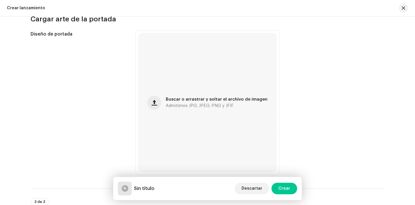
scroll to position [242, 0]
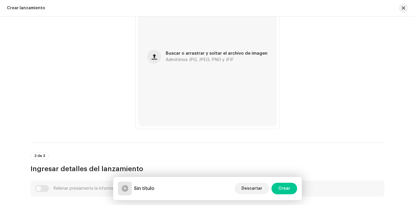
click at [217, 101] on div "Buscar o arrastrar y soltar el archivo de imagen Admitimos JPG, JPEG, PNG y JFIF" at bounding box center [207, 56] width 139 height 139
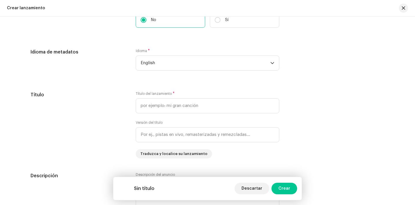
scroll to position [483, 0]
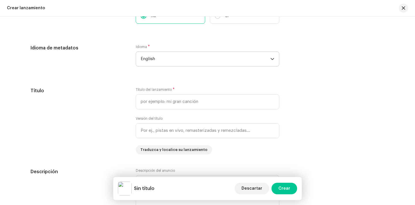
click at [204, 59] on span "English" at bounding box center [206, 59] width 130 height 14
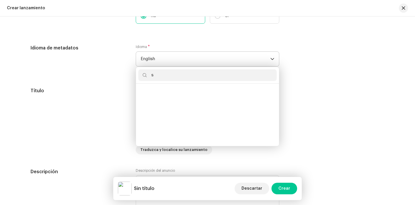
scroll to position [0, 0]
type input "span"
click at [176, 85] on ul "Spanish Spanish (Latin America)" at bounding box center [207, 114] width 143 height 62
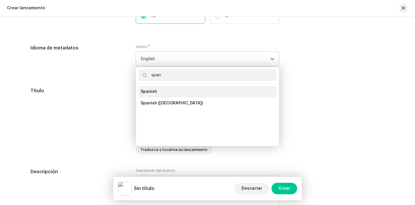
click at [176, 88] on li "Spanish" at bounding box center [207, 92] width 138 height 12
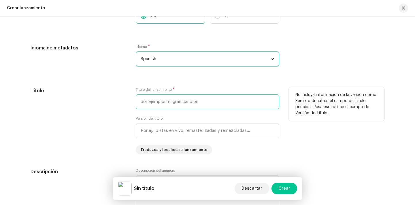
click at [175, 102] on input "text" at bounding box center [208, 101] width 144 height 15
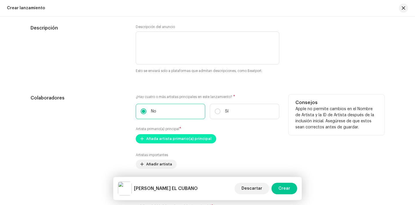
type input "PEPE EL CUBANO"
click at [167, 138] on span "Añada artista primario(a) principal" at bounding box center [178, 139] width 65 height 12
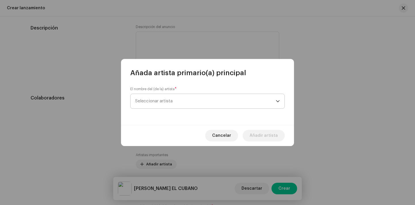
click at [168, 104] on span "Seleccionar artista" at bounding box center [205, 101] width 141 height 14
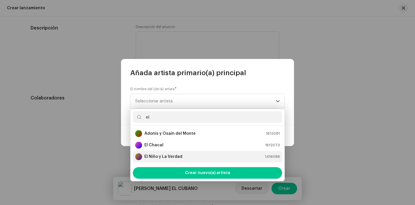
type input "el"
click at [167, 155] on strong "El Niño y La Verdad" at bounding box center [164, 156] width 38 height 6
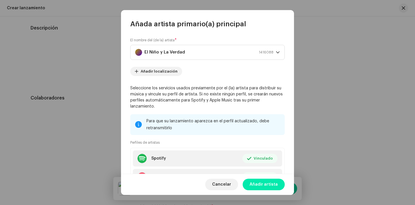
click at [265, 187] on span "Añadir artista" at bounding box center [264, 184] width 28 height 12
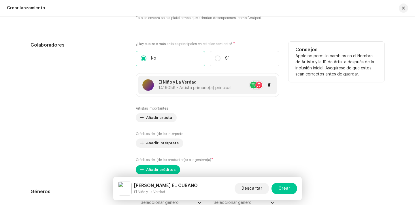
scroll to position [679, 0]
click at [158, 117] on span "Añadir artista" at bounding box center [159, 118] width 26 height 12
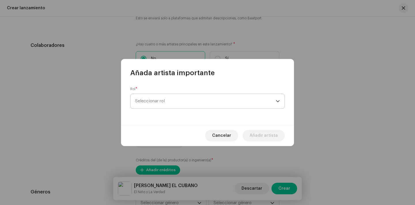
click at [157, 95] on span "Seleccionar rol" at bounding box center [205, 101] width 141 height 14
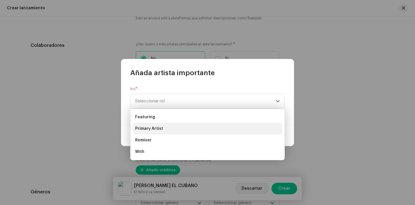
click at [162, 131] on li "Primary Artist" at bounding box center [207, 129] width 149 height 12
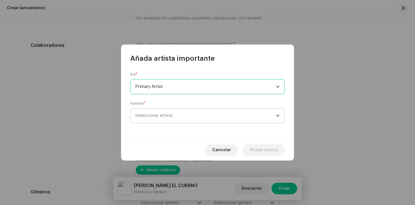
click at [167, 121] on span "Seleccionar artista" at bounding box center [205, 115] width 141 height 14
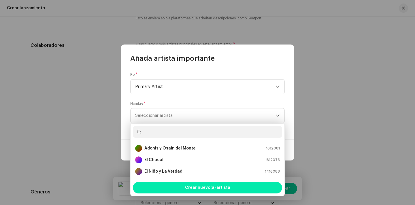
click at [178, 187] on div "Crear nuevo(a) artista" at bounding box center [207, 187] width 149 height 12
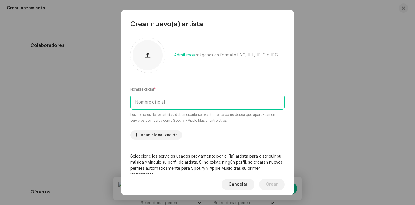
click at [176, 104] on input "text" at bounding box center [207, 101] width 155 height 15
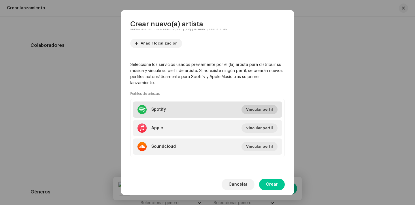
type input "Alexis Valdés"
click at [260, 109] on span "Vincular perfil" at bounding box center [259, 110] width 27 height 12
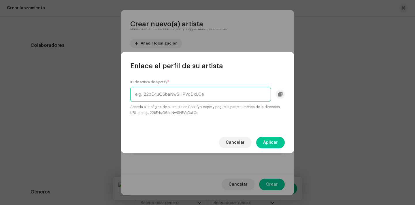
click at [167, 92] on input "text" at bounding box center [200, 94] width 141 height 15
paste input "https://open.spotify.com/intl-es/artist/683jEN1S3bamBds3lIiPDk?si=nlCyEHqxSlKaT…"
drag, startPoint x: 205, startPoint y: 95, endPoint x: 318, endPoint y: 106, distance: 114.5
click at [318, 106] on div "Enlace el perfil de su artista ID de artista de Spotify * https://open.spotify.…" at bounding box center [207, 102] width 415 height 205
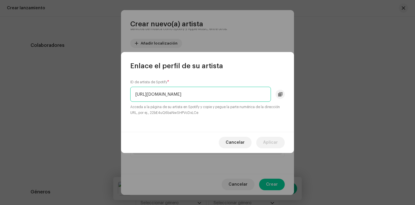
scroll to position [0, 0]
drag, startPoint x: 214, startPoint y: 94, endPoint x: 132, endPoint y: 90, distance: 82.6
click at [132, 90] on input "https://open.spotify.com/intl-es/artist/683jEN1S3bamBds3lIiPDk" at bounding box center [200, 94] width 141 height 15
type input "683jEN1S3bamBds3lIiPDk"
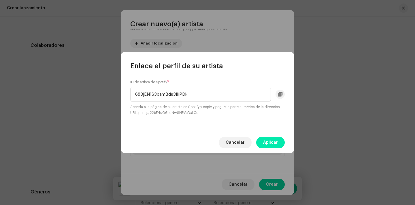
click at [271, 138] on span "Aplicar" at bounding box center [270, 142] width 15 height 12
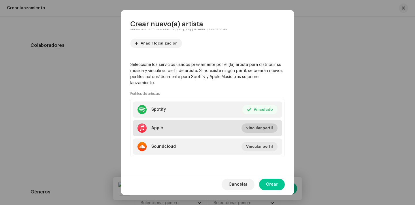
click at [255, 130] on span "Vincular perfil" at bounding box center [259, 128] width 27 height 12
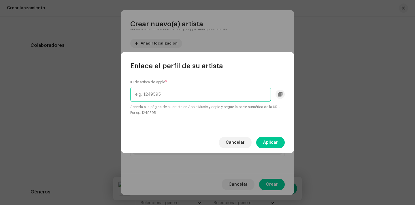
click at [190, 90] on input "text" at bounding box center [200, 94] width 141 height 15
paste input "https://music.apple.com/es/artist/alexis-valdes/34689011"
drag, startPoint x: 232, startPoint y: 93, endPoint x: 106, endPoint y: 94, distance: 125.2
click at [106, 94] on div "Enlace el perfil de su artista ID de artista de Apple * https://music.apple.com…" at bounding box center [207, 102] width 415 height 205
type input "34689011"
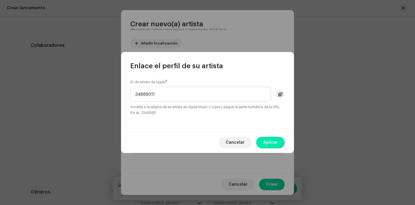
click at [268, 146] on span "Aplicar" at bounding box center [270, 142] width 15 height 12
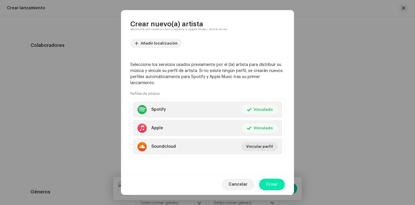
click at [276, 183] on span "Crear" at bounding box center [272, 184] width 12 height 12
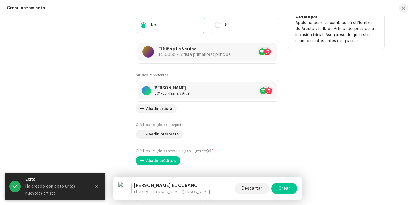
scroll to position [715, 0]
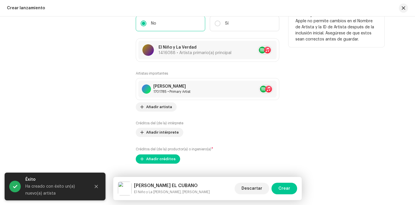
click at [160, 153] on div "Créditos del (de la) productor(a) o ingeniero(a) * Añadir créditos" at bounding box center [208, 154] width 144 height 17
click at [162, 159] on span "Añadir créditos" at bounding box center [160, 159] width 29 height 12
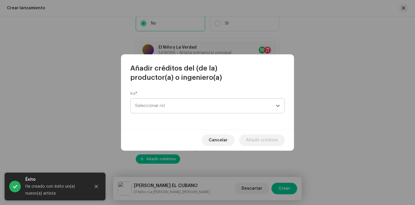
click at [164, 106] on span "Seleccionar rol" at bounding box center [205, 105] width 141 height 14
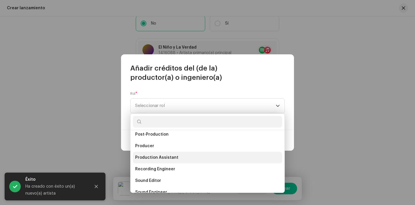
scroll to position [223, 0]
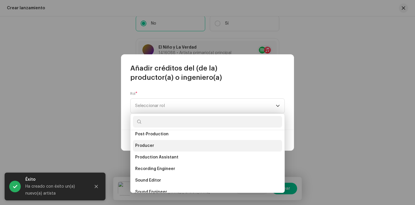
click at [175, 146] on li "Producer" at bounding box center [207, 146] width 149 height 12
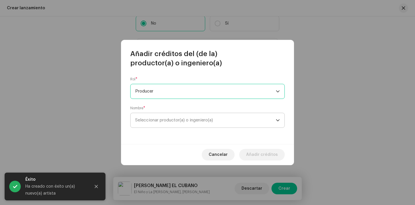
click at [181, 123] on span "Seleccionar productor(a) o ingeniero(a)" at bounding box center [205, 120] width 141 height 14
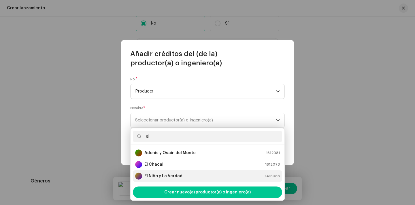
type input "el"
click at [172, 174] on strong "El Niño y La Verdad" at bounding box center [164, 176] width 38 height 6
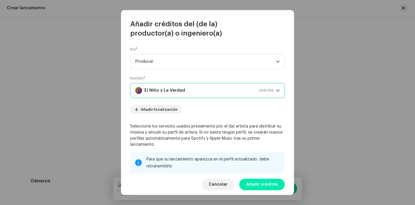
click at [259, 187] on span "Añadir créditos" at bounding box center [262, 184] width 32 height 12
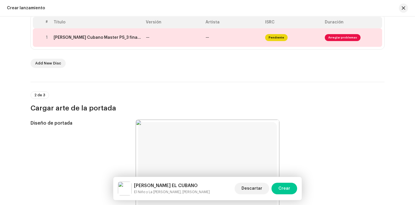
scroll to position [105, 0]
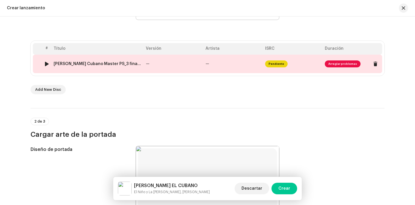
click at [351, 63] on span "Arreglar problemas" at bounding box center [343, 63] width 36 height 7
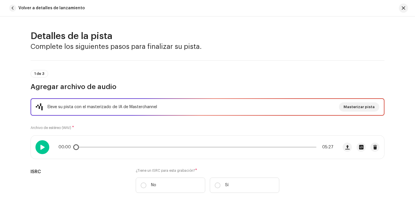
click at [45, 145] on div at bounding box center [42, 147] width 14 height 14
drag, startPoint x: 78, startPoint y: 147, endPoint x: 127, endPoint y: 143, distance: 49.3
click at [127, 143] on div "01:10 05:27" at bounding box center [184, 146] width 307 height 23
drag, startPoint x: 128, startPoint y: 147, endPoint x: 192, endPoint y: 140, distance: 64.5
click at [192, 140] on div "02:32 05:27" at bounding box center [184, 146] width 307 height 23
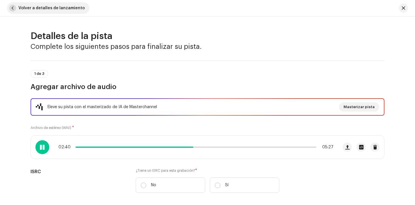
click at [14, 6] on span "button" at bounding box center [12, 8] width 7 height 7
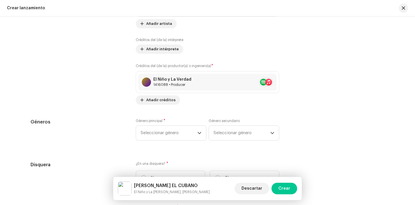
scroll to position [841, 0]
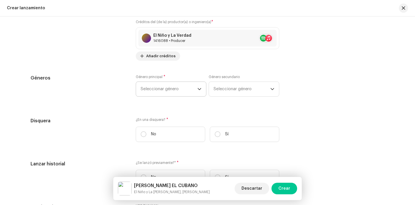
click at [155, 89] on span "Seleccionar género" at bounding box center [169, 89] width 57 height 14
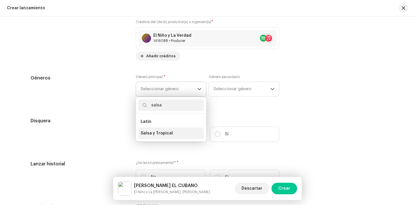
type input "salsa"
click at [174, 129] on li "Salsa y Tropical" at bounding box center [170, 133] width 65 height 12
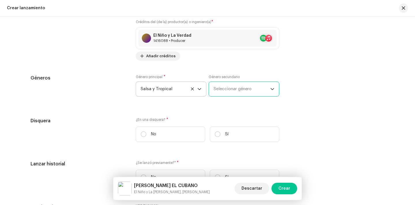
click at [221, 94] on span "Seleccionar género" at bounding box center [242, 89] width 57 height 14
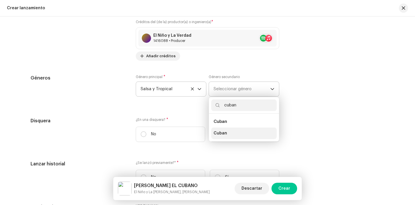
type input "cuban"
click at [227, 134] on li "Cuban" at bounding box center [243, 133] width 65 height 12
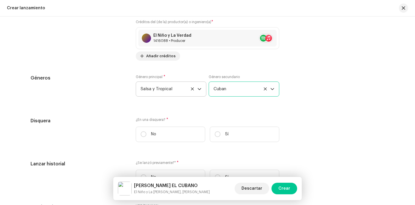
click at [227, 134] on p "Sí" at bounding box center [226, 134] width 3 height 6
click at [221, 134] on input "Sí" at bounding box center [218, 134] width 6 height 6
radio input "true"
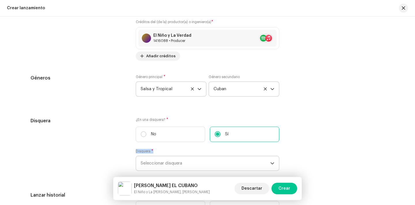
click at [197, 166] on span "Seleccionar disquera" at bounding box center [206, 163] width 130 height 14
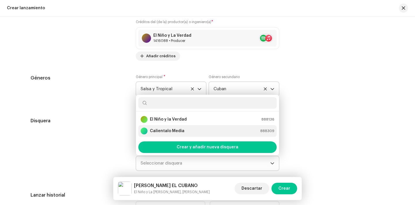
click at [184, 131] on div "Calientalo Media 888309" at bounding box center [208, 130] width 134 height 7
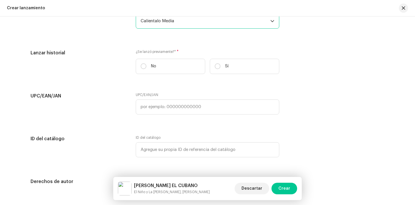
scroll to position [997, 0]
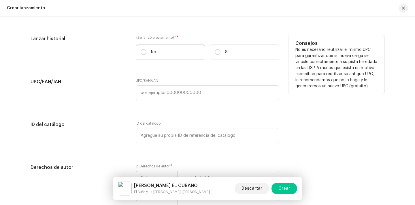
click at [153, 54] on p "No" at bounding box center [153, 52] width 5 height 6
click at [147, 54] on input "No" at bounding box center [144, 52] width 6 height 6
radio input "true"
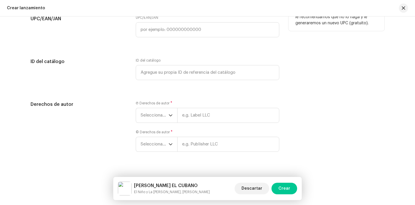
scroll to position [1071, 0]
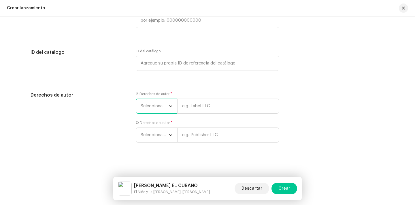
click at [141, 105] on span "Seleccionar año" at bounding box center [155, 106] width 28 height 14
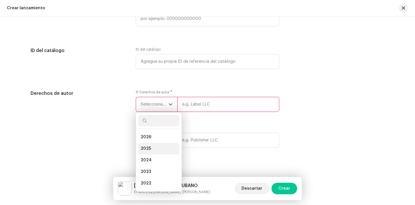
click at [153, 148] on li "2025" at bounding box center [158, 148] width 41 height 12
click at [153, 148] on span "Seleccionar año" at bounding box center [155, 144] width 28 height 14
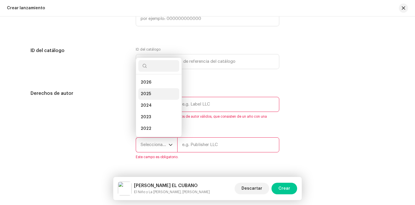
click at [154, 93] on li "2025" at bounding box center [158, 94] width 41 height 12
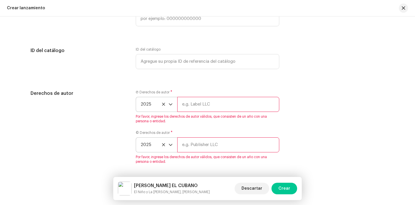
click at [207, 102] on input "text" at bounding box center [228, 104] width 102 height 15
type input "E"
type input "Calientalo Media"
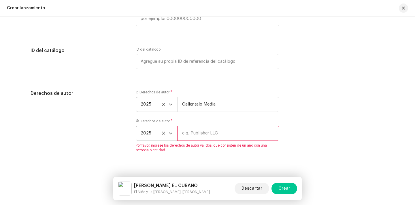
click at [212, 132] on input "text" at bounding box center [228, 132] width 102 height 15
type input "Calientalo Media"
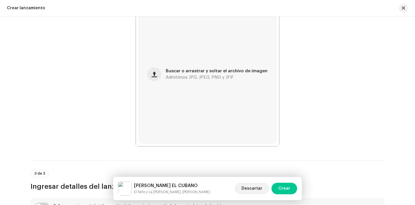
scroll to position [146, 0]
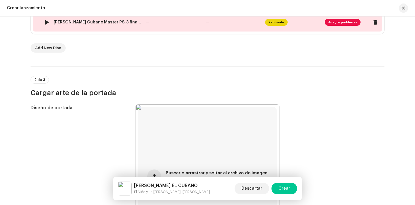
click at [345, 23] on span "Arreglar problemas" at bounding box center [343, 22] width 36 height 7
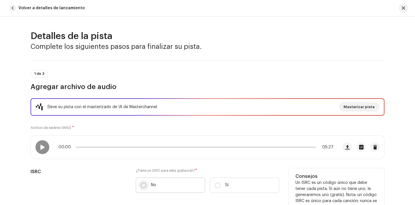
click at [144, 183] on input "No" at bounding box center [144, 185] width 6 height 6
radio input "true"
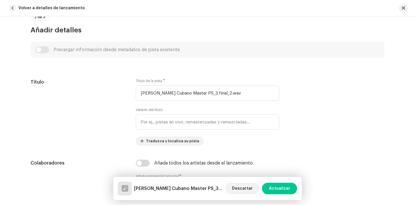
scroll to position [227, 0]
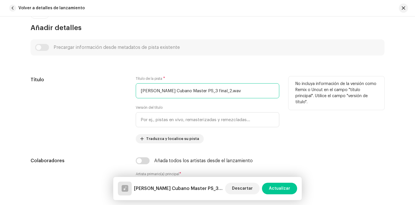
drag, startPoint x: 233, startPoint y: 92, endPoint x: 114, endPoint y: 91, distance: 119.4
click at [114, 91] on div "Título Título de la pista * Pepe El Cubano Master PS_3 final_2.wav Versión del …" at bounding box center [208, 109] width 354 height 67
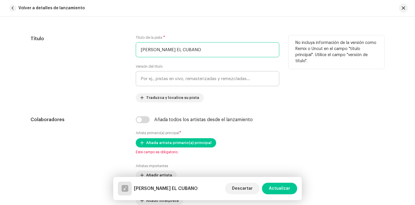
type input "[PERSON_NAME] EL CUBANO"
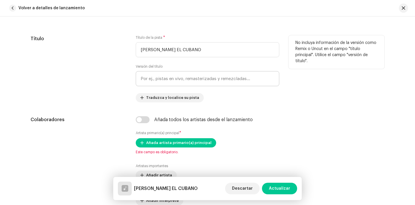
click at [143, 124] on div "Añada todos los artistas desde el lanzamiento Artista primario(a) principal * A…" at bounding box center [208, 177] width 144 height 122
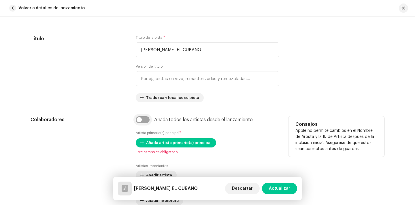
click at [143, 119] on input "checkbox" at bounding box center [143, 119] width 14 height 7
checkbox input "true"
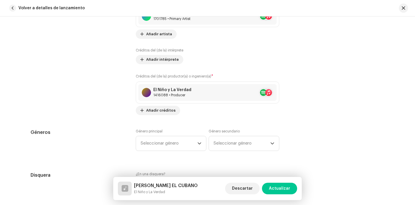
scroll to position [470, 0]
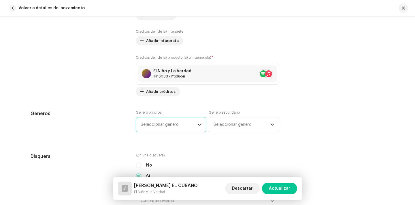
click at [145, 125] on span "Seleccionar género" at bounding box center [169, 124] width 57 height 14
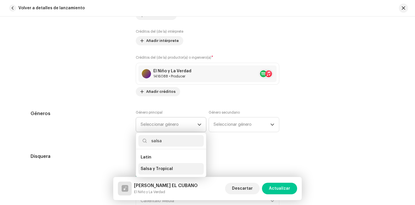
type input "salsa"
click at [168, 168] on span "Salsa y Tropical" at bounding box center [157, 169] width 32 height 6
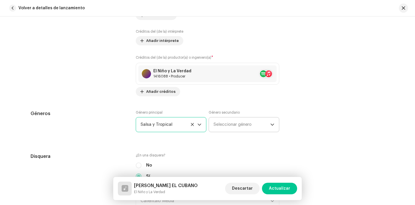
click at [226, 122] on span "Seleccionar género" at bounding box center [242, 124] width 57 height 14
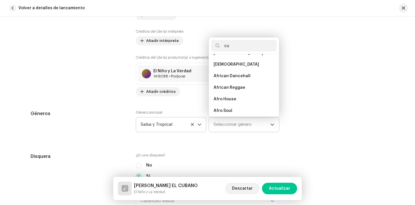
scroll to position [0, 0]
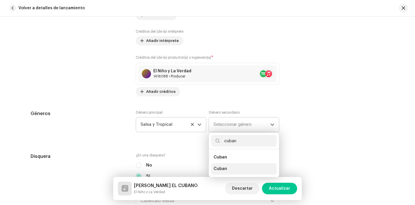
type input "cuban"
click at [242, 170] on li "Cuban" at bounding box center [243, 169] width 65 height 12
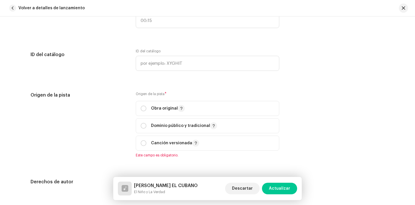
scroll to position [711, 0]
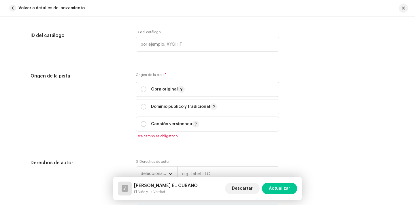
click at [141, 86] on span "Obra original" at bounding box center [208, 89] width 134 height 14
radio input "true"
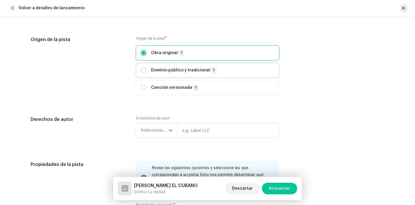
scroll to position [751, 0]
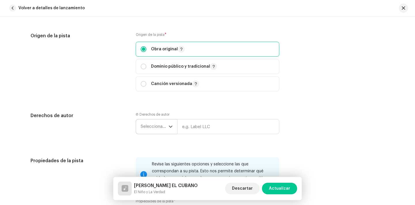
click at [157, 134] on span "Seleccionar año" at bounding box center [155, 126] width 28 height 14
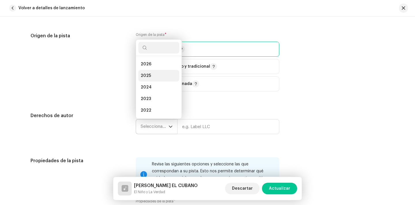
click at [152, 79] on li "2025" at bounding box center [158, 76] width 41 height 12
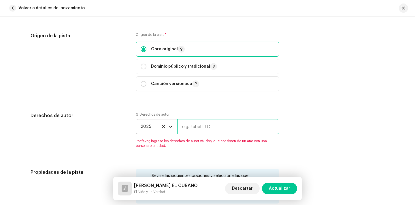
click at [202, 125] on input "text" at bounding box center [228, 126] width 102 height 15
type input "Calientalo Media"
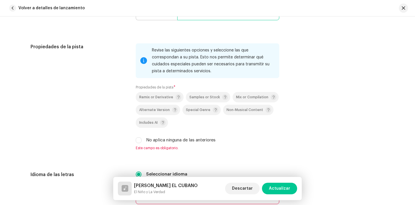
scroll to position [887, 0]
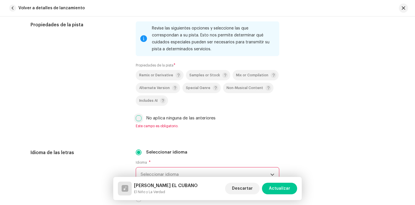
click at [137, 118] on input "No aplica ninguna de las anteriores" at bounding box center [139, 118] width 6 height 6
checkbox input "true"
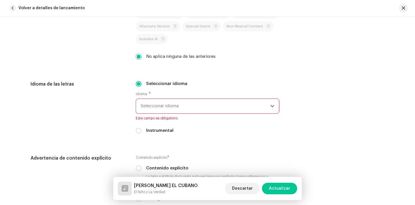
scroll to position [949, 0]
click at [168, 102] on span "Seleccionar idioma" at bounding box center [206, 105] width 130 height 14
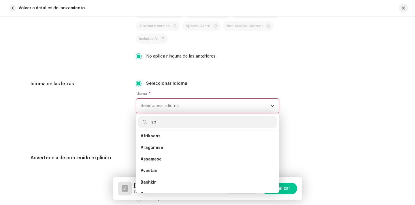
scroll to position [0, 0]
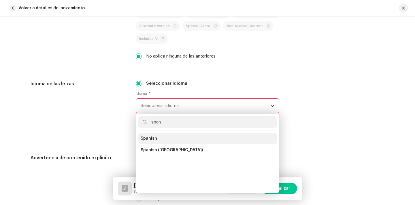
type input "span"
click at [163, 138] on li "Spanish" at bounding box center [207, 138] width 138 height 12
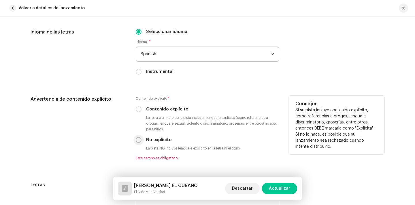
click at [137, 141] on input "No explícito" at bounding box center [139, 140] width 6 height 6
radio input "true"
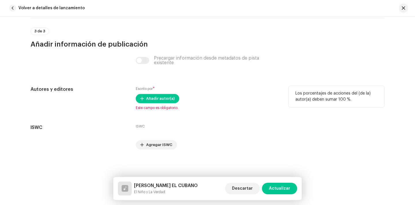
click at [168, 91] on div "Escrito por * Añadir autor(a) Este campo es obligatorio." at bounding box center [208, 98] width 144 height 24
click at [168, 96] on span "Añadir autor(a)" at bounding box center [160, 99] width 29 height 12
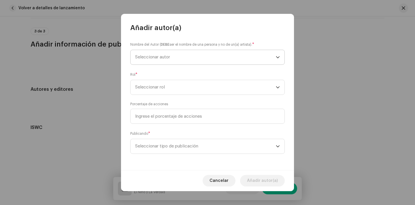
click at [175, 58] on span "Seleccionar autor" at bounding box center [205, 57] width 141 height 14
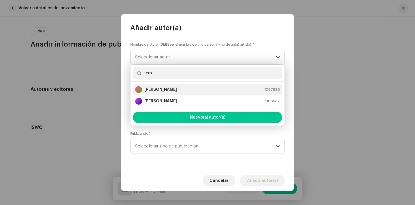
type input "em"
click at [172, 87] on div "Emilio Frias 1067996" at bounding box center [207, 89] width 145 height 7
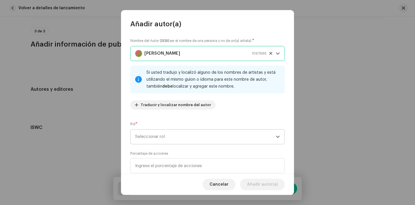
click at [160, 141] on span "Seleccionar rol" at bounding box center [205, 136] width 141 height 14
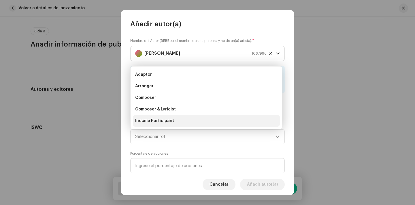
scroll to position [9, 0]
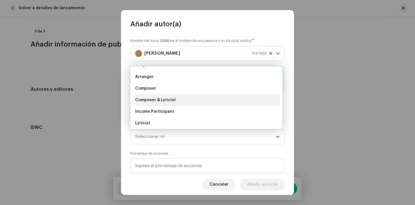
click at [165, 102] on span "Composer & Lyricist" at bounding box center [155, 100] width 41 height 6
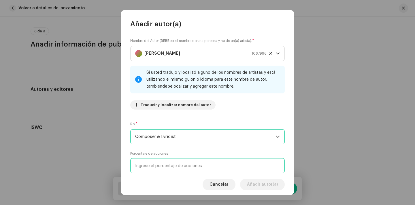
click at [174, 167] on input at bounding box center [207, 165] width 155 height 15
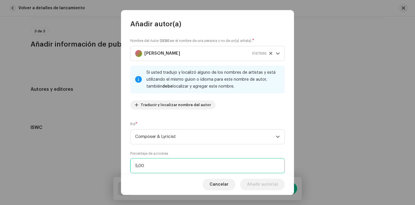
click at [136, 167] on input "5,00" at bounding box center [207, 165] width 155 height 15
click at [137, 164] on input "5,00" at bounding box center [207, 165] width 155 height 15
type input "50,00"
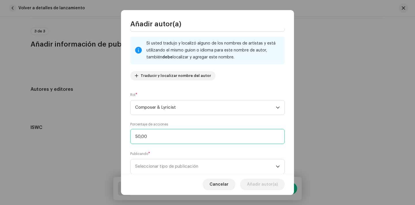
scroll to position [46, 0]
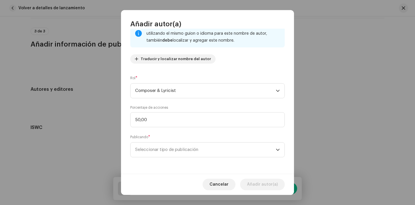
click at [230, 151] on span "Seleccionar tipo de publicación" at bounding box center [205, 149] width 141 height 14
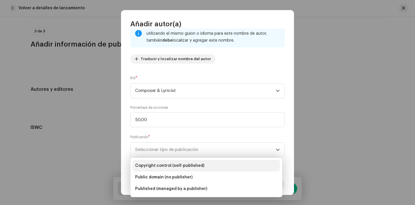
click at [230, 165] on li "Copyright control (self-published)" at bounding box center [206, 166] width 147 height 12
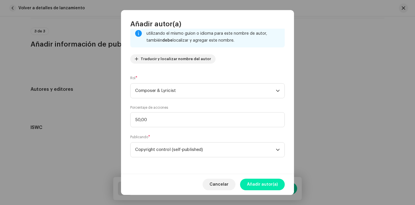
click at [258, 181] on span "Añadir autor(a)" at bounding box center [262, 184] width 31 height 12
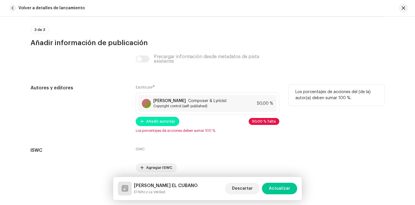
click at [159, 125] on span "Añadir autor(a)" at bounding box center [160, 121] width 29 height 12
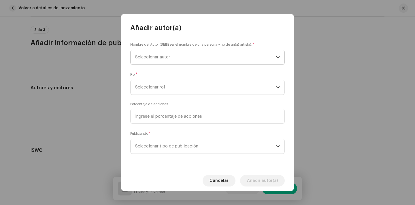
click at [168, 59] on span "Seleccionar autor" at bounding box center [205, 57] width 141 height 14
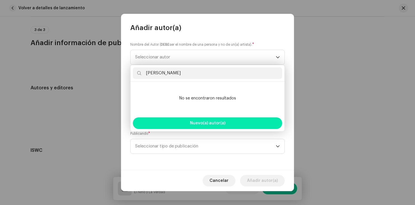
type input "Alex"
click at [174, 125] on button "Nuevo(a) autor(a)" at bounding box center [207, 123] width 149 height 12
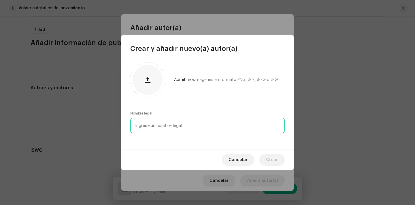
click at [169, 123] on input "text" at bounding box center [207, 125] width 155 height 15
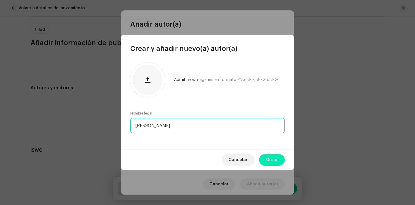
type input "[PERSON_NAME]"
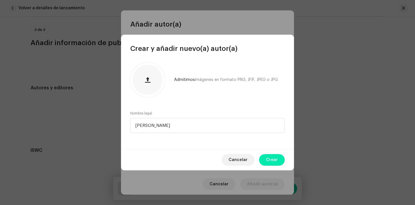
click at [264, 157] on button "Crear" at bounding box center [272, 160] width 26 height 12
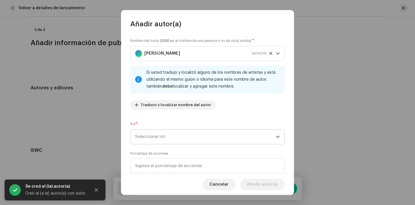
click at [178, 136] on span "Seleccionar rol" at bounding box center [205, 136] width 141 height 14
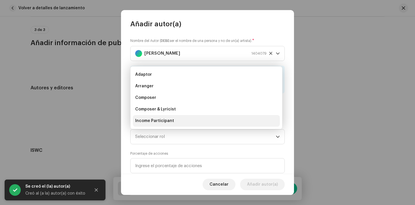
scroll to position [9, 0]
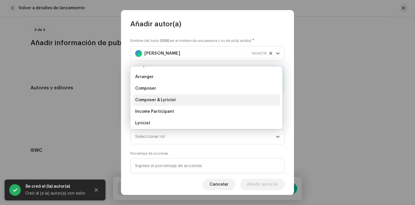
click at [172, 102] on span "Composer & Lyricist" at bounding box center [155, 100] width 41 height 6
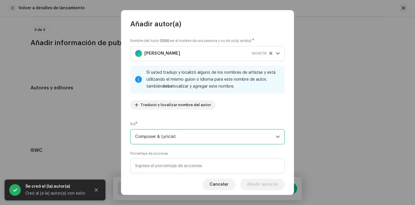
scroll to position [26, 0]
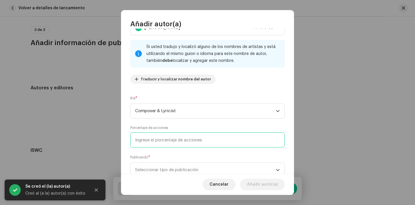
click at [174, 139] on input at bounding box center [207, 139] width 155 height 15
type input "100,00"
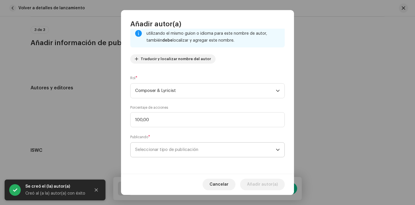
click at [192, 149] on span "Seleccionar tipo de publicación" at bounding box center [205, 149] width 141 height 14
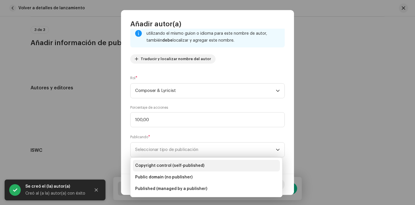
click at [197, 161] on li "Copyright control (self-published)" at bounding box center [206, 166] width 147 height 12
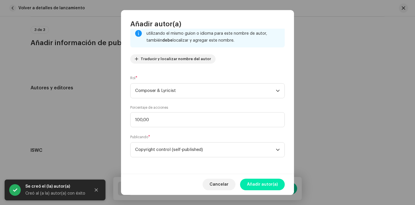
click at [259, 185] on span "Añadir autor(a)" at bounding box center [262, 184] width 31 height 12
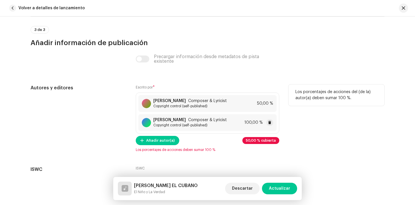
click at [192, 127] on span "Copyright control (self-published)" at bounding box center [190, 125] width 74 height 5
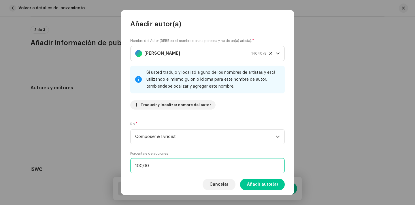
drag, startPoint x: 140, startPoint y: 165, endPoint x: 122, endPoint y: 166, distance: 18.5
click at [122, 165] on div "Nombre del Autor ( DEBE ser el nombre de una persona y no de un(a) artista). * …" at bounding box center [207, 101] width 173 height 145
type input "50,00"
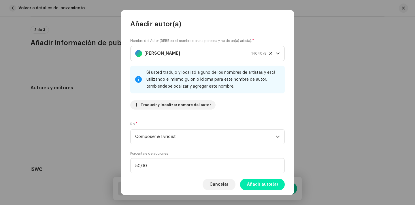
click at [258, 181] on span "Añadir autor(a)" at bounding box center [262, 184] width 31 height 12
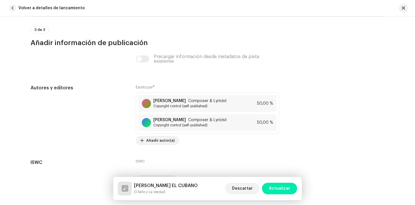
click at [277, 184] on span "Actualizar" at bounding box center [279, 188] width 21 height 12
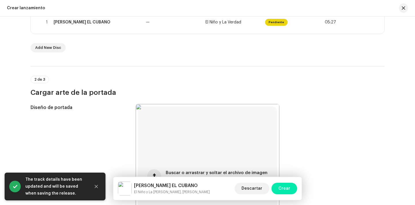
click at [278, 185] on button "Crear" at bounding box center [285, 188] width 26 height 12
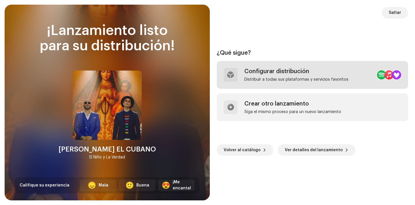
click at [265, 71] on div "Configurar distribución" at bounding box center [297, 71] width 104 height 7
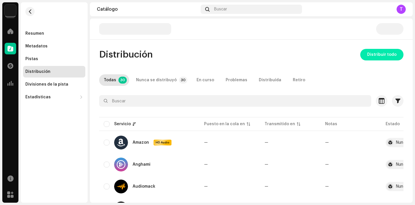
click at [380, 54] on span "Distribuir todo" at bounding box center [381, 55] width 29 height 12
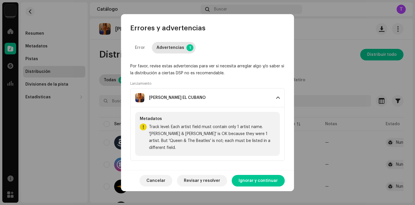
click at [245, 170] on div "Cancelar Revisar y resolver Ignorar y continuar" at bounding box center [207, 180] width 173 height 21
click at [248, 175] on span "Ignorar y continuar" at bounding box center [258, 181] width 39 height 12
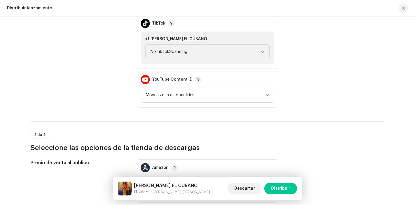
scroll to position [687, 0]
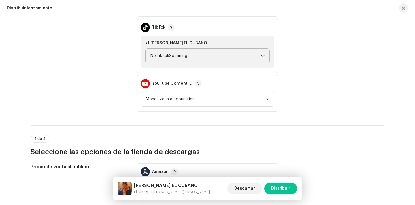
click at [177, 51] on span "NoTikTokScanning" at bounding box center [205, 55] width 111 height 14
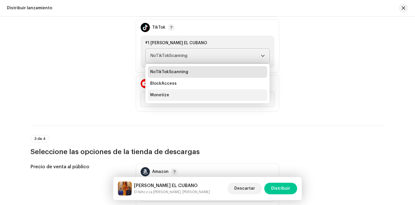
click at [181, 91] on li "Monetize" at bounding box center [207, 95] width 119 height 12
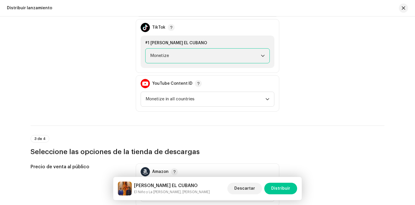
scroll to position [944, 0]
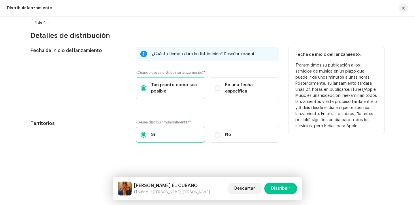
click at [243, 97] on div "Tan pronto como sea posible En una fecha específica" at bounding box center [208, 88] width 144 height 22
click at [241, 92] on label "En una fecha específica" at bounding box center [245, 88] width 70 height 22
click at [221, 91] on input "En una fecha específica" at bounding box center [218, 88] width 6 height 6
radio input "true"
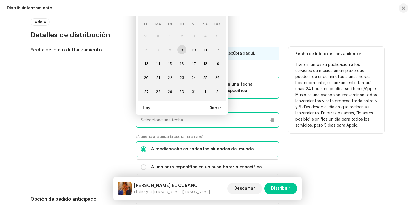
click at [190, 119] on input "text" at bounding box center [208, 119] width 144 height 15
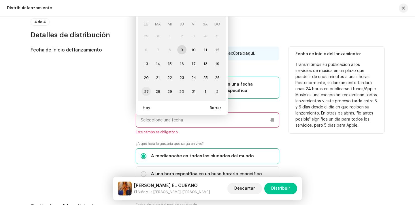
click at [144, 93] on span "27" at bounding box center [146, 91] width 9 height 9
type input "[DATE]"
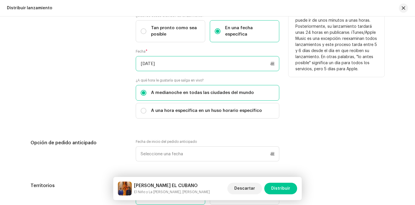
scroll to position [1001, 0]
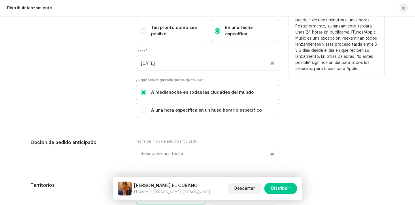
click at [188, 115] on label "A una hora específica en un huso horario específico" at bounding box center [208, 110] width 144 height 16
click at [147, 113] on input "A una hora específica en un huso horario específico" at bounding box center [144, 110] width 6 height 6
radio input "true"
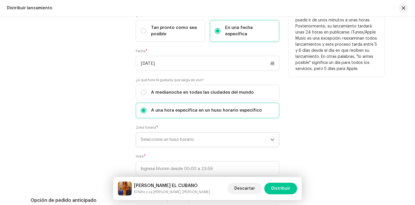
click at [187, 133] on span "Seleccione un huso horario" at bounding box center [206, 139] width 130 height 14
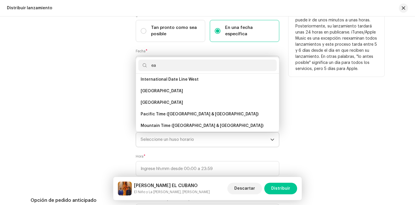
scroll to position [0, 0]
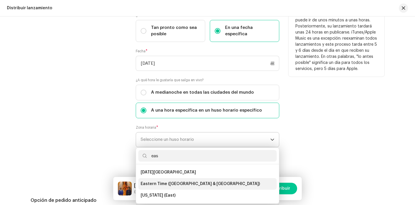
type input "eas"
click at [186, 187] on li "Eastern Time ([GEOGRAPHIC_DATA] & [GEOGRAPHIC_DATA])" at bounding box center [207, 184] width 138 height 12
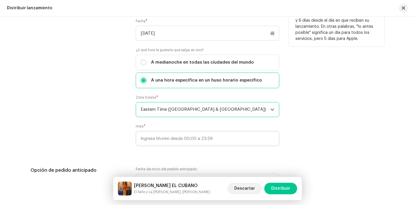
scroll to position [1032, 0]
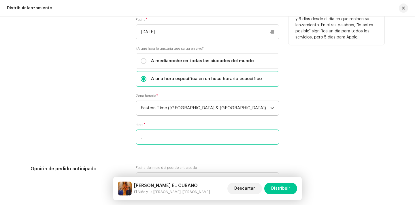
click at [141, 141] on input ":" at bounding box center [208, 136] width 144 height 15
type input "00:00"
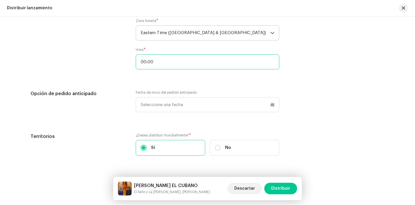
scroll to position [1122, 0]
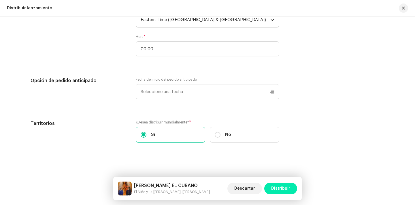
click at [271, 184] on button "Distribuir" at bounding box center [281, 188] width 33 height 12
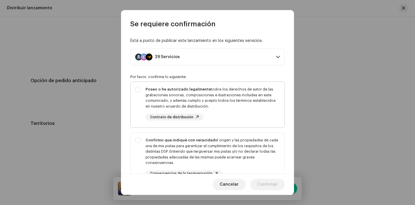
click at [220, 98] on div "Poseo o he autorizado legalmente todos los derechos de autor de las grabaciones…" at bounding box center [213, 97] width 134 height 22
checkbox input "true"
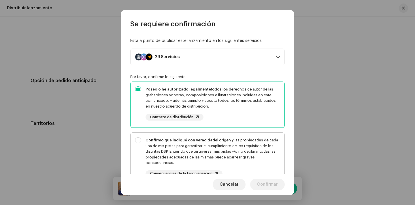
click at [225, 143] on div "Confirmo que indiqué con veracidad el origen y las propiedades de cada una de m…" at bounding box center [213, 151] width 134 height 28
checkbox input "true"
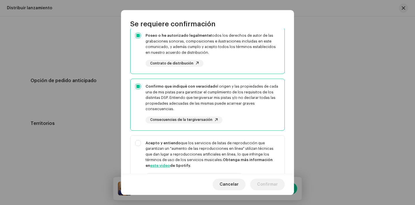
click at [225, 143] on div "Acepto y entiendo que los servicios de listas de reproducción que garantizan un…" at bounding box center [213, 154] width 134 height 28
checkbox input "true"
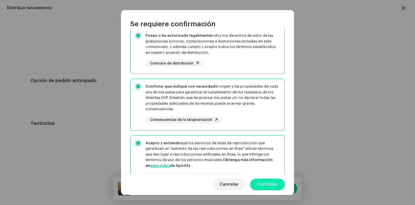
click at [275, 183] on span "Confirmar" at bounding box center [267, 184] width 21 height 12
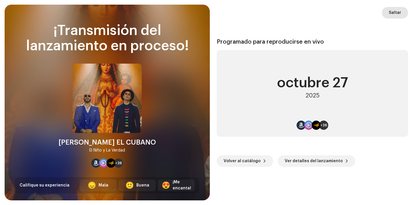
click at [404, 13] on button "Saltar" at bounding box center [395, 13] width 26 height 12
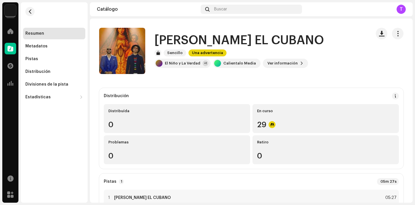
click at [7, 13] on img at bounding box center [11, 11] width 12 height 12
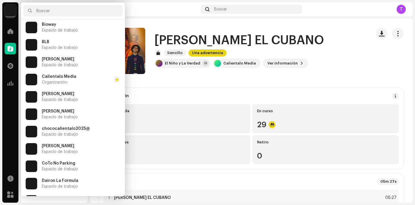
scroll to position [421, 0]
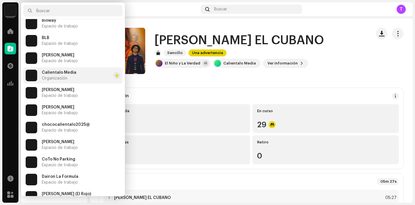
click at [89, 77] on li "Calientalo Media Organización" at bounding box center [72, 75] width 99 height 16
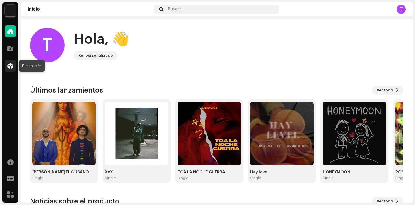
click at [11, 71] on div at bounding box center [11, 66] width 12 height 12
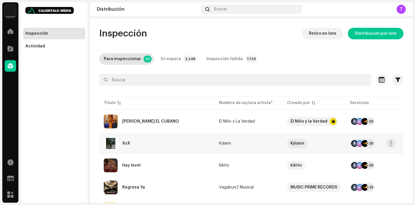
click at [132, 149] on div "XxX" at bounding box center [157, 143] width 106 height 14
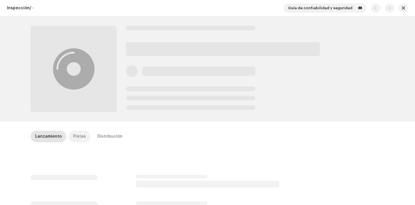
click at [78, 136] on div "Pistas" at bounding box center [79, 136] width 13 height 12
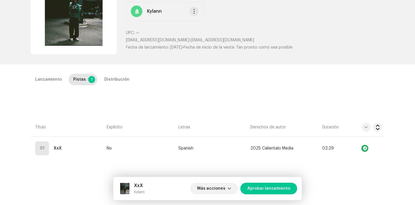
scroll to position [60, 0]
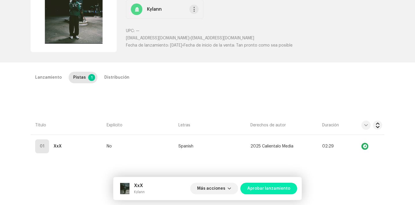
click at [275, 185] on span "Aprobar lanzamiento" at bounding box center [268, 188] width 43 height 12
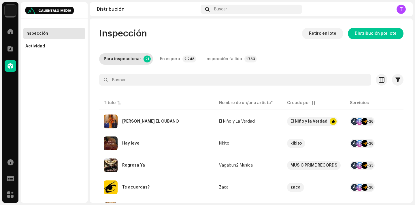
click at [10, 12] on img at bounding box center [11, 11] width 12 height 12
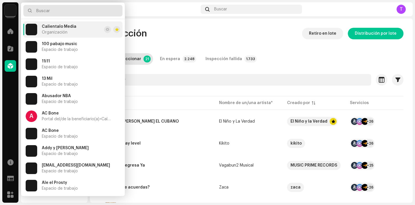
click at [55, 9] on input "text" at bounding box center [72, 11] width 99 height 12
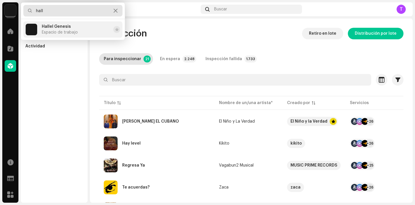
type input "hall"
click at [56, 28] on span "Hallel Genesis" at bounding box center [56, 26] width 29 height 5
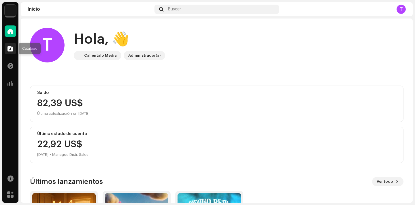
click at [14, 49] on div at bounding box center [11, 49] width 12 height 12
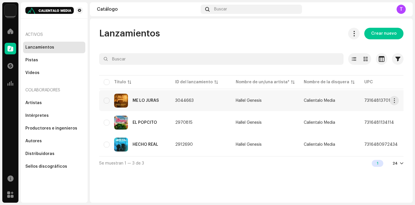
click at [154, 103] on div "ME LO JURAS" at bounding box center [135, 100] width 62 height 14
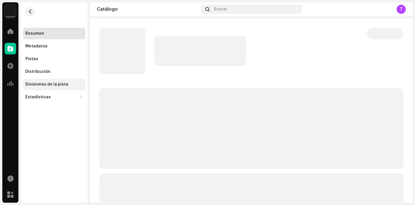
click at [73, 88] on div "Divisiones de la pista" at bounding box center [54, 84] width 62 height 12
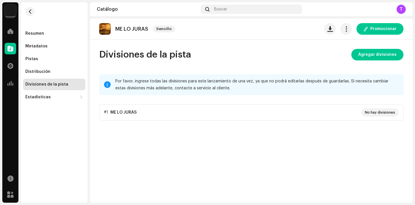
click at [238, 112] on p-accordion "#1 ME LO JURAS No hay divisiones" at bounding box center [251, 112] width 305 height 16
click at [24, 12] on re-m-nav-back at bounding box center [30, 14] width 14 height 25
click at [31, 12] on span "button" at bounding box center [30, 11] width 4 height 5
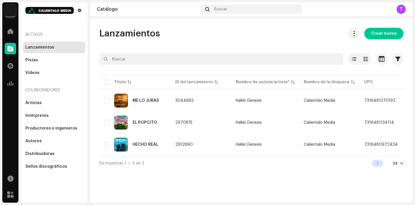
click at [7, 10] on img at bounding box center [11, 11] width 12 height 12
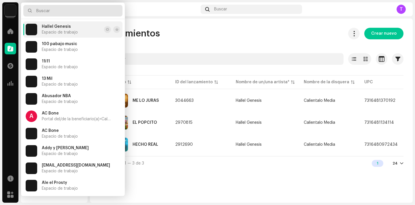
click at [58, 10] on input "text" at bounding box center [72, 11] width 99 height 12
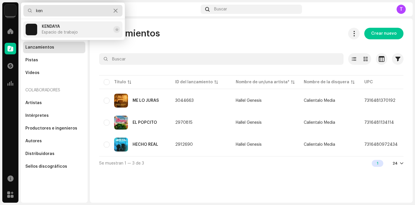
type input "ken"
click at [61, 29] on div "KENDAYA Espacio de trabajo" at bounding box center [60, 29] width 36 height 10
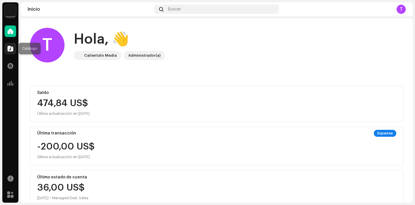
click at [11, 44] on div at bounding box center [11, 49] width 12 height 12
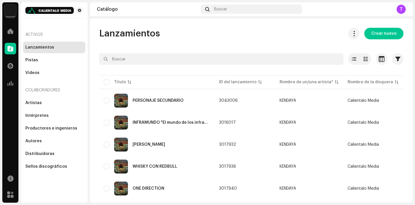
scroll to position [350, 0]
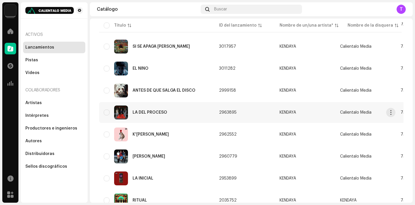
click at [159, 112] on div "LA DEL PROCESO" at bounding box center [150, 112] width 35 height 4
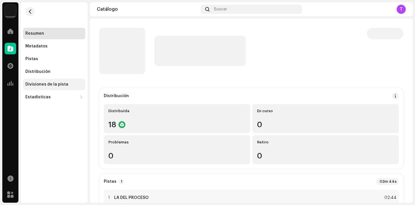
click at [56, 87] on div "Divisiones de la pista" at bounding box center [54, 84] width 62 height 12
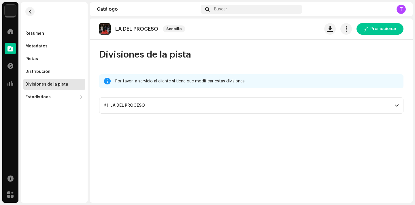
click at [120, 95] on div "Divisiones de la pista Por favor, a servicio al cliente si tiene que modificar …" at bounding box center [251, 81] width 323 height 65
click at [123, 100] on p-accordion-header "#1 LA DEL PROCESO" at bounding box center [251, 105] width 305 height 16
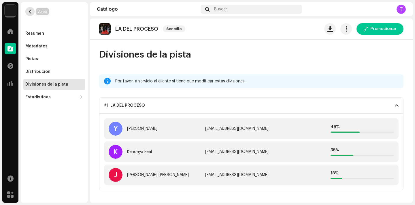
click at [26, 11] on button "button" at bounding box center [29, 11] width 9 height 9
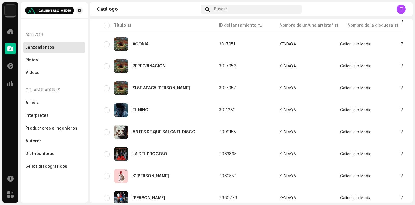
scroll to position [301, 0]
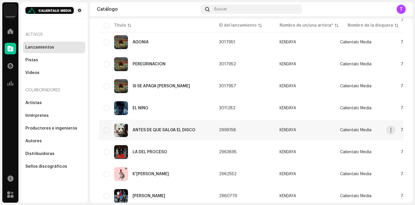
click at [145, 129] on div "ANTES DE QUE SALGA EL DISCO" at bounding box center [164, 130] width 63 height 4
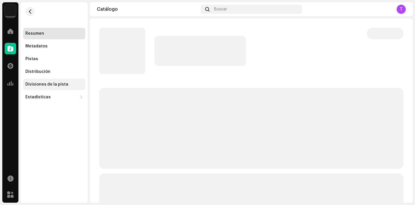
click at [67, 85] on div "Divisiones de la pista" at bounding box center [54, 84] width 58 height 5
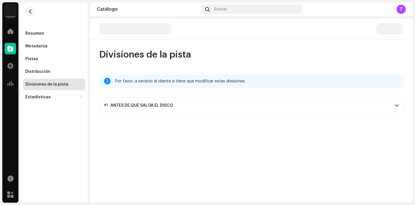
click at [165, 110] on p-accordion-header "#1 ANTES DE QUE SALGA EL DISCO" at bounding box center [251, 105] width 305 height 16
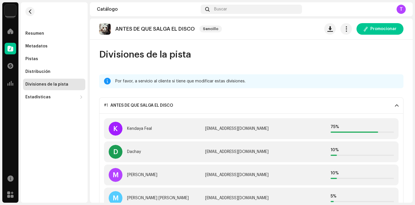
scroll to position [11, 0]
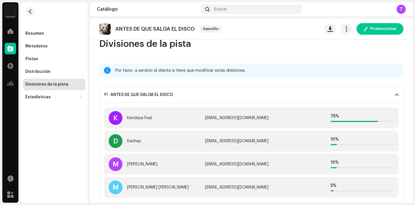
click at [14, 12] on img at bounding box center [11, 11] width 12 height 12
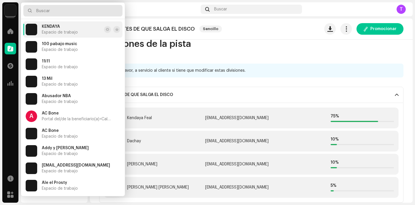
click at [55, 12] on input "text" at bounding box center [72, 11] width 99 height 12
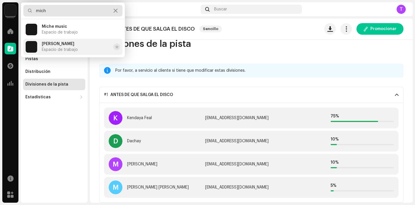
type input "mich"
click at [64, 44] on span "[PERSON_NAME]" at bounding box center [58, 44] width 33 height 5
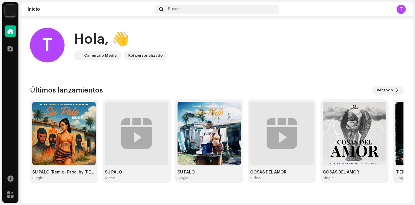
click at [9, 9] on img at bounding box center [11, 11] width 12 height 12
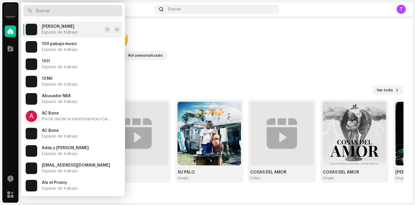
click at [44, 11] on input "text" at bounding box center [72, 11] width 99 height 12
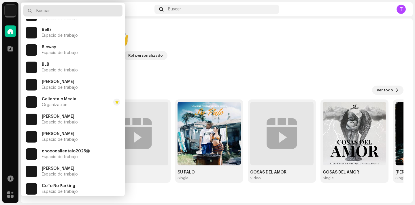
scroll to position [395, 0]
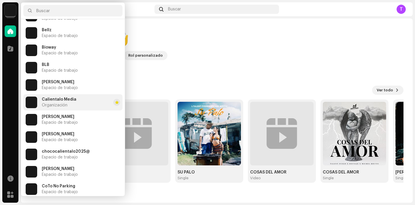
click at [92, 100] on li "Calientalo Media Organización" at bounding box center [72, 102] width 99 height 16
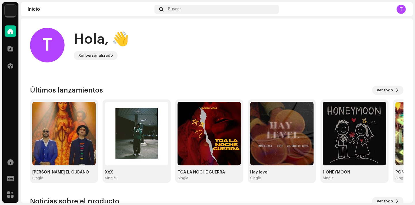
click at [10, 12] on img at bounding box center [11, 11] width 12 height 12
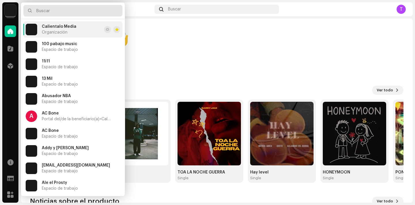
click at [37, 11] on input "text" at bounding box center [72, 11] width 99 height 12
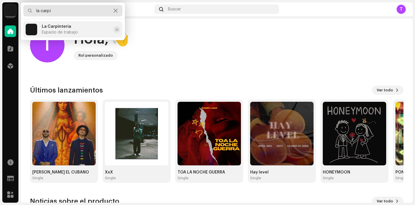
type input "la carpi"
click at [48, 29] on div "La Carpinteria Espacio de trabajo" at bounding box center [60, 29] width 36 height 10
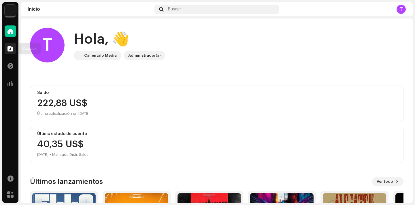
click at [13, 46] on div at bounding box center [11, 49] width 12 height 12
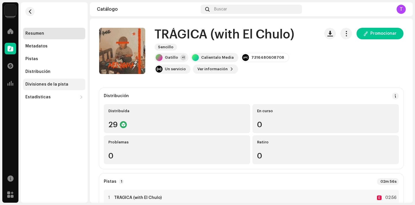
click at [66, 85] on div "Divisiones de la pista" at bounding box center [54, 84] width 58 height 5
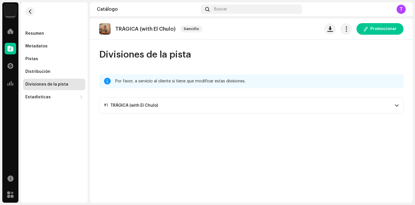
click at [184, 105] on p-accordion-header "#1 TRÁGICA (with El Chulo)" at bounding box center [251, 105] width 305 height 16
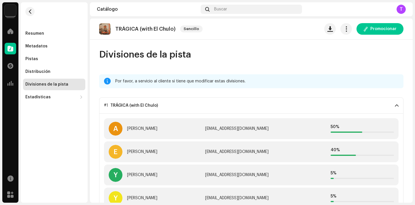
scroll to position [11, 0]
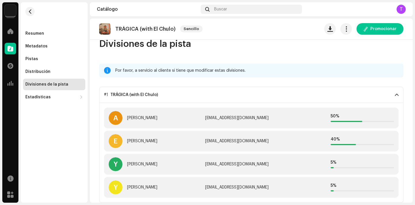
click at [12, 10] on img at bounding box center [11, 11] width 12 height 12
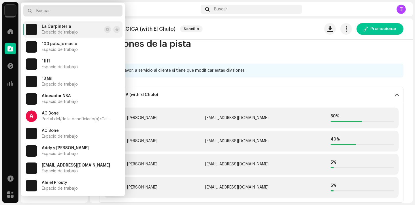
click at [57, 11] on input "text" at bounding box center [72, 11] width 99 height 12
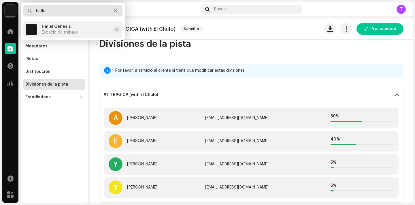
type input "hallel"
click at [62, 30] on span "Espacio de trabajo" at bounding box center [60, 32] width 36 height 5
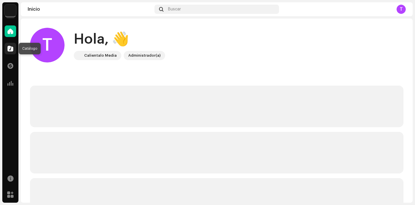
click at [12, 48] on span at bounding box center [10, 48] width 6 height 5
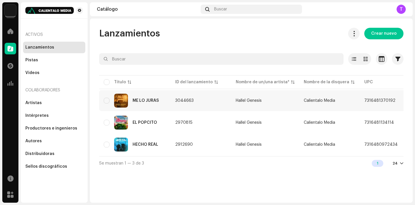
click at [143, 101] on div "ME LO JURAS" at bounding box center [146, 100] width 26 height 4
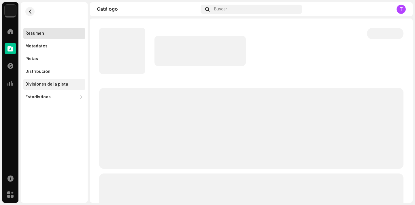
click at [56, 85] on div "Divisiones de la pista" at bounding box center [46, 84] width 43 height 5
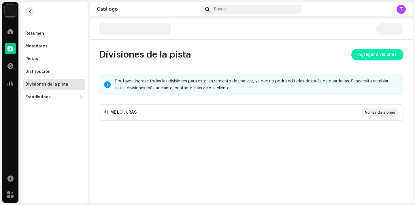
click at [381, 54] on span "Agregar divisiones" at bounding box center [378, 55] width 38 height 12
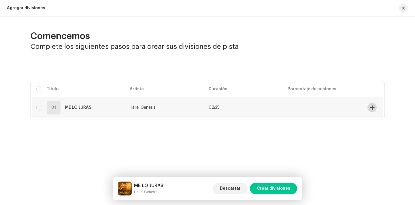
click at [373, 106] on span at bounding box center [372, 107] width 4 height 5
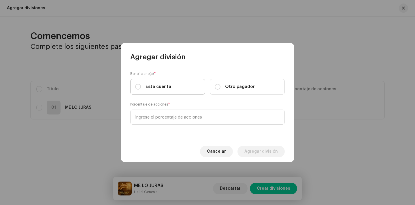
click at [171, 85] on label "Esta cuenta" at bounding box center [167, 87] width 75 height 16
click at [141, 85] on input "Esta cuenta" at bounding box center [138, 87] width 6 height 6
radio input "true"
click at [226, 155] on span "Cancelar" at bounding box center [216, 151] width 19 height 12
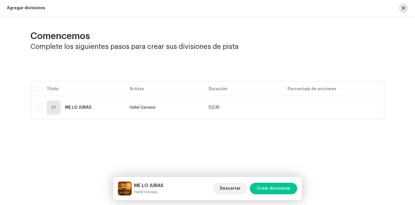
click at [404, 7] on span "button" at bounding box center [403, 8] width 3 height 5
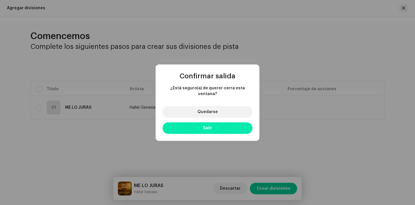
click at [196, 125] on button "Salir" at bounding box center [208, 128] width 90 height 12
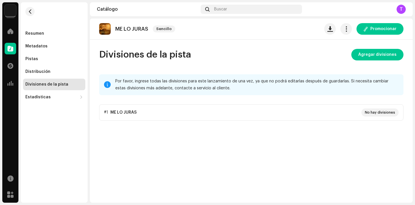
click at [14, 9] on img at bounding box center [11, 11] width 12 height 12
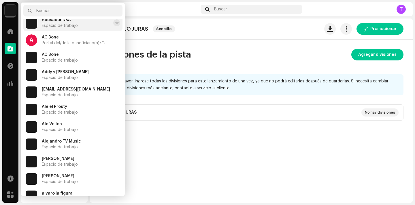
scroll to position [82, 0]
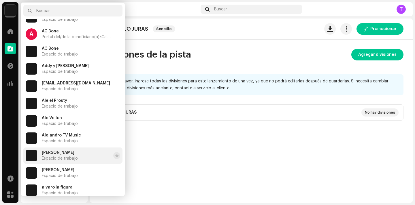
click at [68, 159] on span "Espacio de trabajo" at bounding box center [60, 158] width 36 height 5
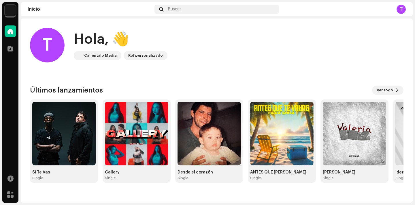
click at [10, 14] on img at bounding box center [11, 11] width 12 height 12
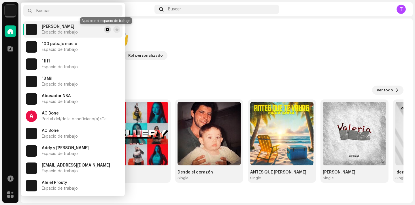
click at [106, 27] on span at bounding box center [107, 29] width 3 height 5
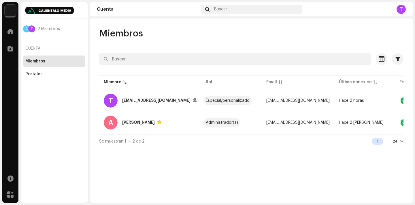
click at [10, 9] on img at bounding box center [11, 11] width 12 height 12
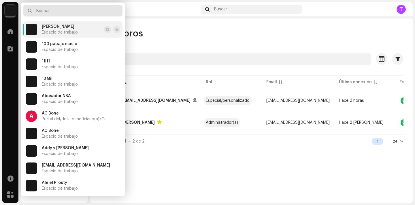
click at [70, 10] on input "text" at bounding box center [72, 11] width 99 height 12
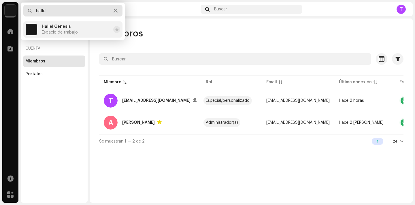
type input "hallel"
click at [85, 33] on li "Hallel Genesis Espacio de trabajo" at bounding box center [72, 29] width 99 height 16
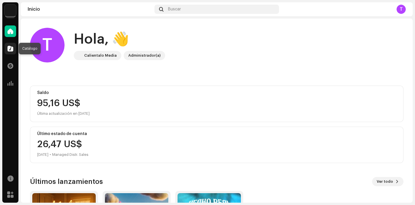
click at [11, 48] on span at bounding box center [10, 48] width 6 height 5
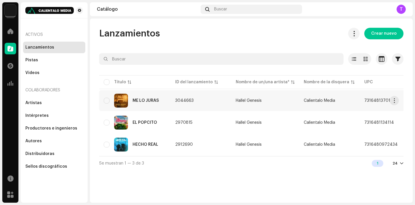
click at [143, 96] on div "ME LO JURAS" at bounding box center [135, 100] width 62 height 14
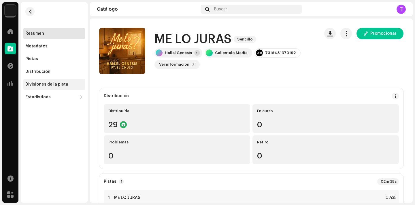
click at [45, 83] on div "Divisiones de la pista" at bounding box center [46, 84] width 43 height 5
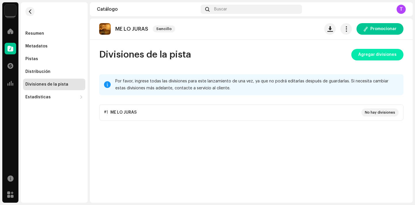
click at [384, 53] on span "Agregar divisiones" at bounding box center [378, 55] width 38 height 12
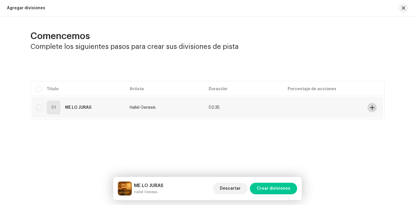
click at [374, 108] on span at bounding box center [372, 107] width 4 height 5
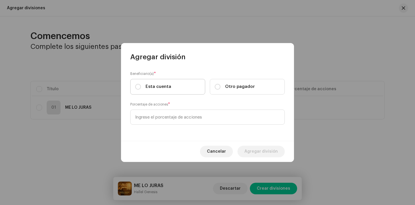
click at [171, 88] on label "Esta cuenta" at bounding box center [167, 87] width 75 height 16
click at [141, 88] on input "Esta cuenta" at bounding box center [138, 87] width 6 height 6
radio input "true"
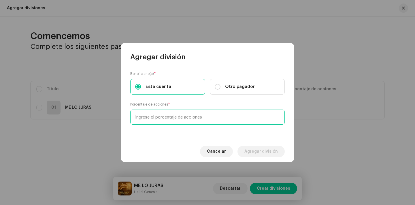
click at [168, 119] on input at bounding box center [207, 116] width 155 height 15
type input "40,00"
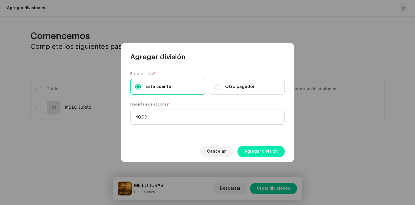
click at [260, 151] on span "Agregar división" at bounding box center [261, 151] width 33 height 12
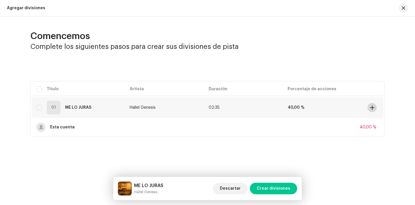
click at [372, 109] on span at bounding box center [372, 107] width 4 height 5
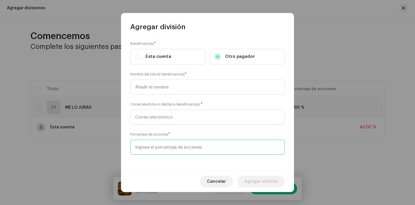
click at [171, 142] on input at bounding box center [207, 146] width 155 height 15
type input "40,00"
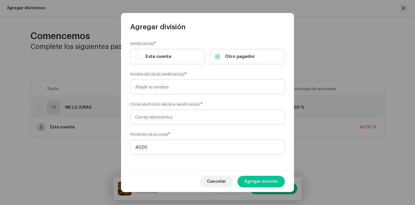
click at [151, 79] on div "Nombre del (de la) beneficiario(a) *" at bounding box center [207, 82] width 155 height 23
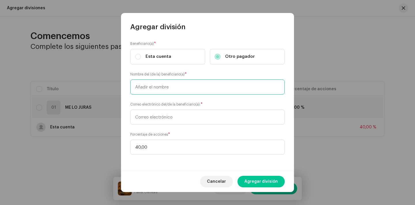
click at [151, 84] on input "text" at bounding box center [207, 86] width 155 height 15
type input "[PERSON_NAME] (El Chulo)"
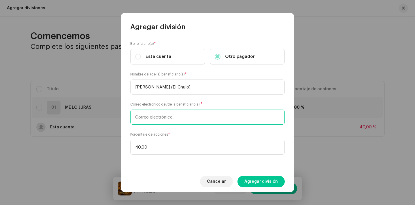
click at [164, 115] on input "text" at bounding box center [207, 116] width 155 height 15
type input "[EMAIL_ADDRESS][DOMAIN_NAME]"
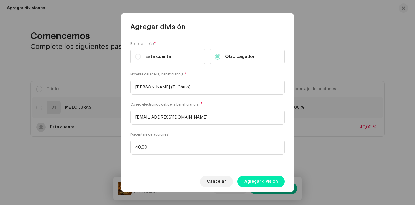
click at [258, 179] on span "Agregar división" at bounding box center [261, 181] width 33 height 12
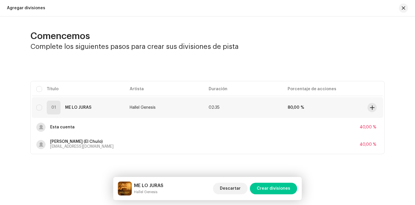
click at [370, 111] on td at bounding box center [374, 107] width 18 height 21
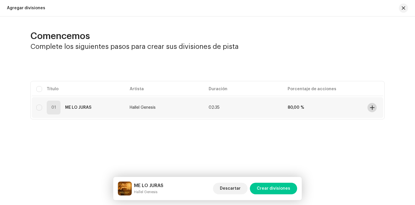
click at [371, 111] on button at bounding box center [372, 107] width 9 height 9
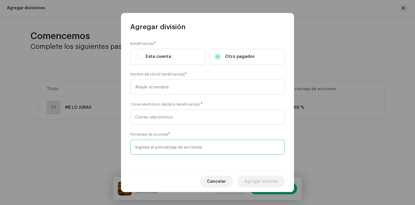
click at [156, 144] on input at bounding box center [207, 146] width 155 height 15
type input "10,00"
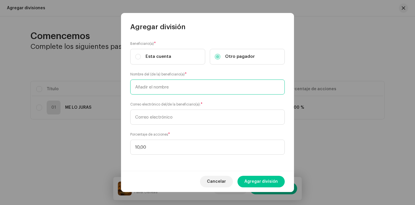
click at [153, 89] on input "text" at bounding box center [207, 86] width 155 height 15
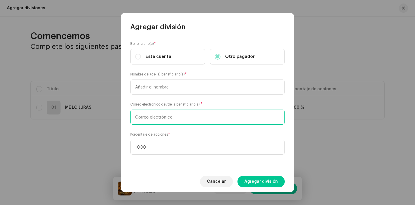
click at [154, 112] on input "text" at bounding box center [207, 116] width 155 height 15
type input "[EMAIL_ADDRESS][DOMAIN_NAME]"
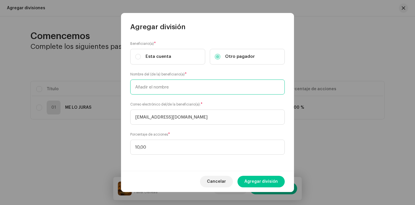
click at [174, 84] on input "text" at bounding box center [207, 86] width 155 height 15
type input "G"
type input "[PERSON_NAME]"
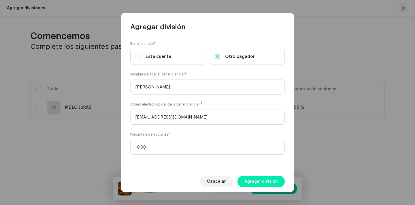
click at [269, 183] on span "Agregar división" at bounding box center [261, 181] width 33 height 12
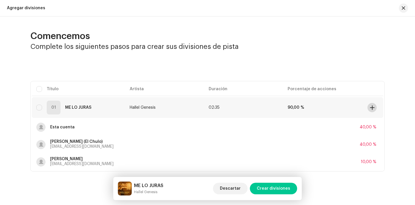
click at [370, 108] on span at bounding box center [372, 107] width 4 height 5
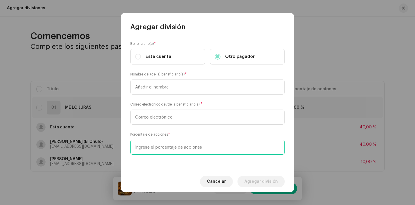
click at [177, 148] on input at bounding box center [207, 146] width 155 height 15
type input "5,00"
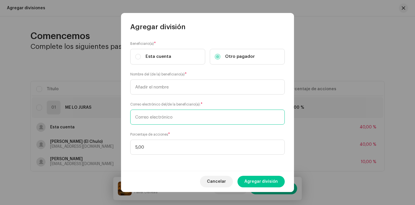
click at [158, 117] on input "text" at bounding box center [207, 116] width 155 height 15
type input "[EMAIL_ADDRESS][DOMAIN_NAME]"
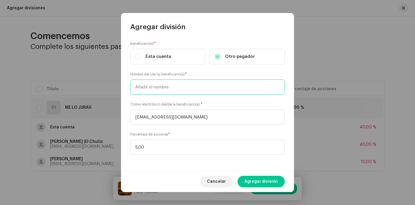
click at [155, 87] on input "text" at bounding box center [207, 86] width 155 height 15
type input "Dachay"
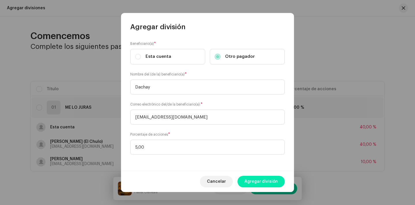
click at [262, 184] on span "Agregar división" at bounding box center [261, 181] width 33 height 12
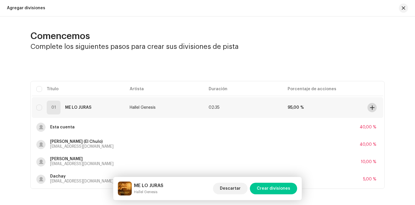
click at [372, 108] on span at bounding box center [372, 107] width 4 height 5
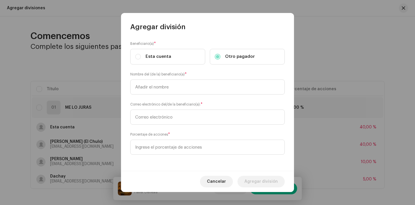
click at [211, 76] on div "Nombre del (de la) beneficiario(a) *" at bounding box center [207, 82] width 155 height 23
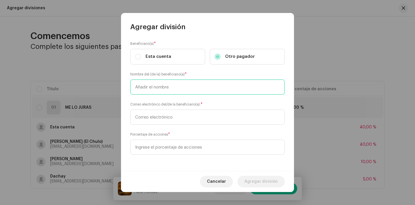
click at [211, 81] on input "text" at bounding box center [207, 86] width 155 height 15
type input "Alex Diaz"
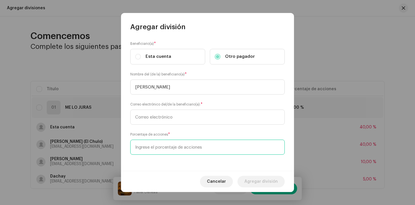
click at [182, 154] on input at bounding box center [207, 146] width 155 height 15
type input "5,00"
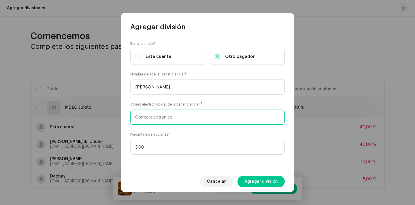
click at [160, 120] on input "text" at bounding box center [207, 116] width 155 height 15
type input "alexdiazmanagement@gmail,com"
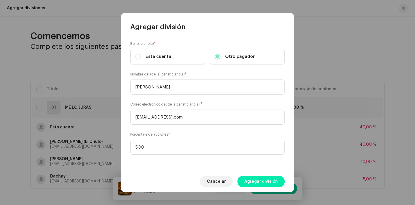
click at [261, 183] on span "Agregar división" at bounding box center [261, 181] width 33 height 12
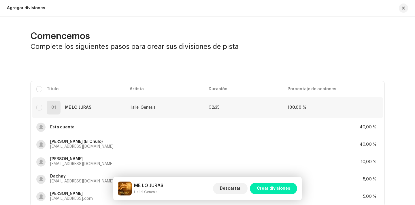
click at [278, 186] on span "Crear divisiones" at bounding box center [273, 188] width 33 height 12
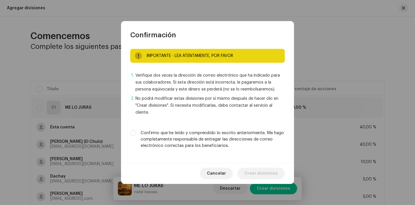
click at [226, 145] on label "Confirmo que he leído y comprendido lo escrito anteriormente. Me hago completam…" at bounding box center [213, 139] width 144 height 19
click at [136, 135] on input "Confirmo que he leído y comprendido lo escrito anteriormente. Me hago completam…" at bounding box center [133, 133] width 6 height 6
checkbox input "true"
click at [263, 168] on span "Crear divisiones" at bounding box center [261, 173] width 33 height 12
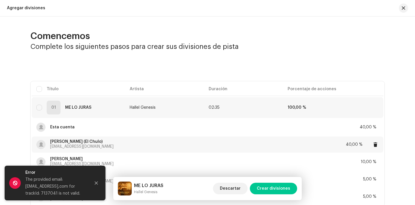
scroll to position [46, 0]
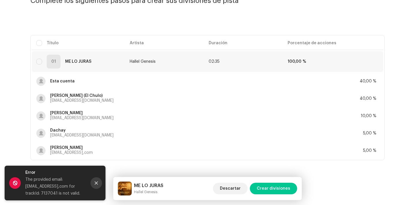
click at [95, 177] on button "Close" at bounding box center [97, 183] width 12 height 12
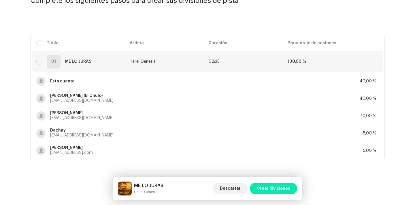
click at [269, 185] on span "Crear divisiones" at bounding box center [273, 188] width 33 height 12
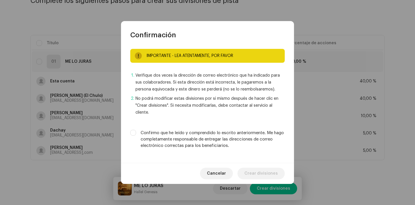
click at [213, 134] on label "Confirmo que he leído y comprendido lo escrito anteriormente. Me hago completam…" at bounding box center [213, 139] width 144 height 19
click at [136, 134] on input "Confirmo que he leído y comprendido lo escrito anteriormente. Me hago completam…" at bounding box center [133, 133] width 6 height 6
checkbox input "true"
click at [259, 173] on span "Crear divisiones" at bounding box center [261, 173] width 33 height 12
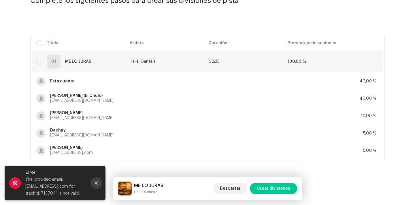
click at [95, 181] on button "Close" at bounding box center [97, 183] width 12 height 12
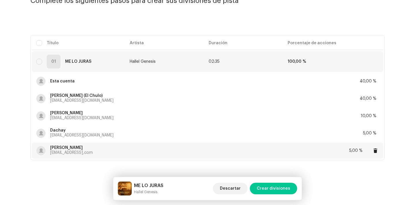
click at [85, 150] on p "alexdiazmanagement@gmail,com" at bounding box center [71, 152] width 43 height 6
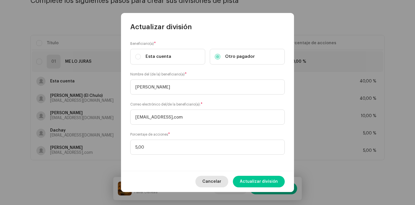
click at [211, 181] on span "Cancelar" at bounding box center [211, 181] width 19 height 12
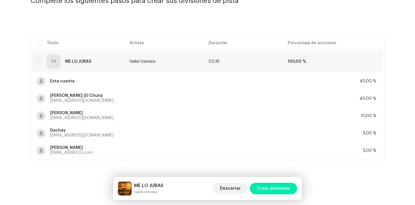
click at [291, 190] on button "Crear divisiones" at bounding box center [273, 188] width 47 height 12
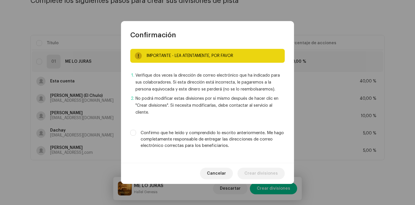
click at [191, 145] on label "Confirmo que he leído y comprendido lo escrito anteriormente. Me hago completam…" at bounding box center [213, 139] width 144 height 19
click at [136, 135] on input "Confirmo que he leído y comprendido lo escrito anteriormente. Me hago completam…" at bounding box center [133, 133] width 6 height 6
checkbox input "true"
click at [262, 171] on span "Crear divisiones" at bounding box center [261, 173] width 33 height 12
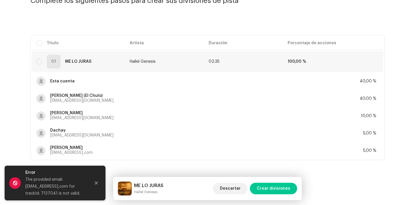
scroll to position [0, 0]
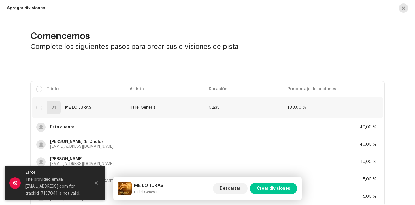
click at [404, 7] on button "button" at bounding box center [403, 7] width 9 height 9
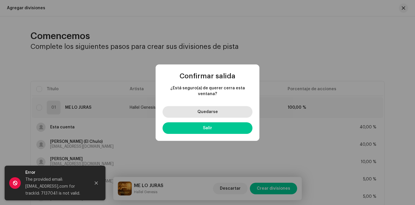
click at [219, 110] on button "Quedarse" at bounding box center [208, 112] width 90 height 12
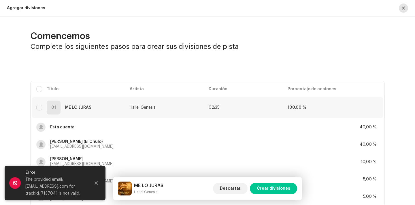
click at [403, 9] on span "button" at bounding box center [403, 8] width 3 height 5
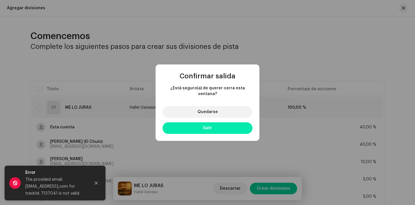
click at [231, 123] on button "Salir" at bounding box center [208, 128] width 90 height 12
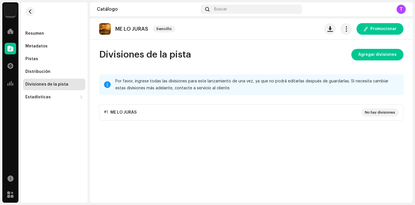
click at [10, 13] on img at bounding box center [11, 11] width 12 height 12
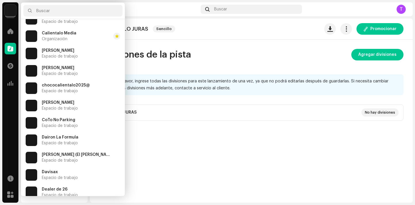
scroll to position [463, 0]
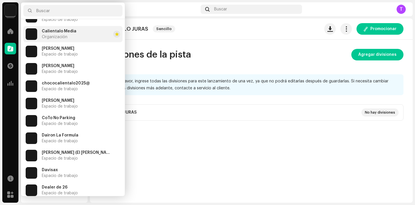
click at [73, 37] on div "Calientalo Media Organización" at bounding box center [59, 34] width 35 height 10
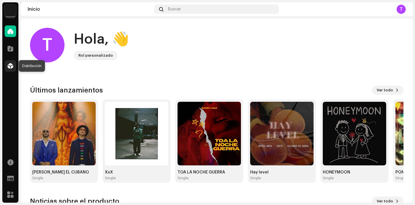
click at [7, 61] on div at bounding box center [11, 66] width 12 height 12
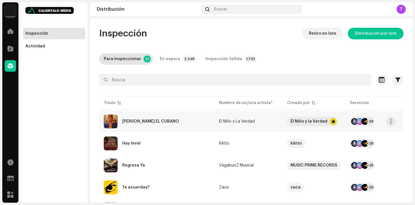
click at [144, 119] on div "[PERSON_NAME] EL CUBANO" at bounding box center [157, 121] width 106 height 14
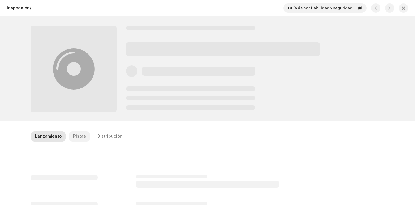
click at [73, 139] on div "Pistas" at bounding box center [79, 136] width 13 height 12
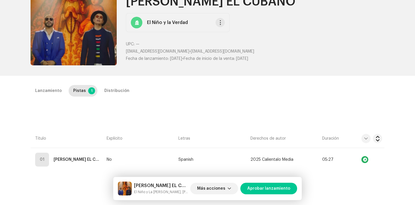
scroll to position [63, 0]
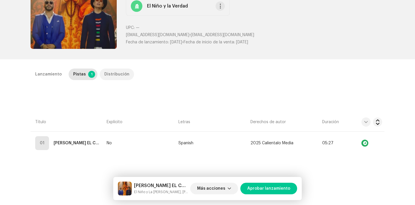
click at [116, 76] on div "Distribución" at bounding box center [116, 74] width 25 height 12
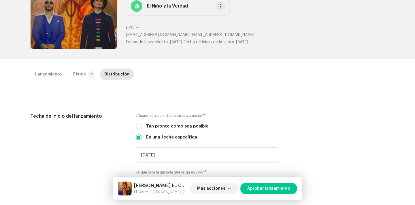
scroll to position [116, 0]
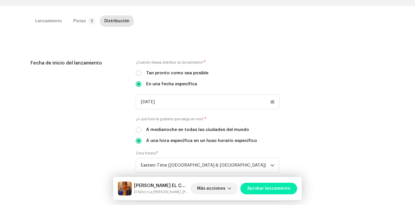
click at [267, 185] on span "Aprobar lanzamiento" at bounding box center [268, 188] width 43 height 12
